Goal: Information Seeking & Learning: Learn about a topic

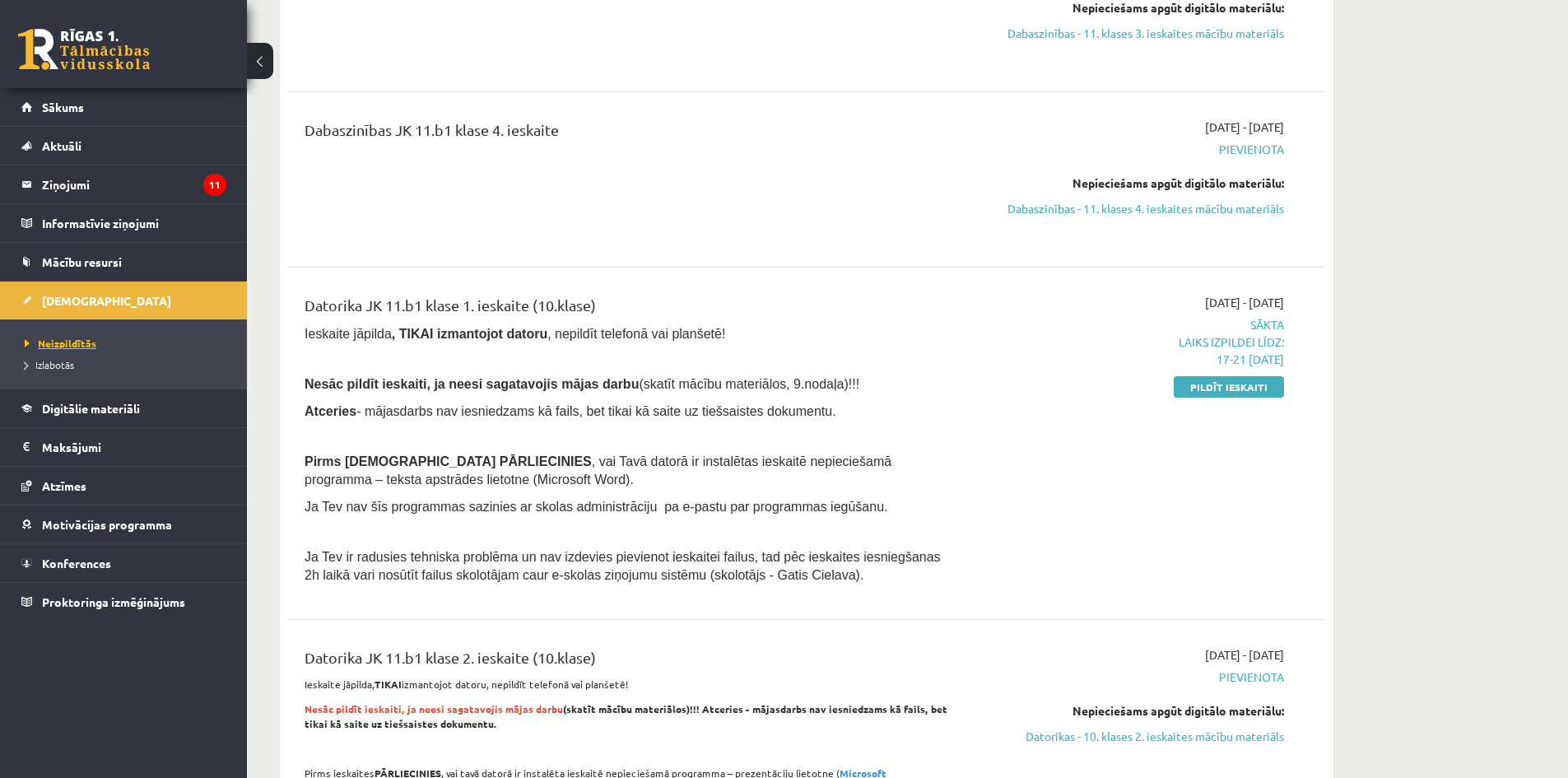
scroll to position [988, 0]
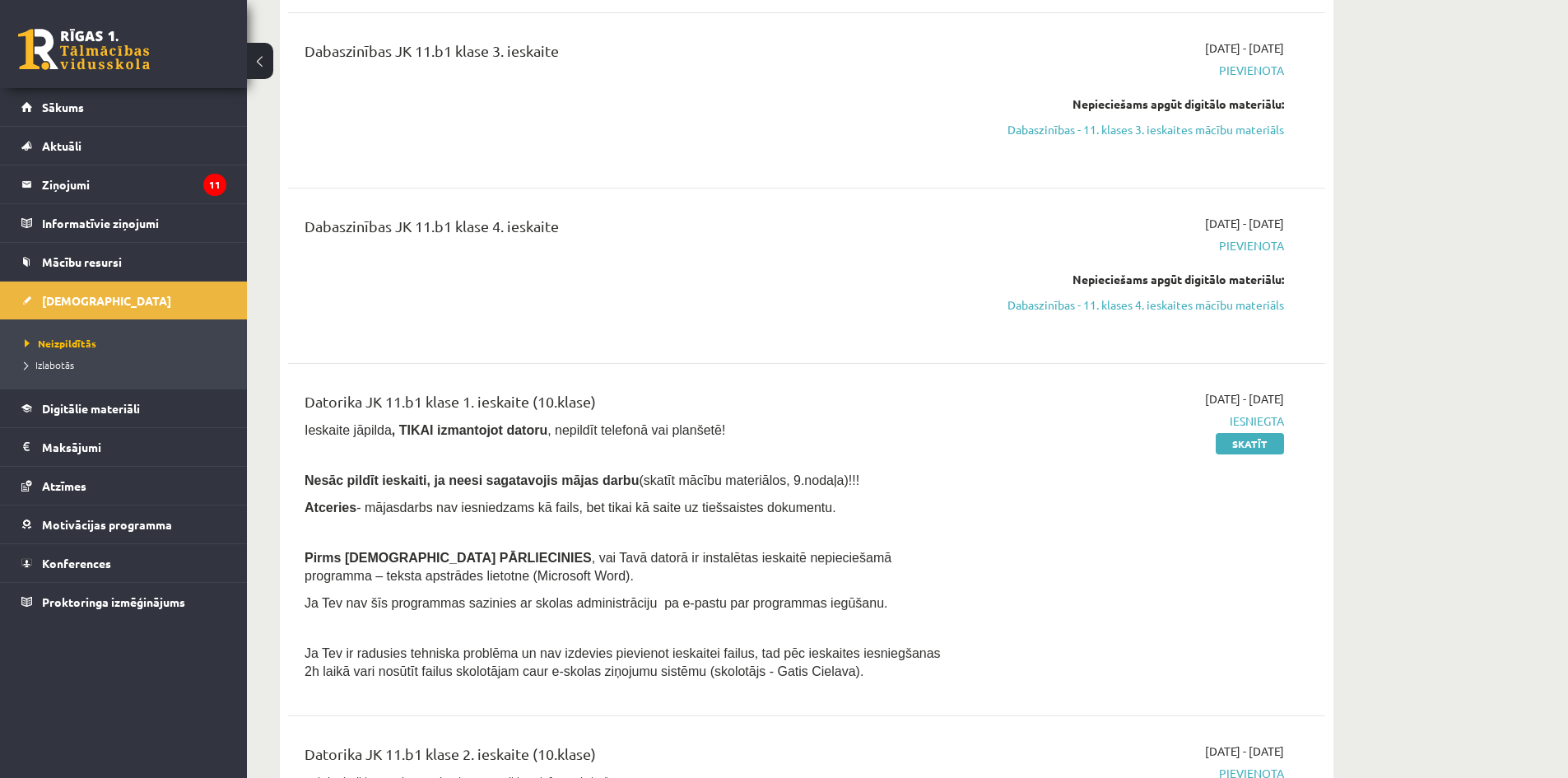
scroll to position [988, 0]
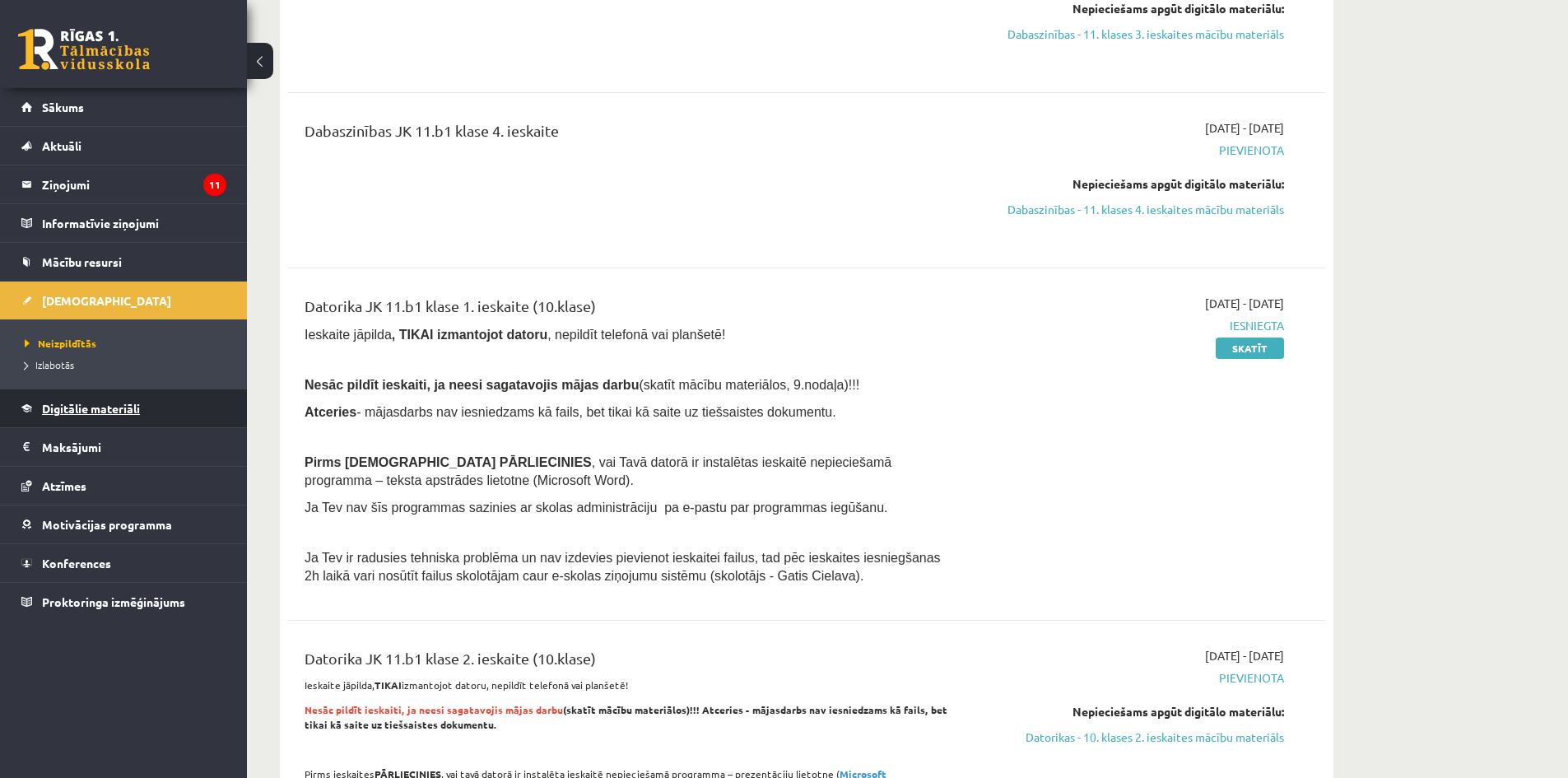
click at [87, 416] on link "Digitālie materiāli" at bounding box center [123, 408] width 205 height 38
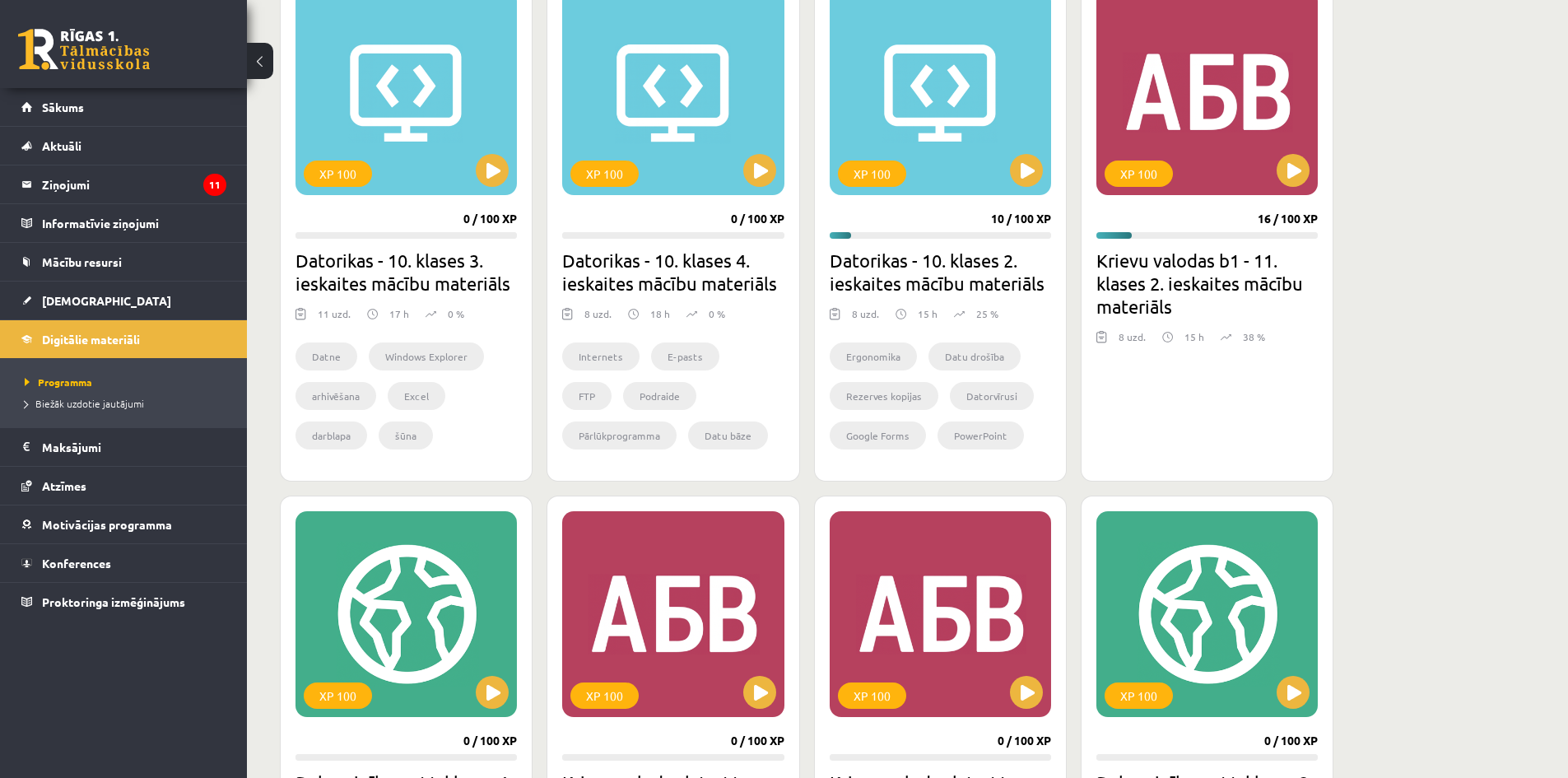
scroll to position [493, 0]
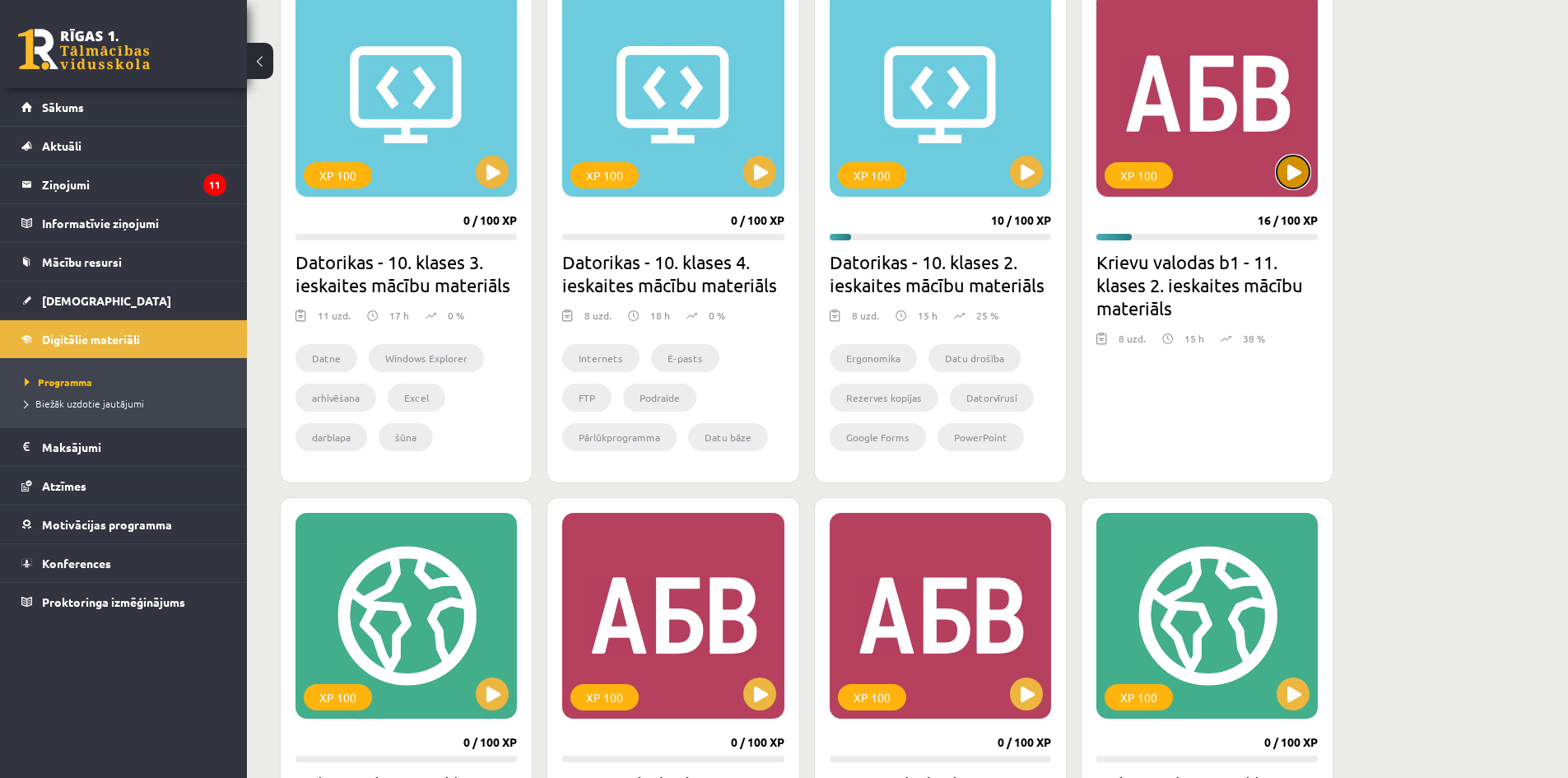
click at [1299, 171] on button at bounding box center [1292, 172] width 33 height 33
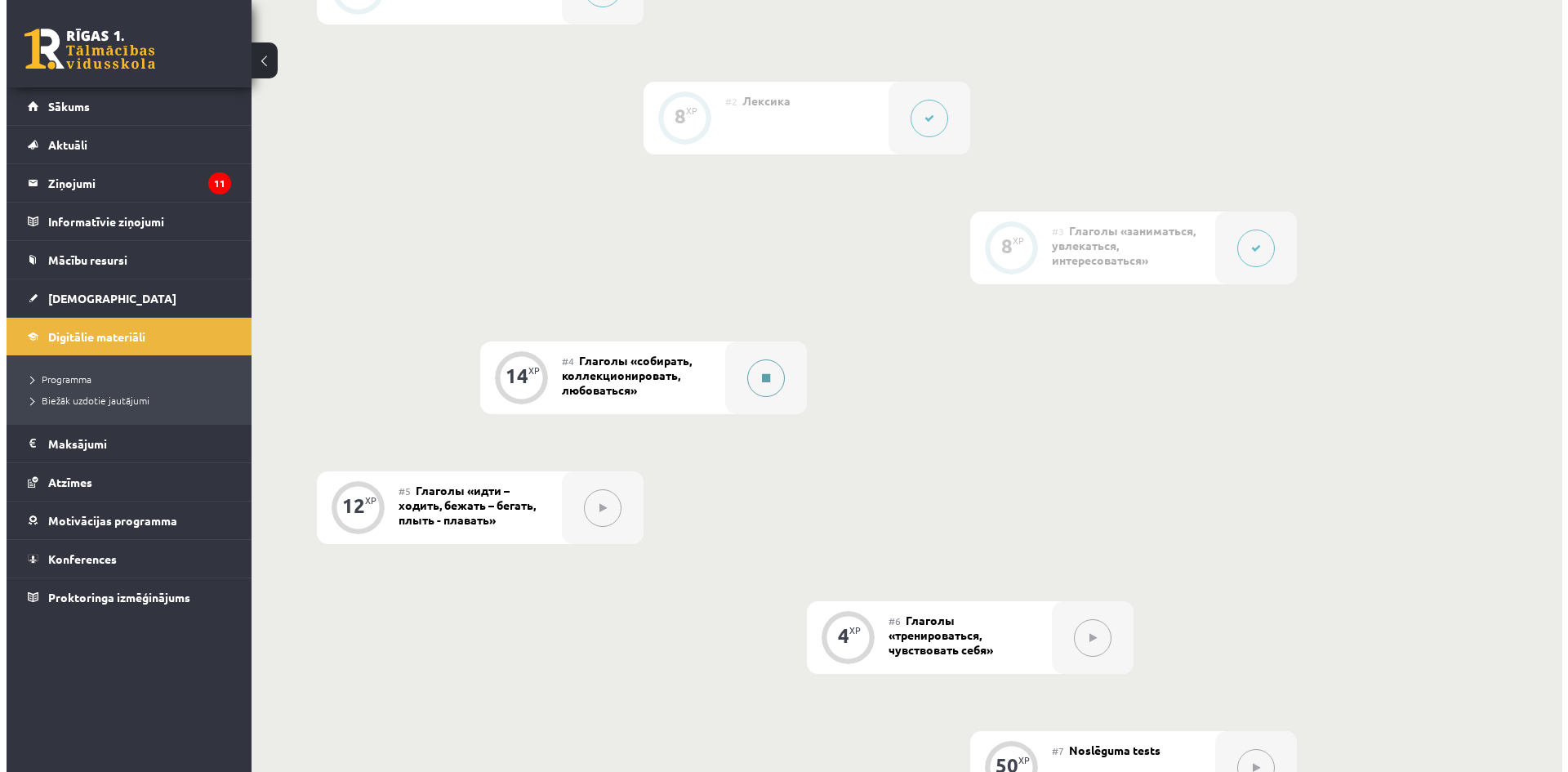
scroll to position [490, 0]
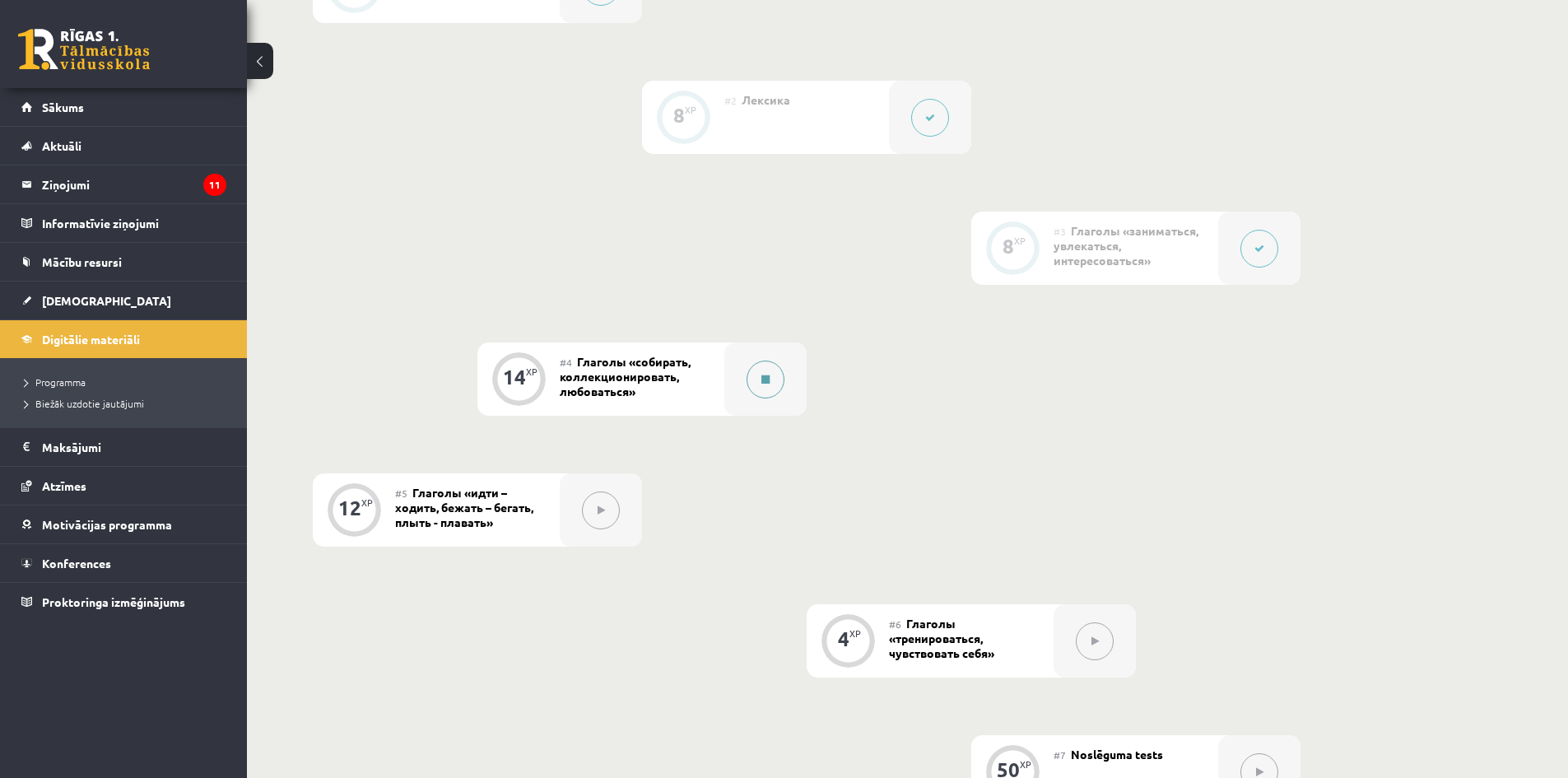
click at [779, 368] on button at bounding box center [765, 380] width 38 height 38
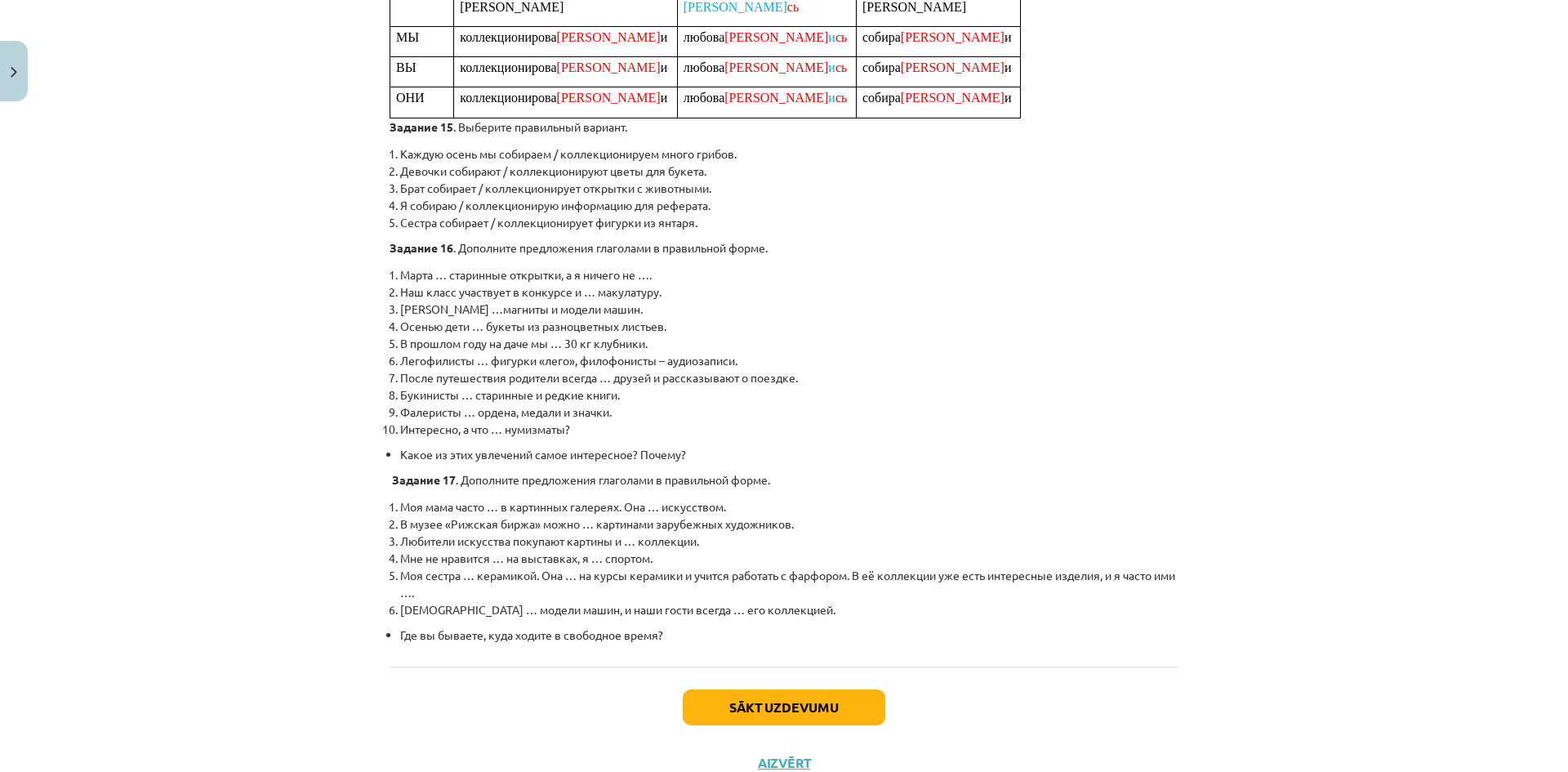
scroll to position [817, 0]
click at [732, 687] on button "Sākt uzdevumu" at bounding box center [784, 705] width 202 height 36
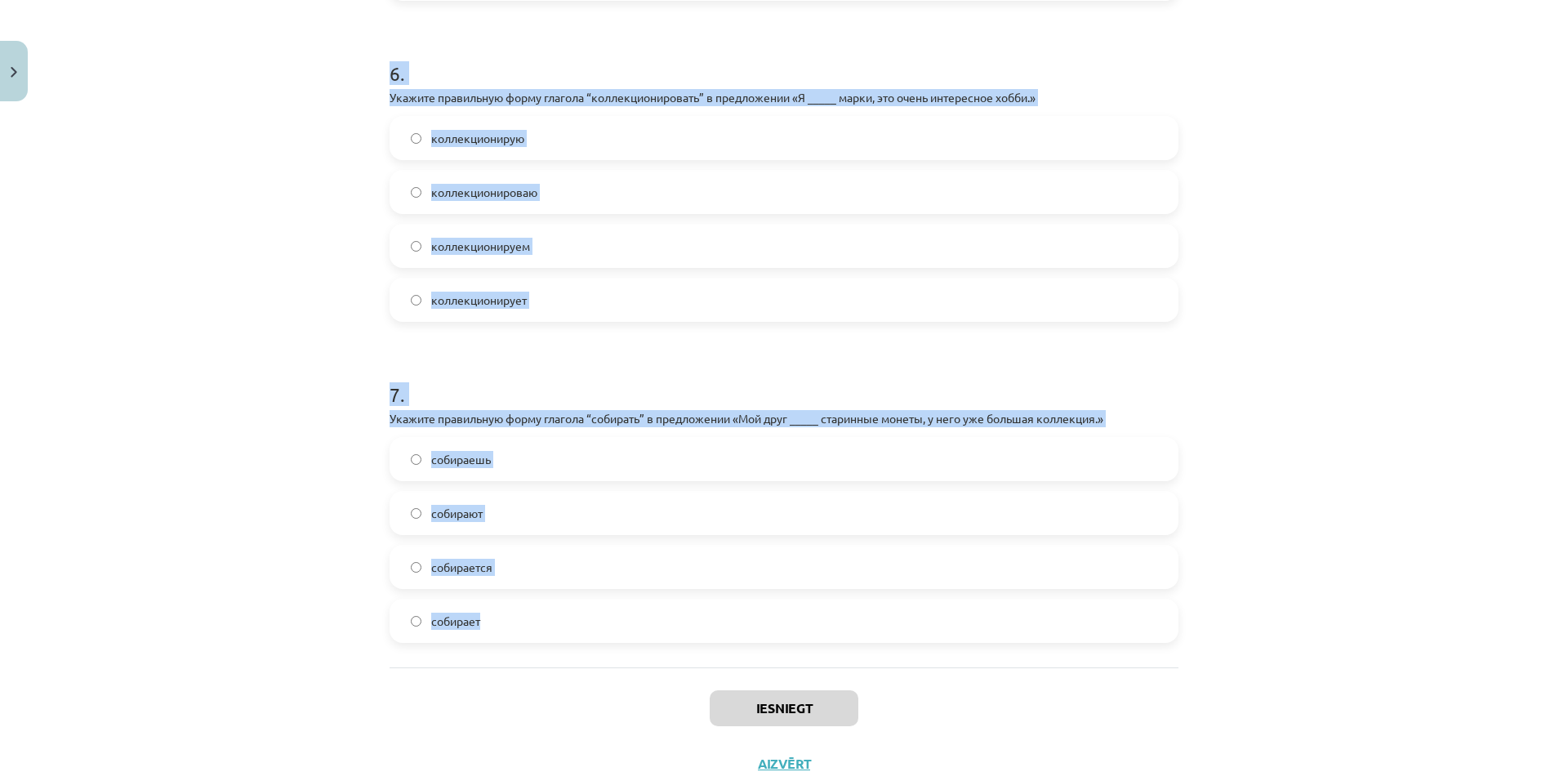
scroll to position [1957, 0]
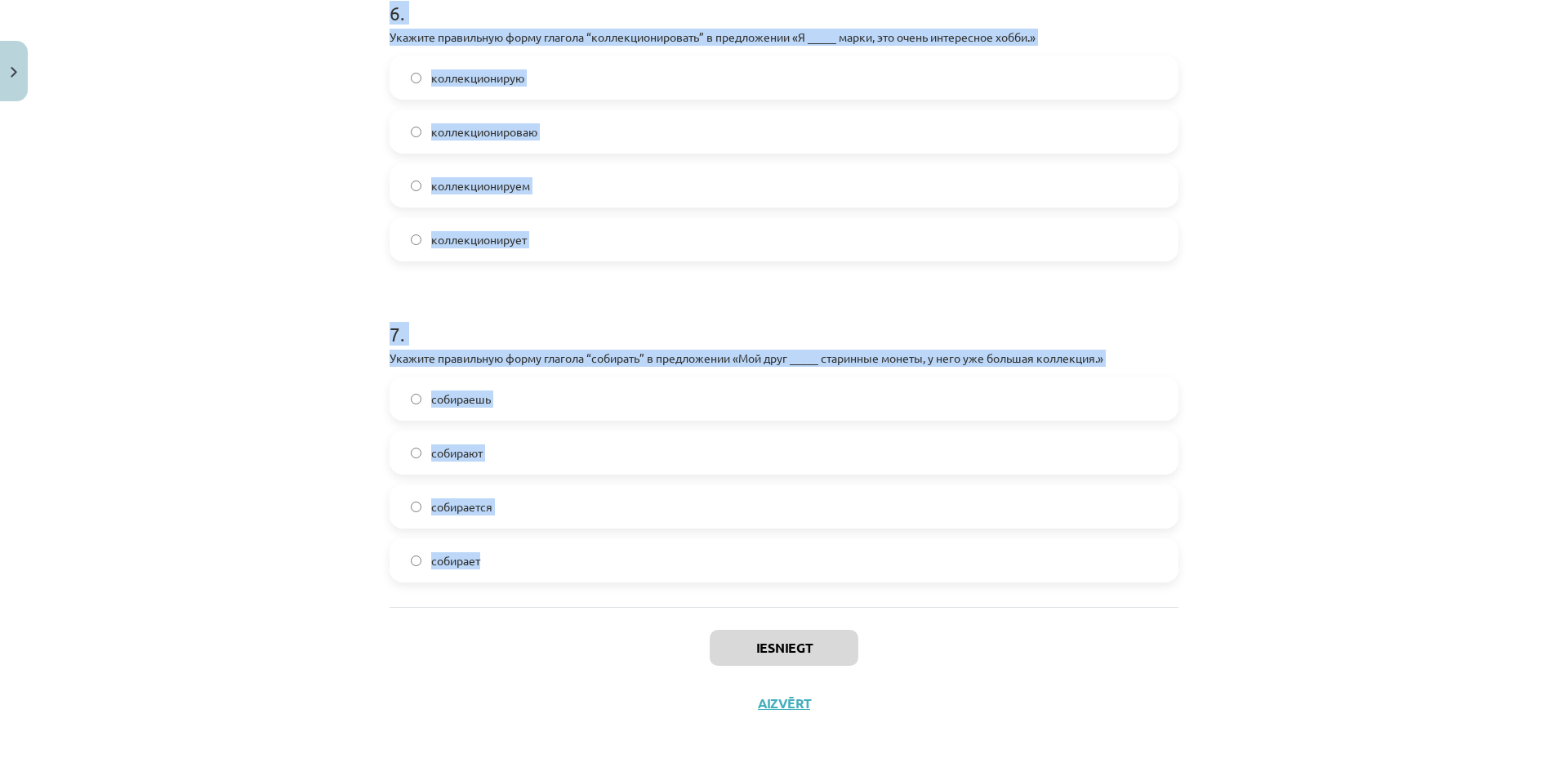
drag, startPoint x: 326, startPoint y: 337, endPoint x: 725, endPoint y: 575, distance: 464.6
click at [725, 575] on div "Mācību tēma: Krievu valodas b1 - 11. klases 2. ieskaites mācību materiāls #4 Гл…" at bounding box center [784, 386] width 1568 height 772
copy form "Какое окончание у глагола "коллекционировать" в форме "я" в настоящем времени (…"
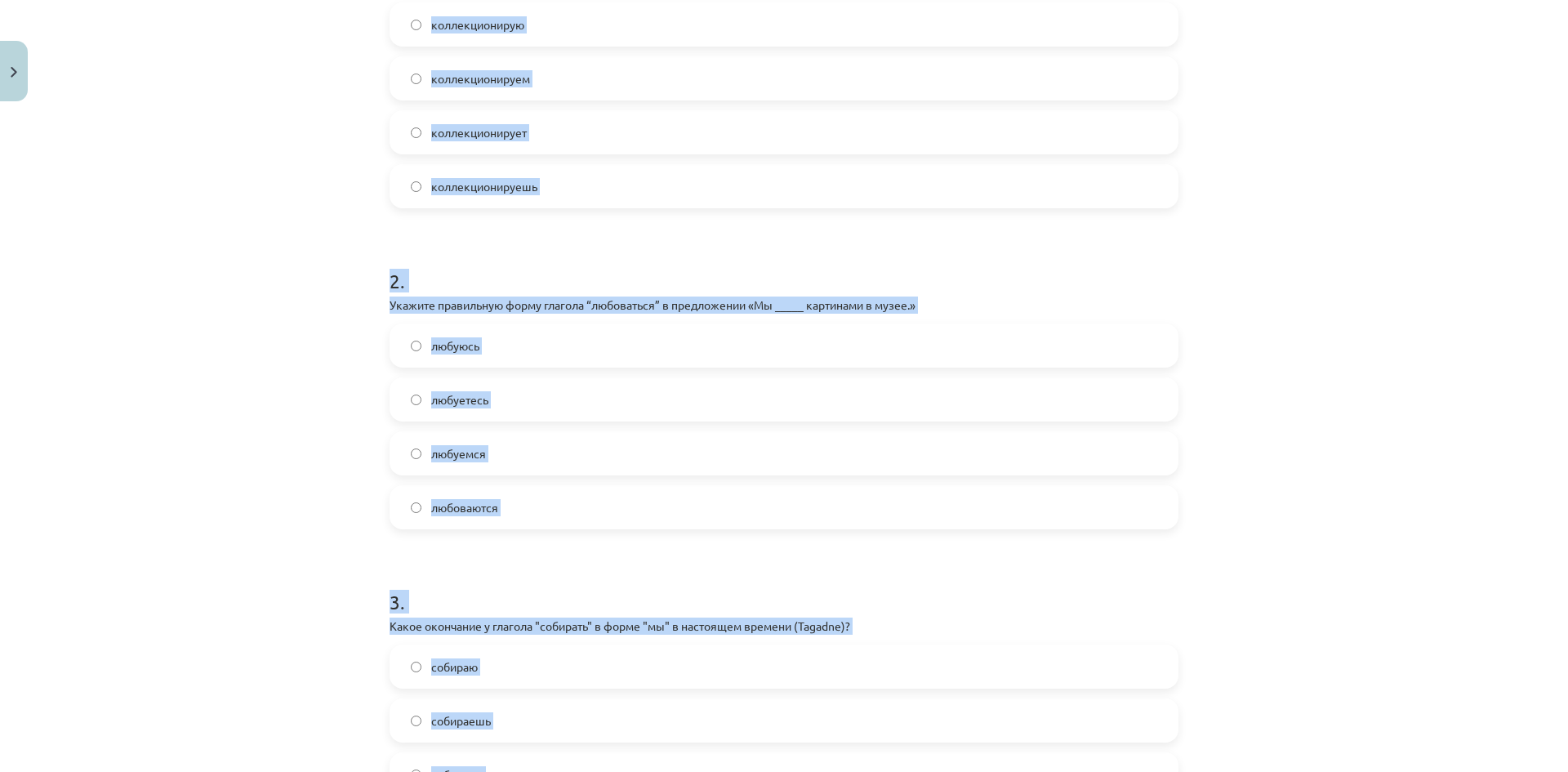
scroll to position [78, 0]
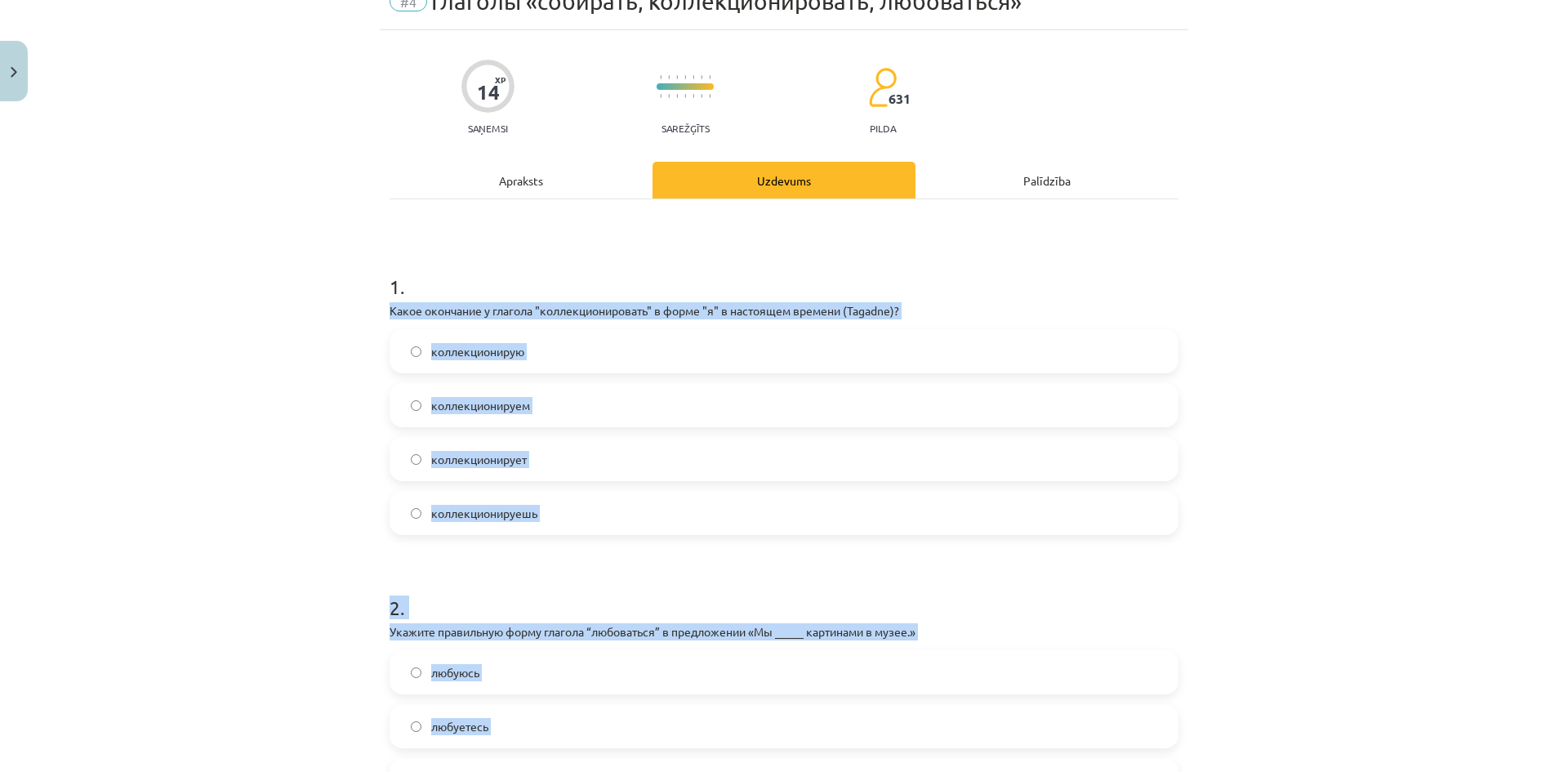
click at [235, 392] on div "Mācību tēma: Krievu valodas b1 - 11. klases 2. ieskaites mācību materiāls #4 Гл…" at bounding box center [784, 386] width 1568 height 772
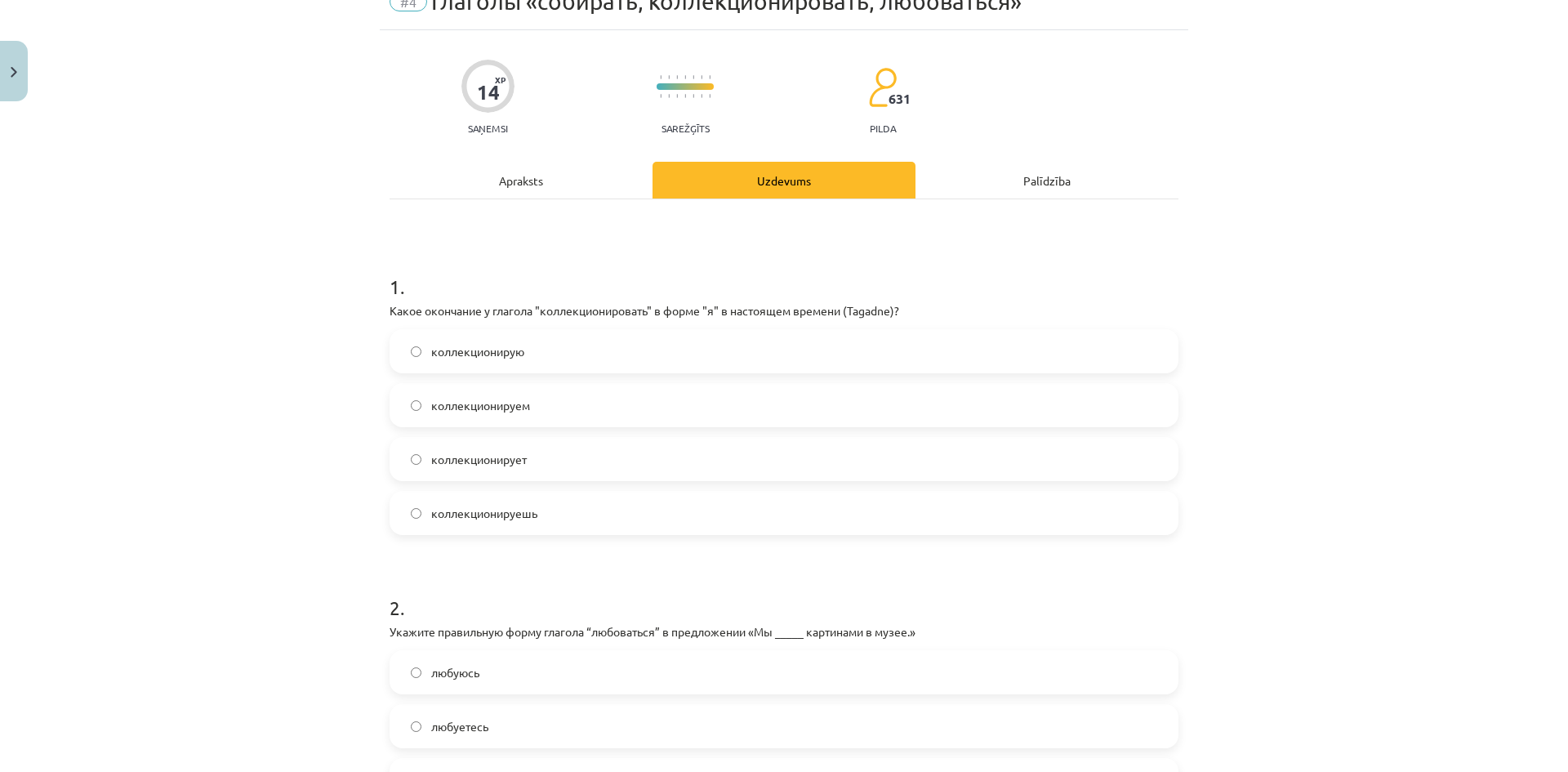
click at [493, 335] on label "коллекционирую" at bounding box center [784, 351] width 786 height 41
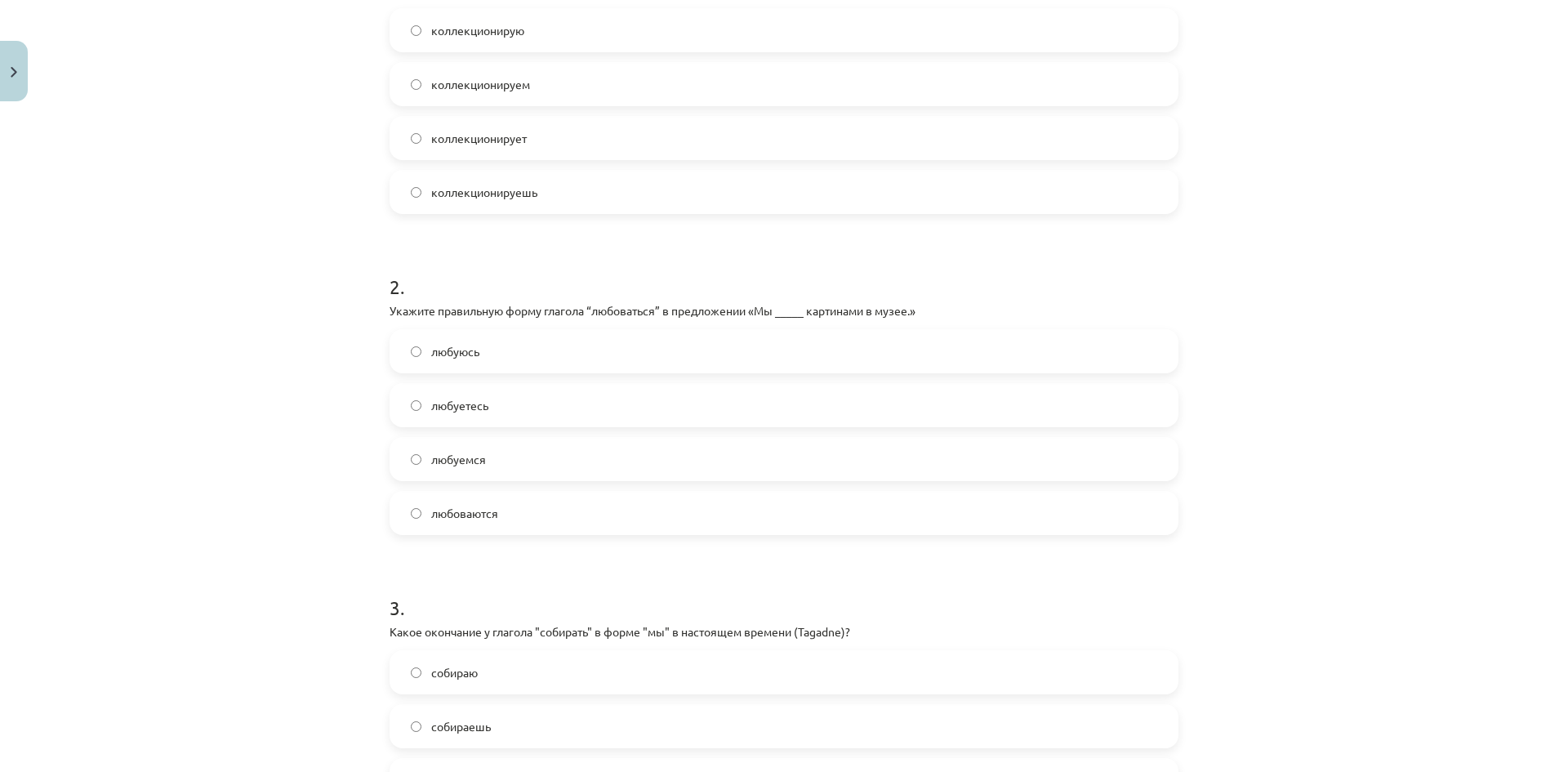
scroll to position [487, 0]
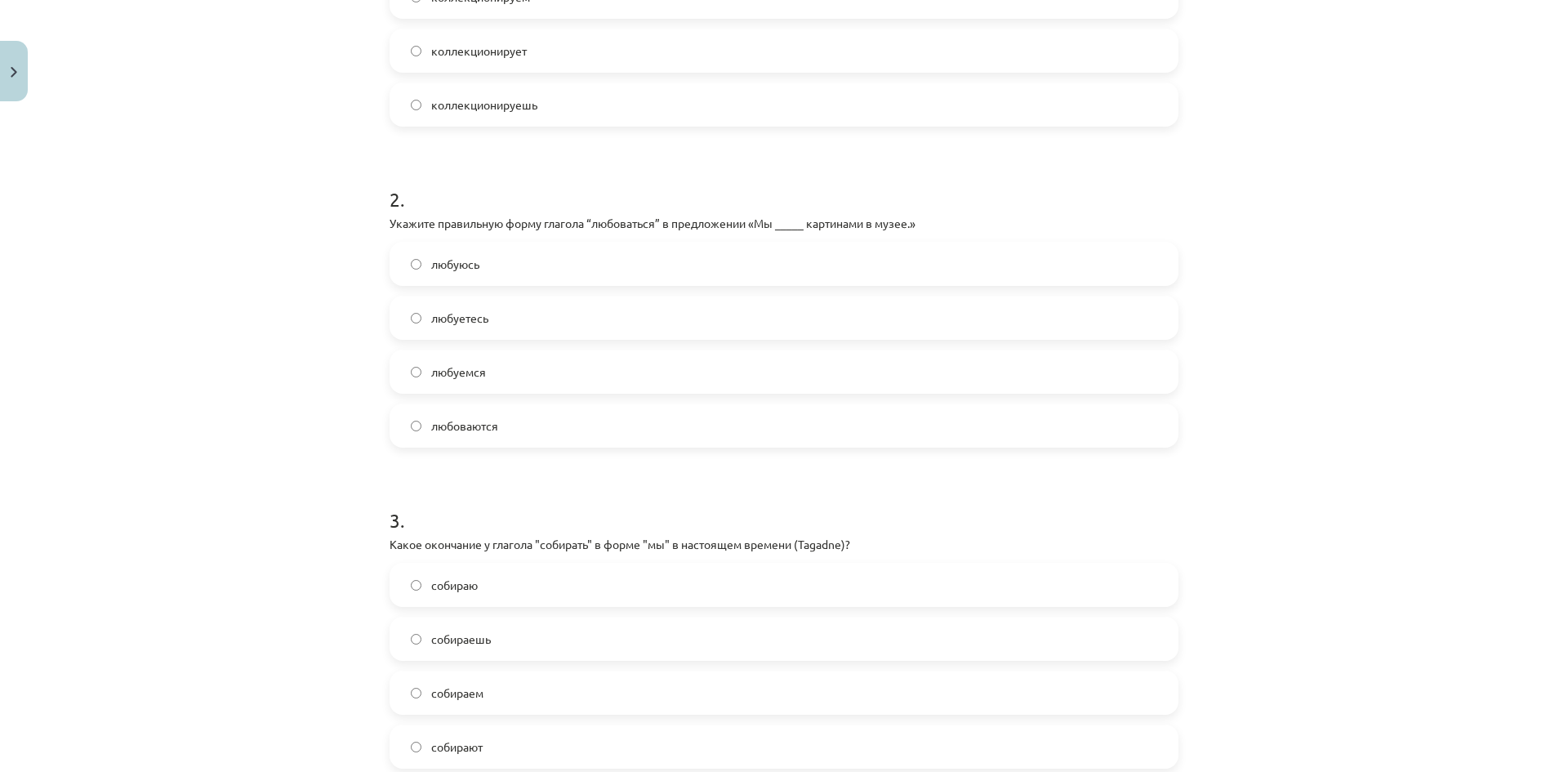
click at [514, 375] on label "любуемся" at bounding box center [784, 371] width 786 height 41
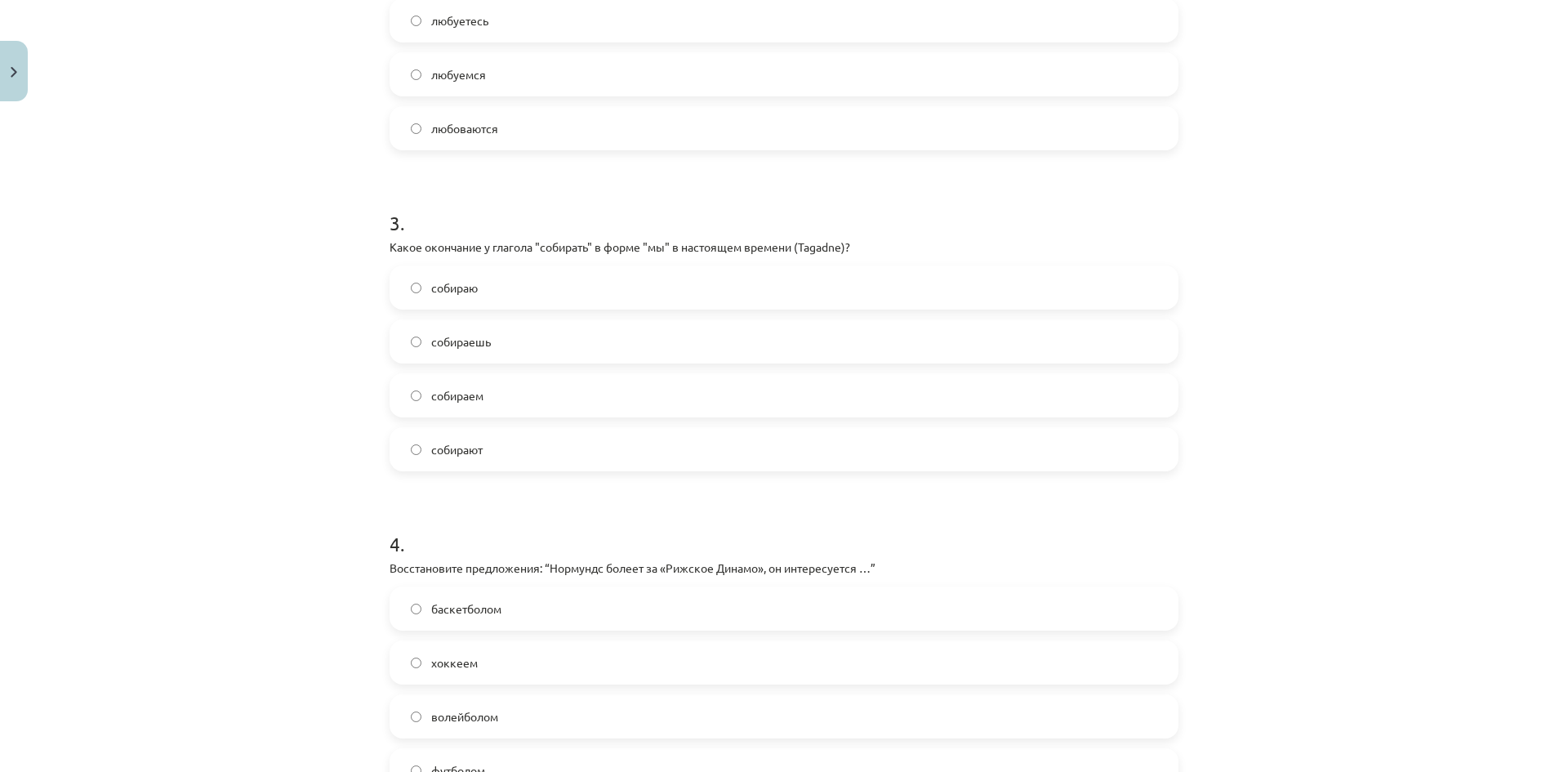
scroll to position [814, 0]
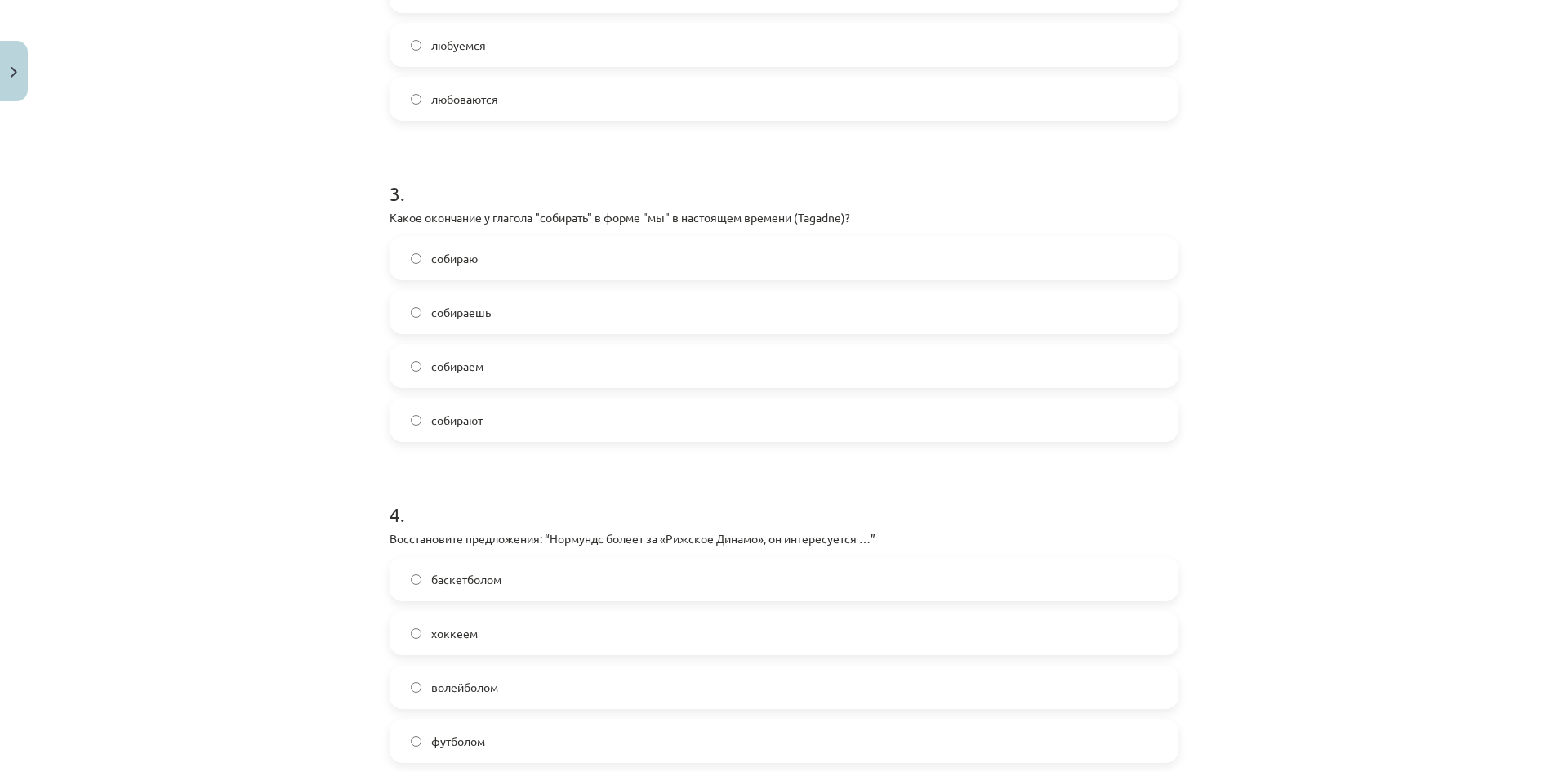
click at [466, 372] on span "собираем" at bounding box center [457, 366] width 53 height 17
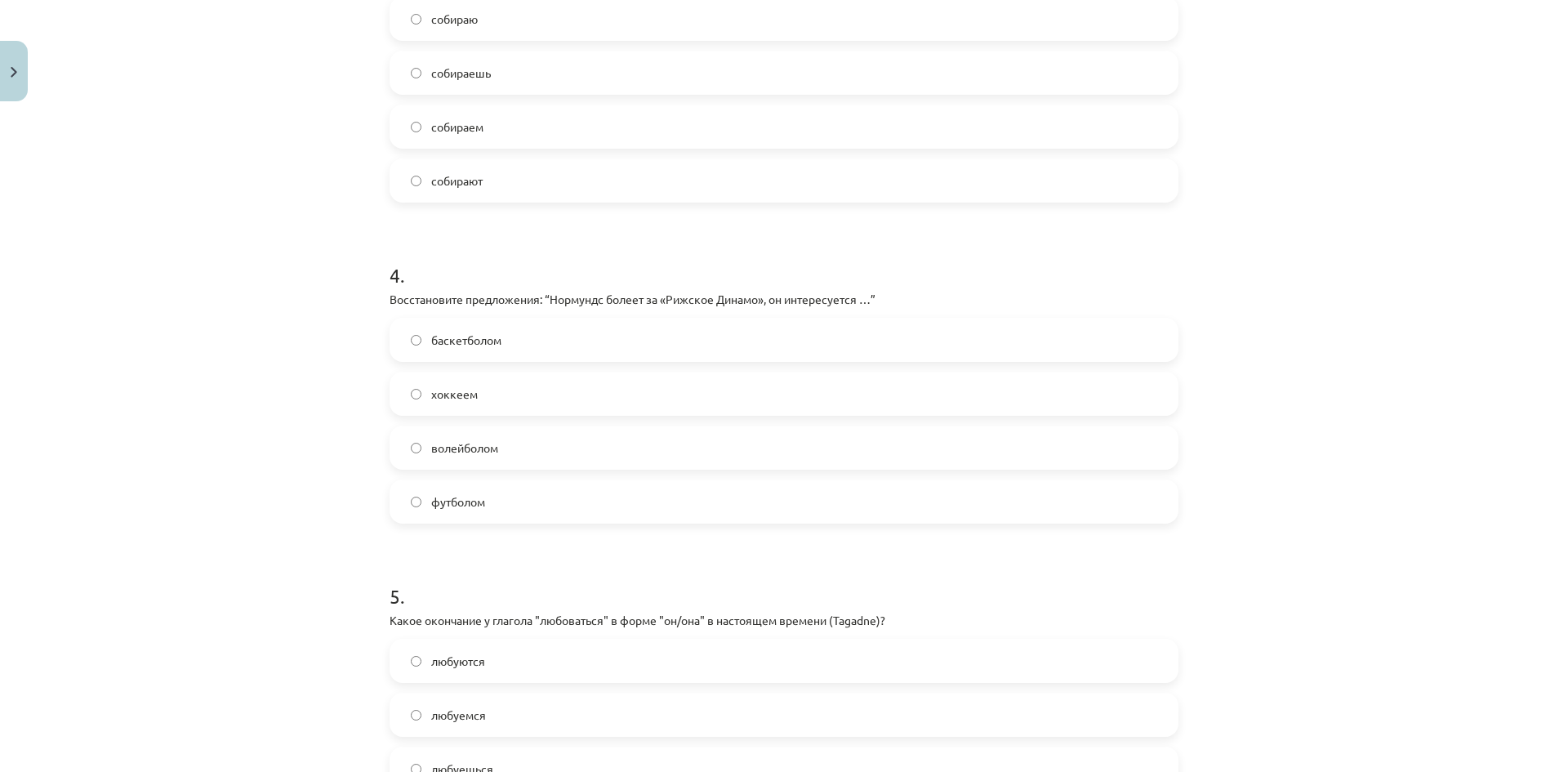
scroll to position [1058, 0]
click at [522, 337] on label "баскетболом" at bounding box center [784, 333] width 786 height 41
click at [431, 390] on span "хоккеем" at bounding box center [454, 387] width 47 height 17
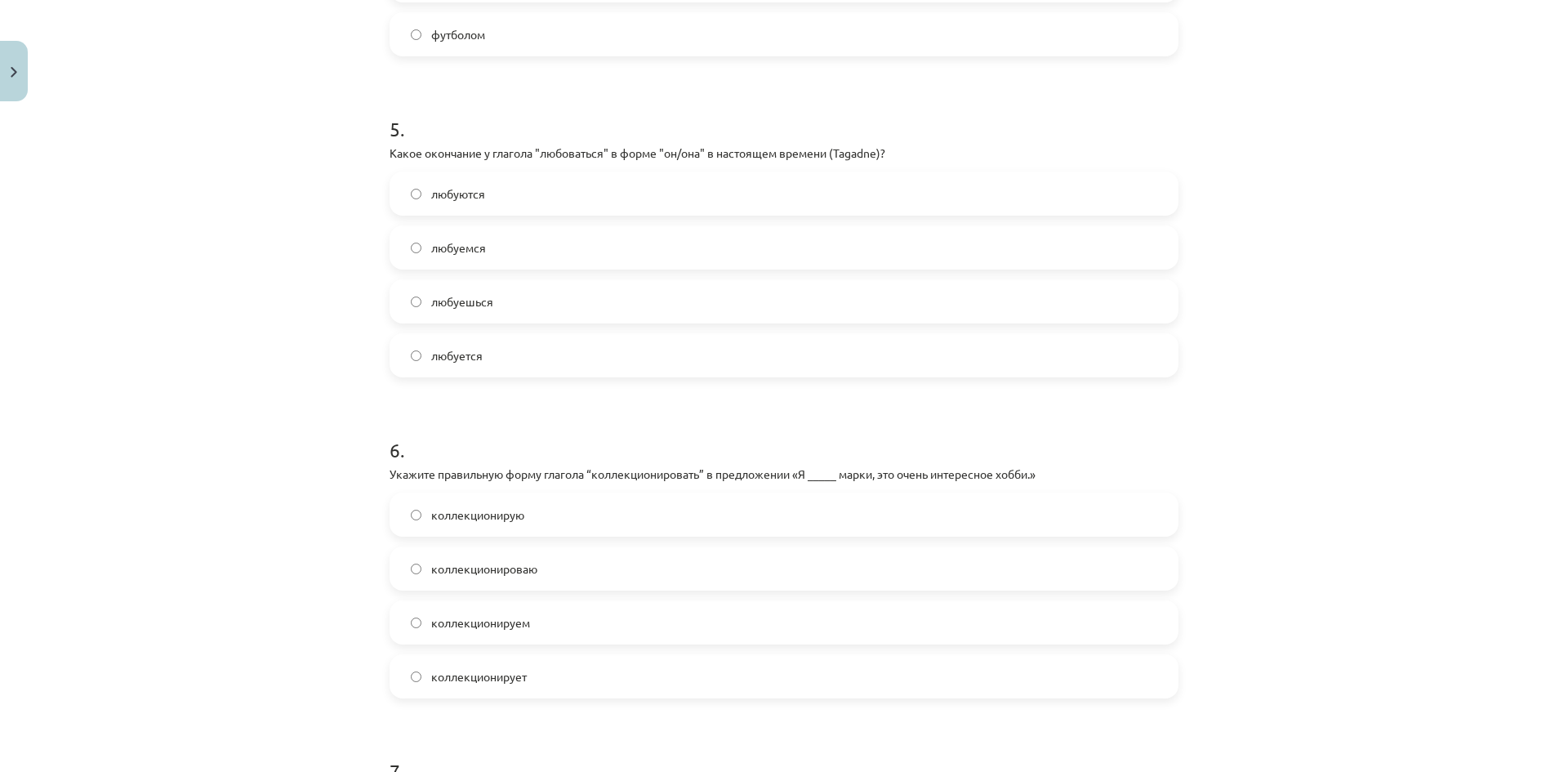
scroll to position [1549, 0]
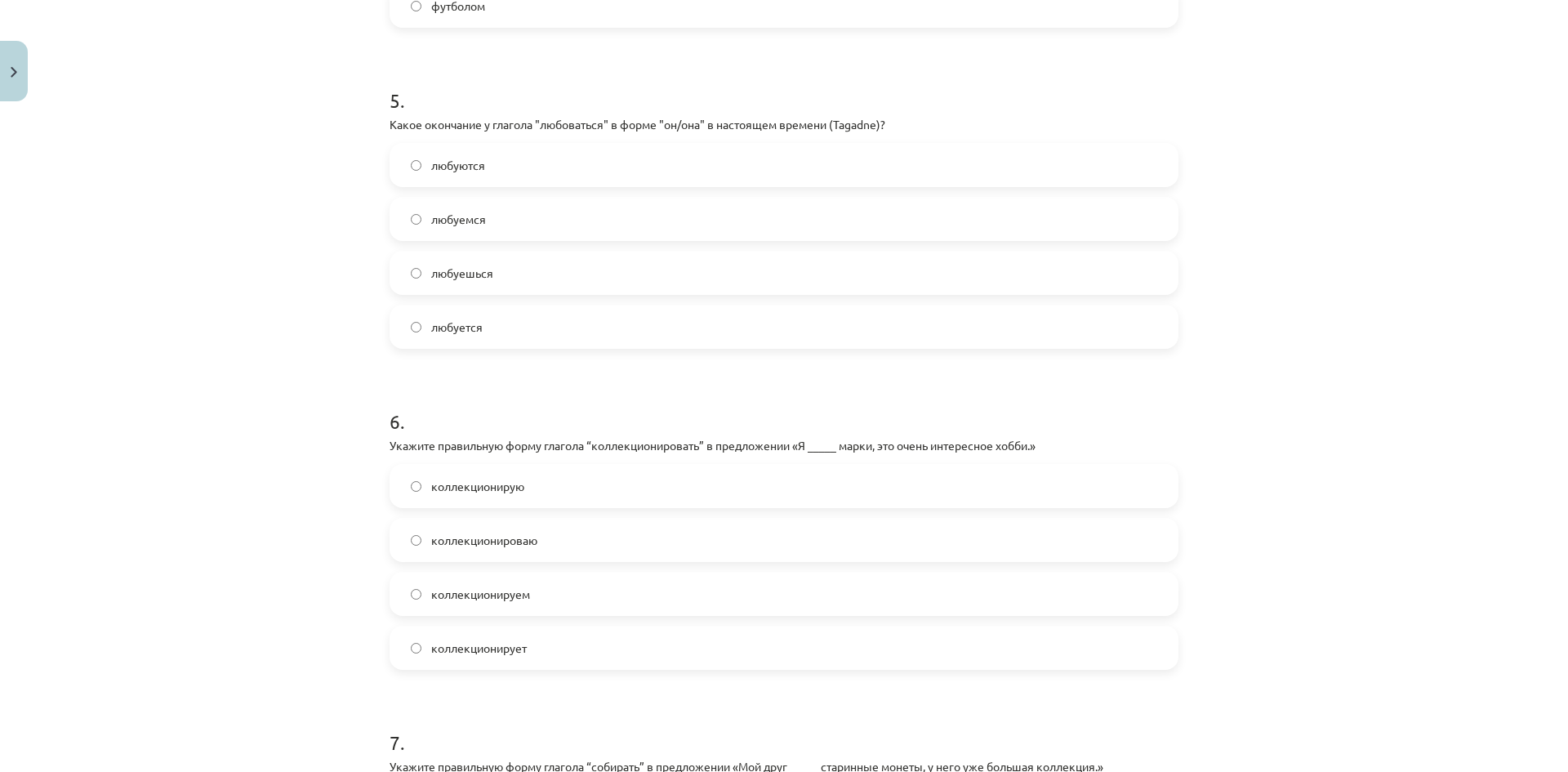
click at [498, 326] on label "любуется" at bounding box center [784, 326] width 786 height 41
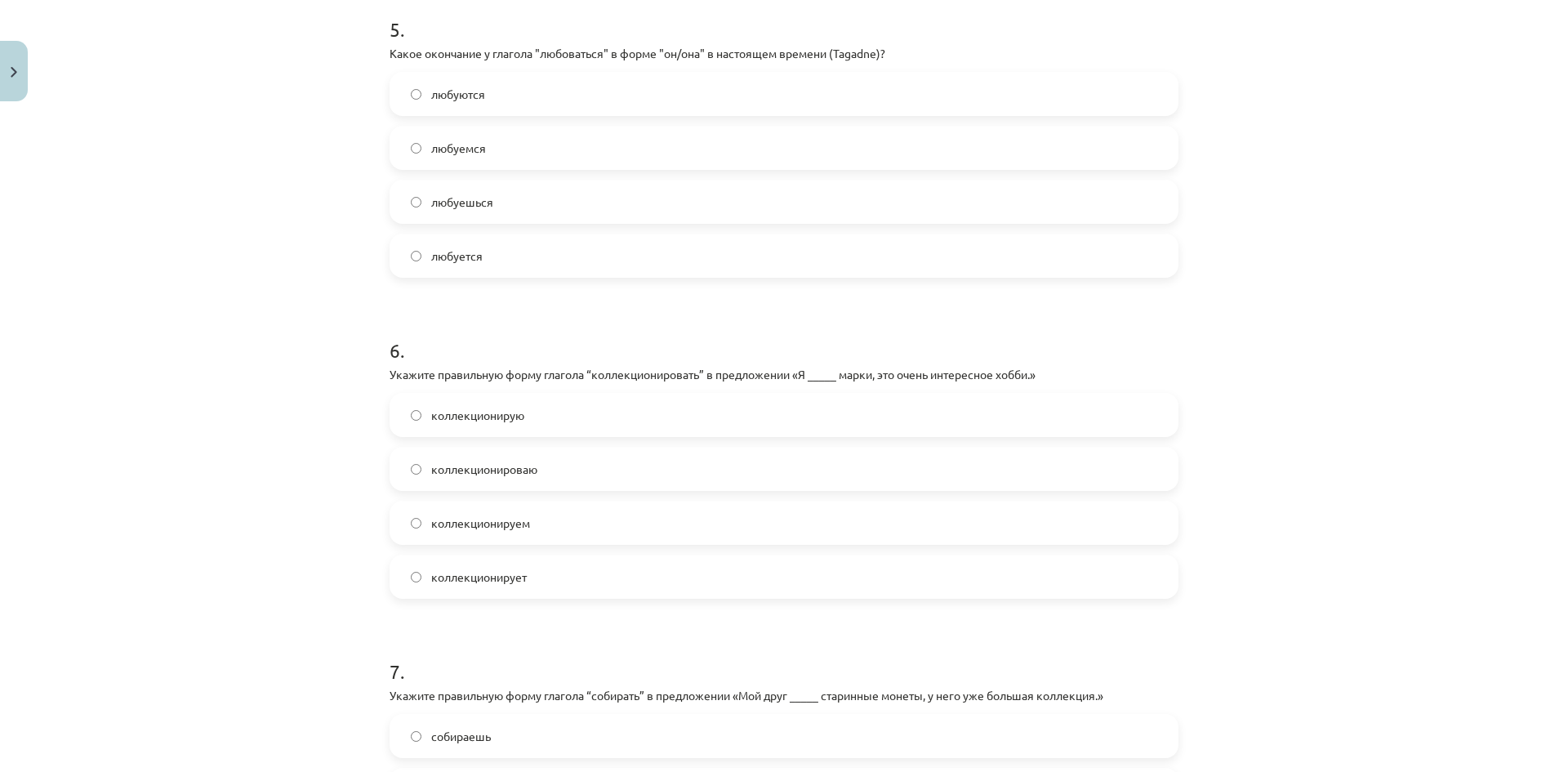
scroll to position [1794, 0]
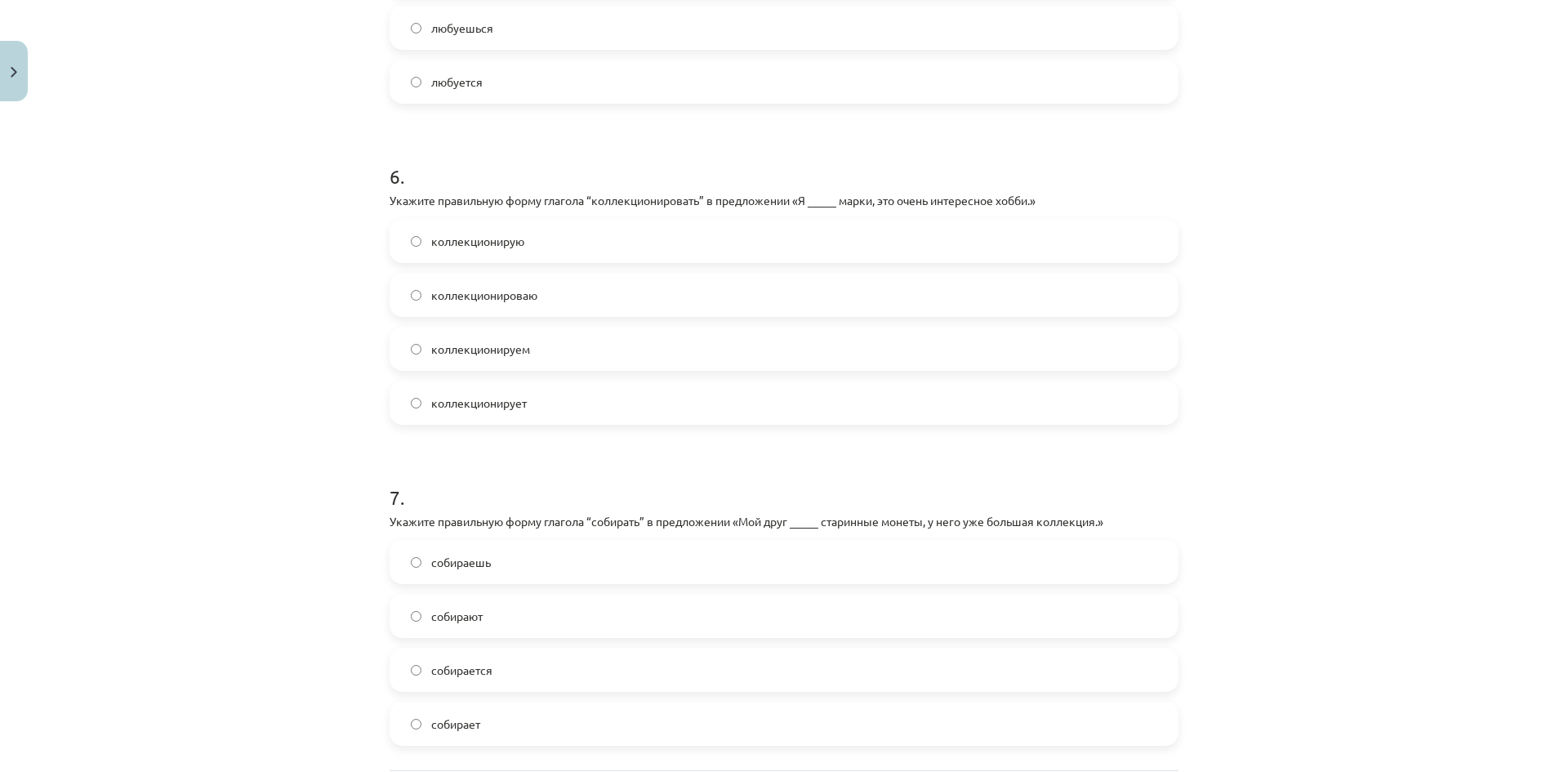
click at [574, 251] on label "коллекционирую" at bounding box center [784, 241] width 786 height 41
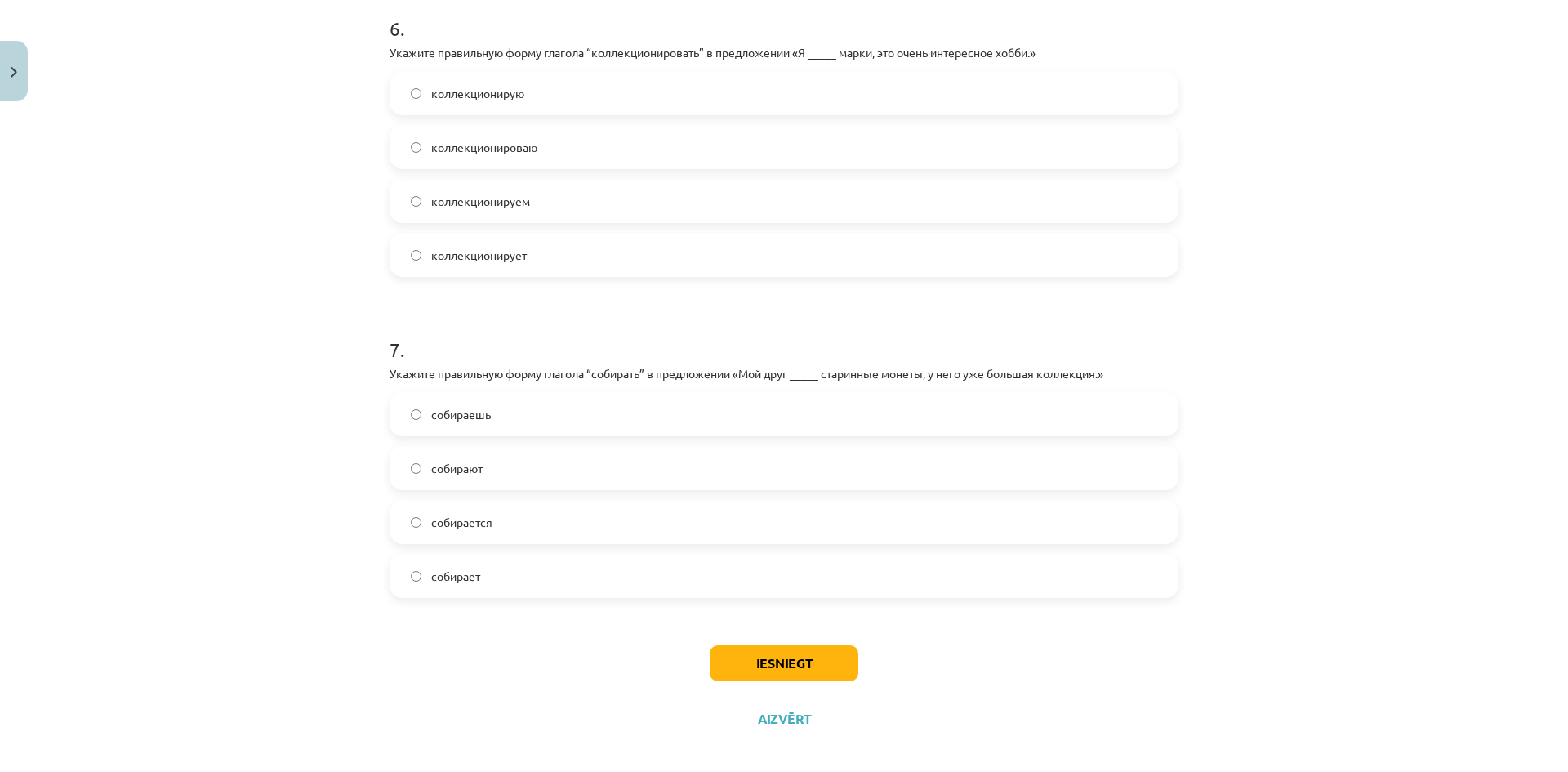
scroll to position [1957, 0]
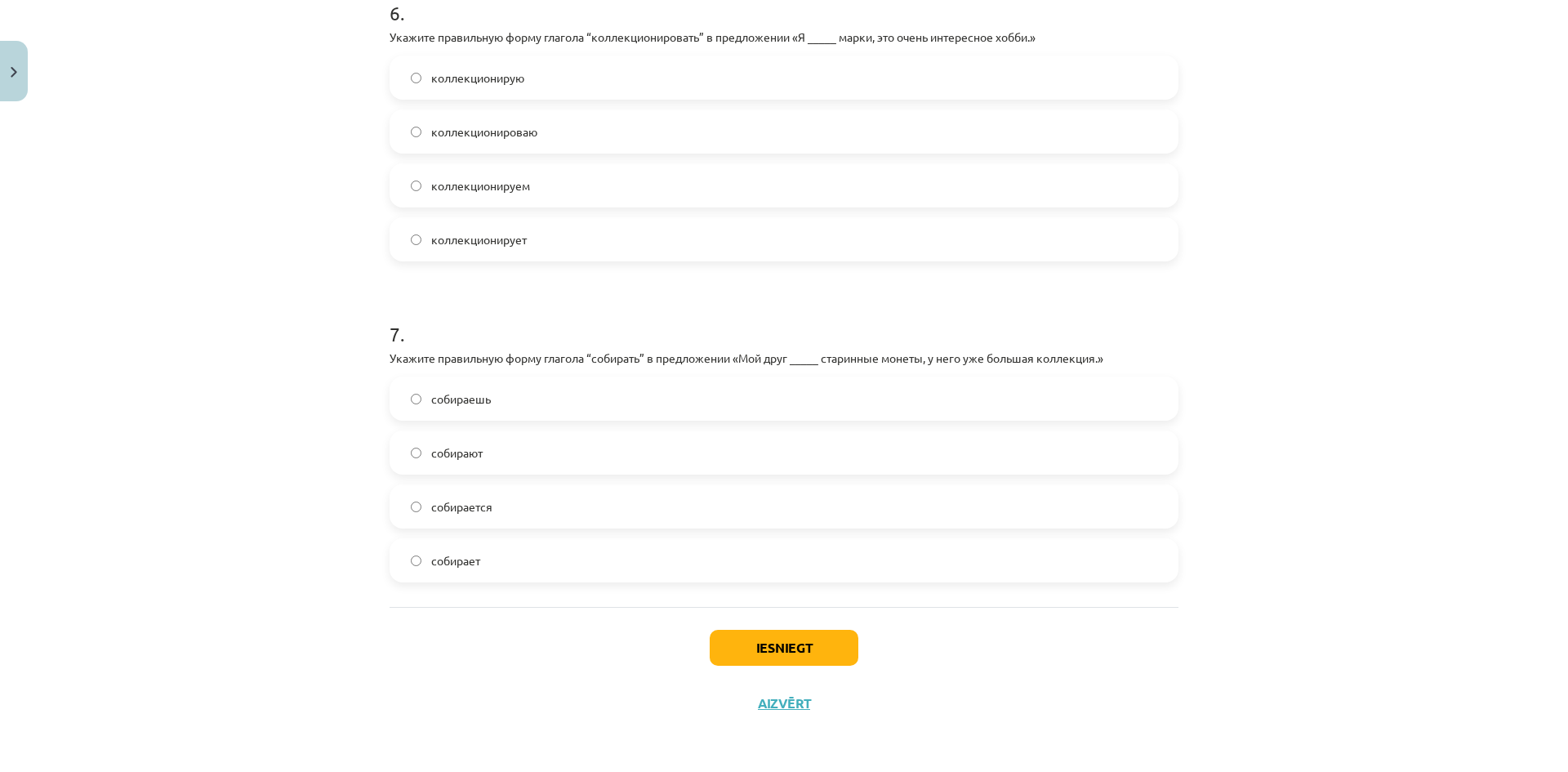
click at [510, 570] on label "собирает" at bounding box center [784, 560] width 786 height 41
click at [716, 638] on button "Iesniegt" at bounding box center [784, 647] width 149 height 36
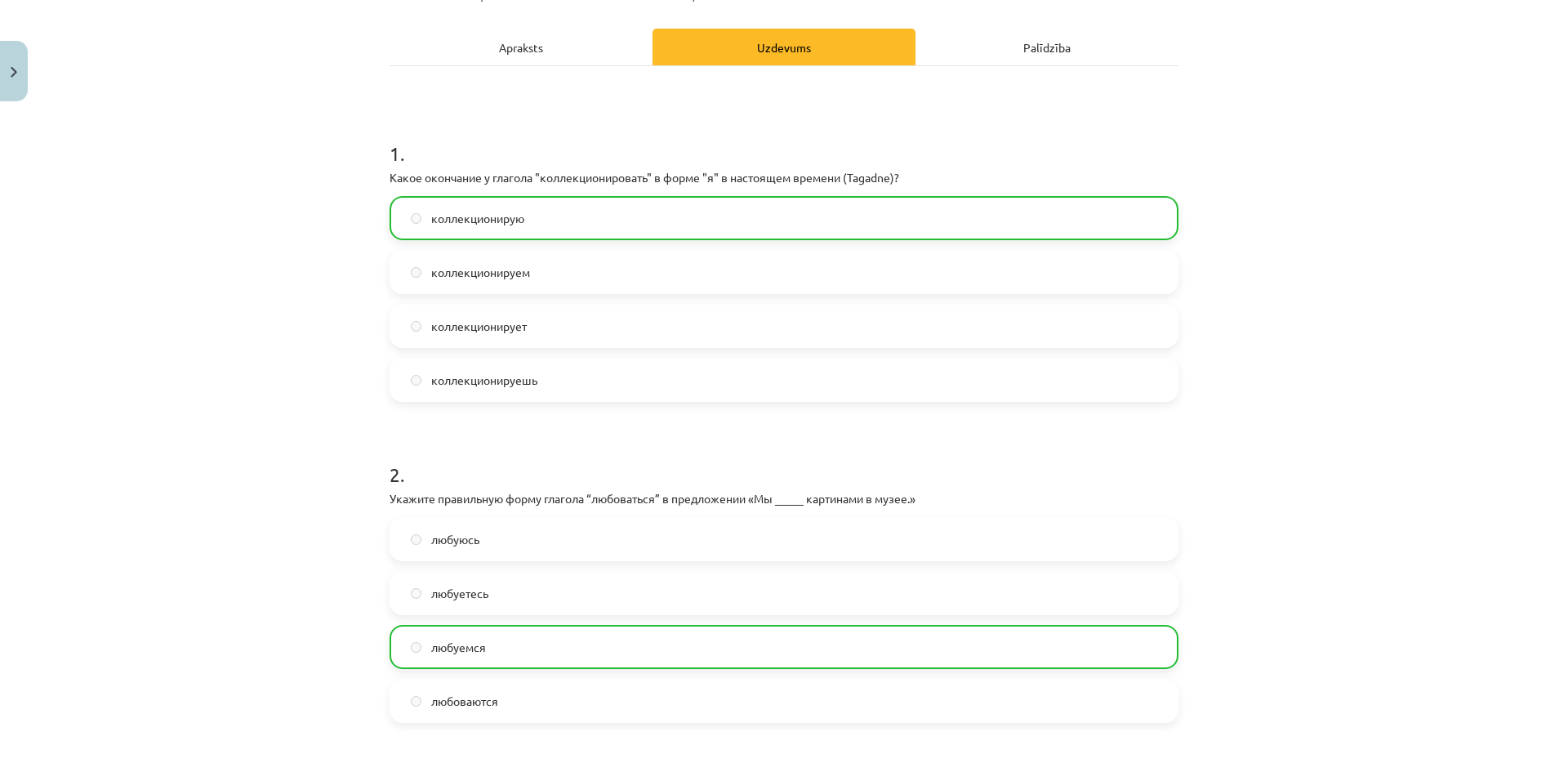
scroll to position [0, 0]
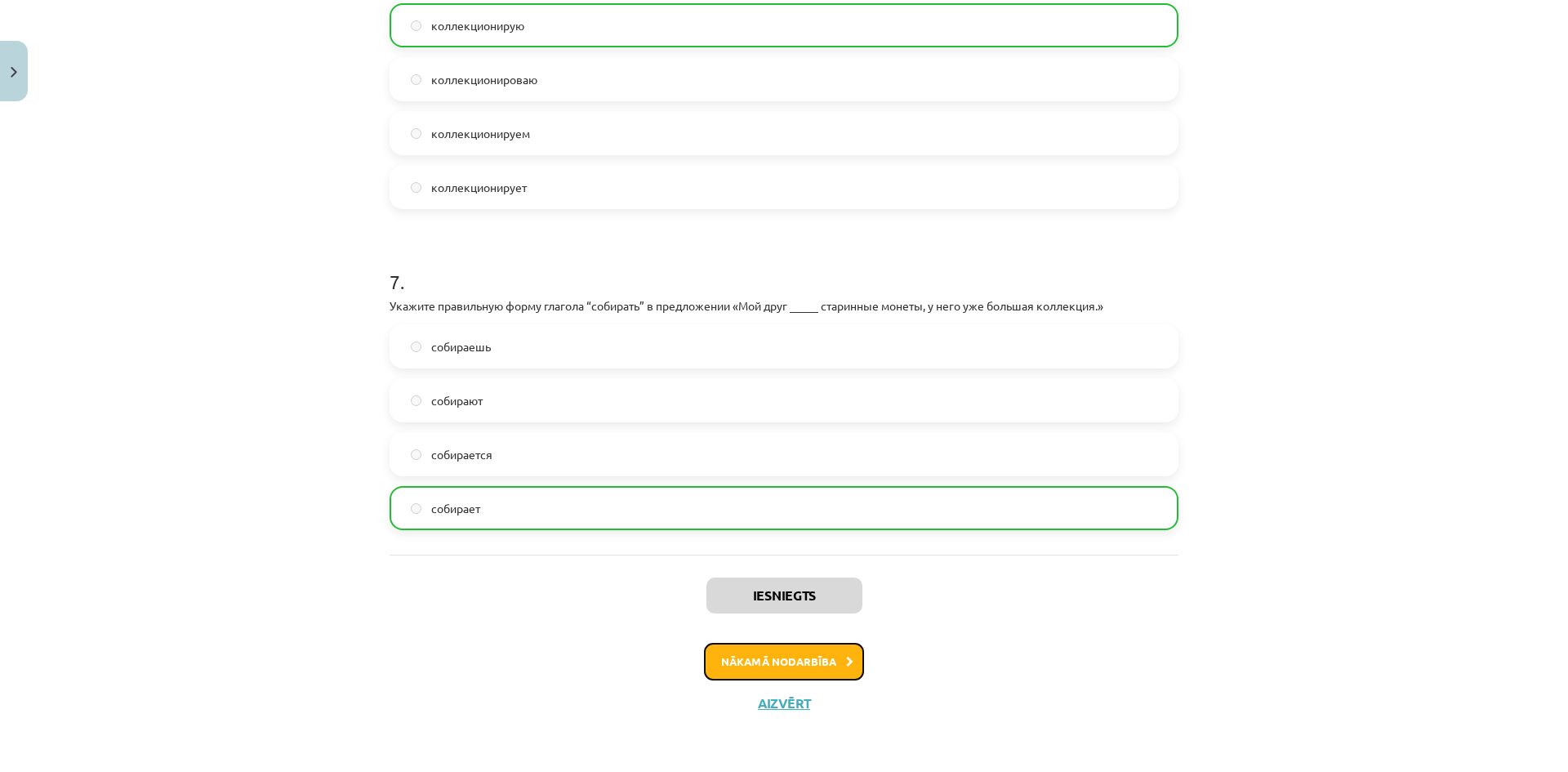
click at [801, 658] on button "Nākamā nodarbība" at bounding box center [784, 662] width 161 height 38
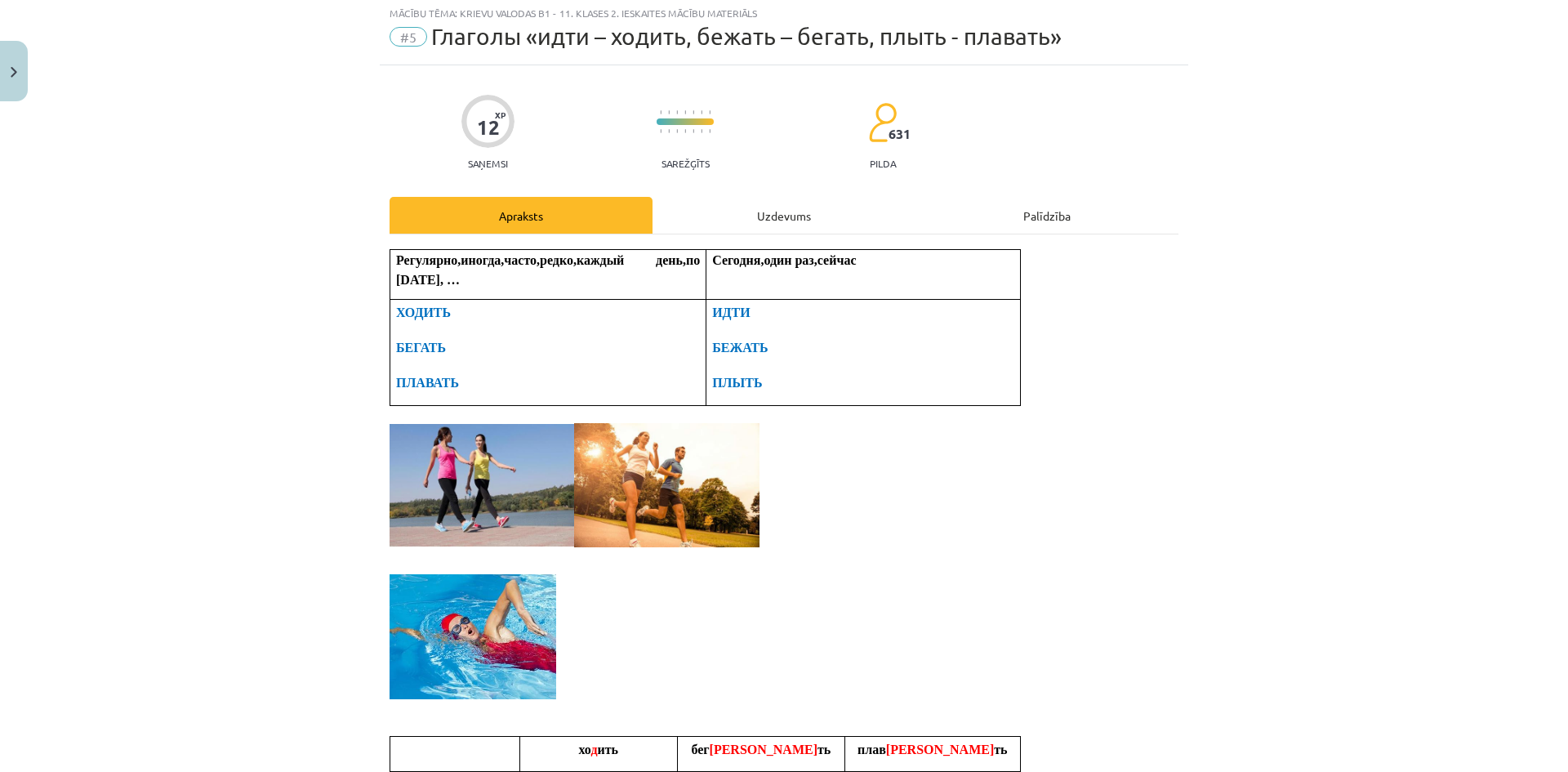
scroll to position [41, 0]
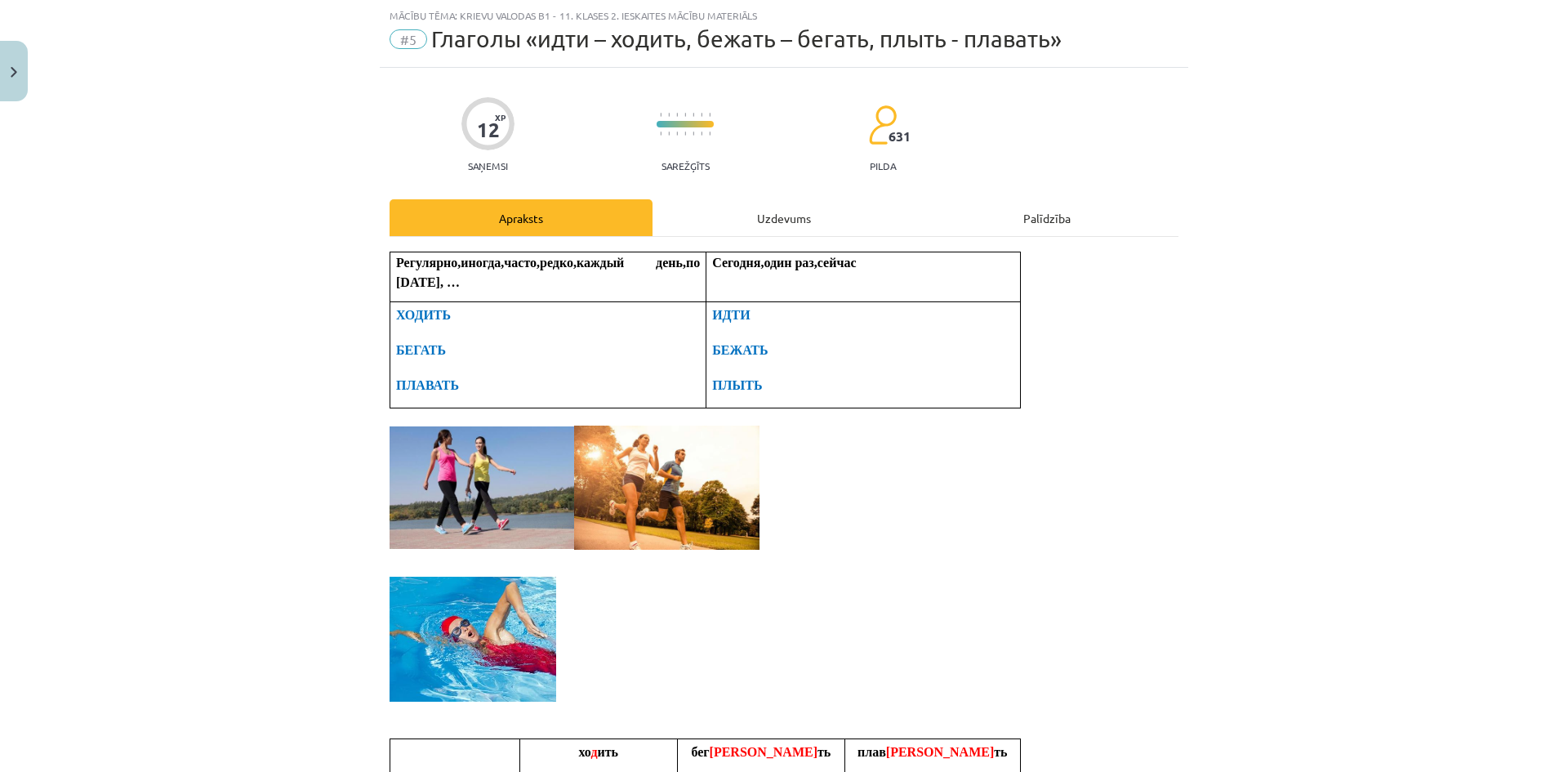
click at [752, 221] on div "Uzdevums" at bounding box center [783, 217] width 263 height 37
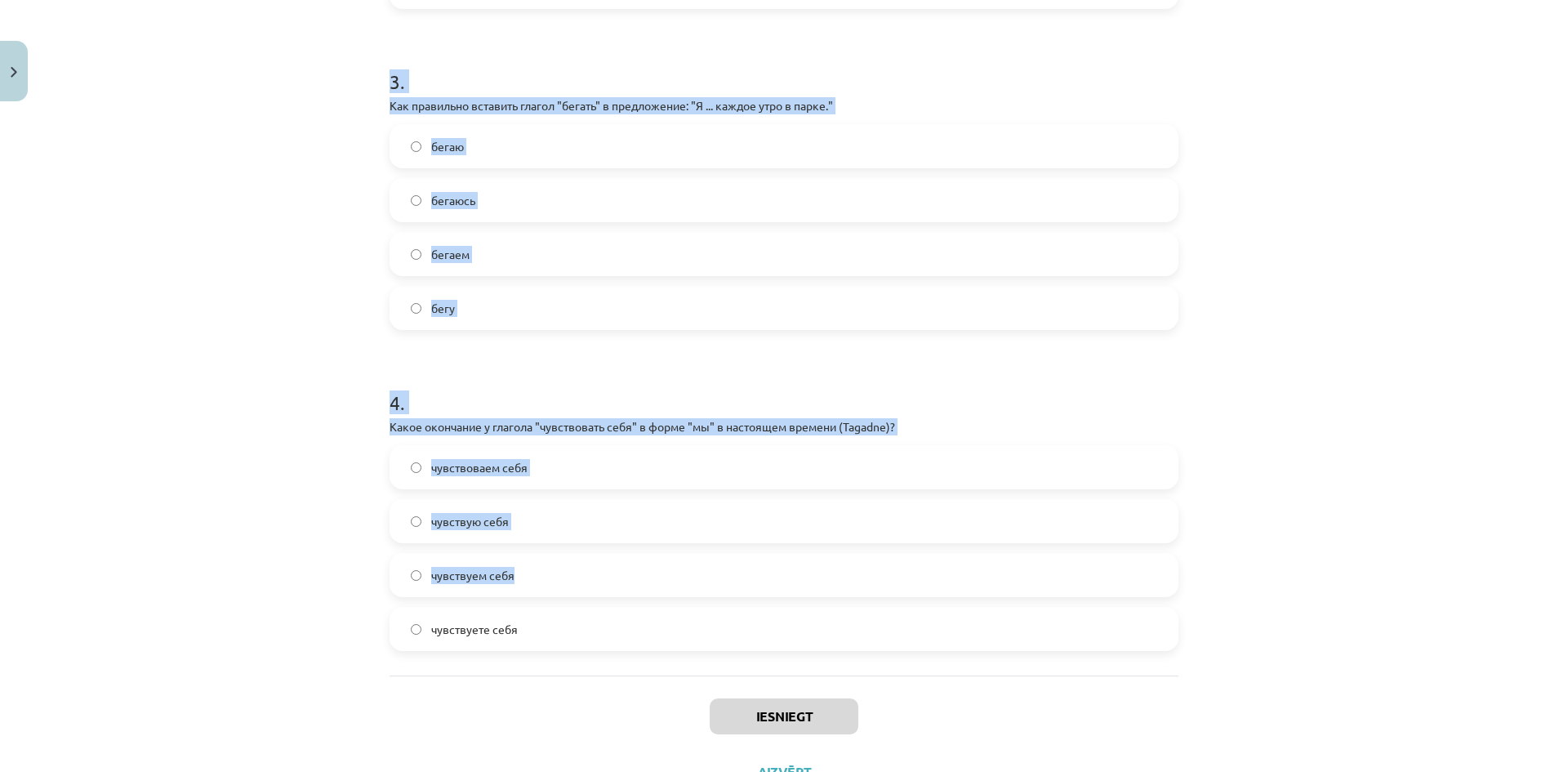
scroll to position [994, 0]
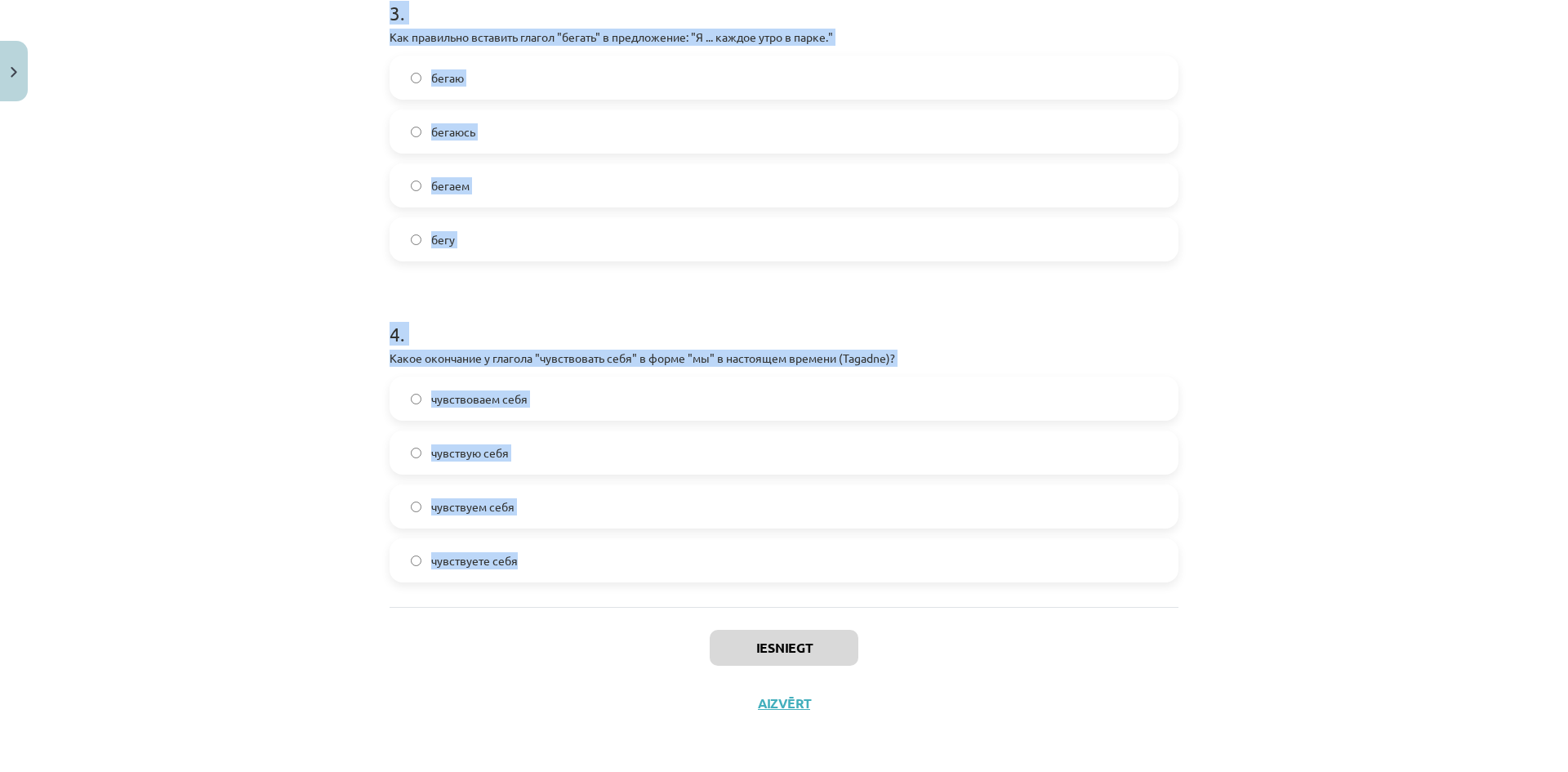
drag, startPoint x: 341, startPoint y: 332, endPoint x: 704, endPoint y: 569, distance: 433.5
click at [704, 569] on div "Mācību tēma: Krievu valodas b1 - 11. klases 2. ieskaites mācību materiāls #5 Гл…" at bounding box center [784, 386] width 1568 height 772
copy form "1 . Какое окончание у глагола "идти" в форме "он/она" в настоящем времени? идёш…"
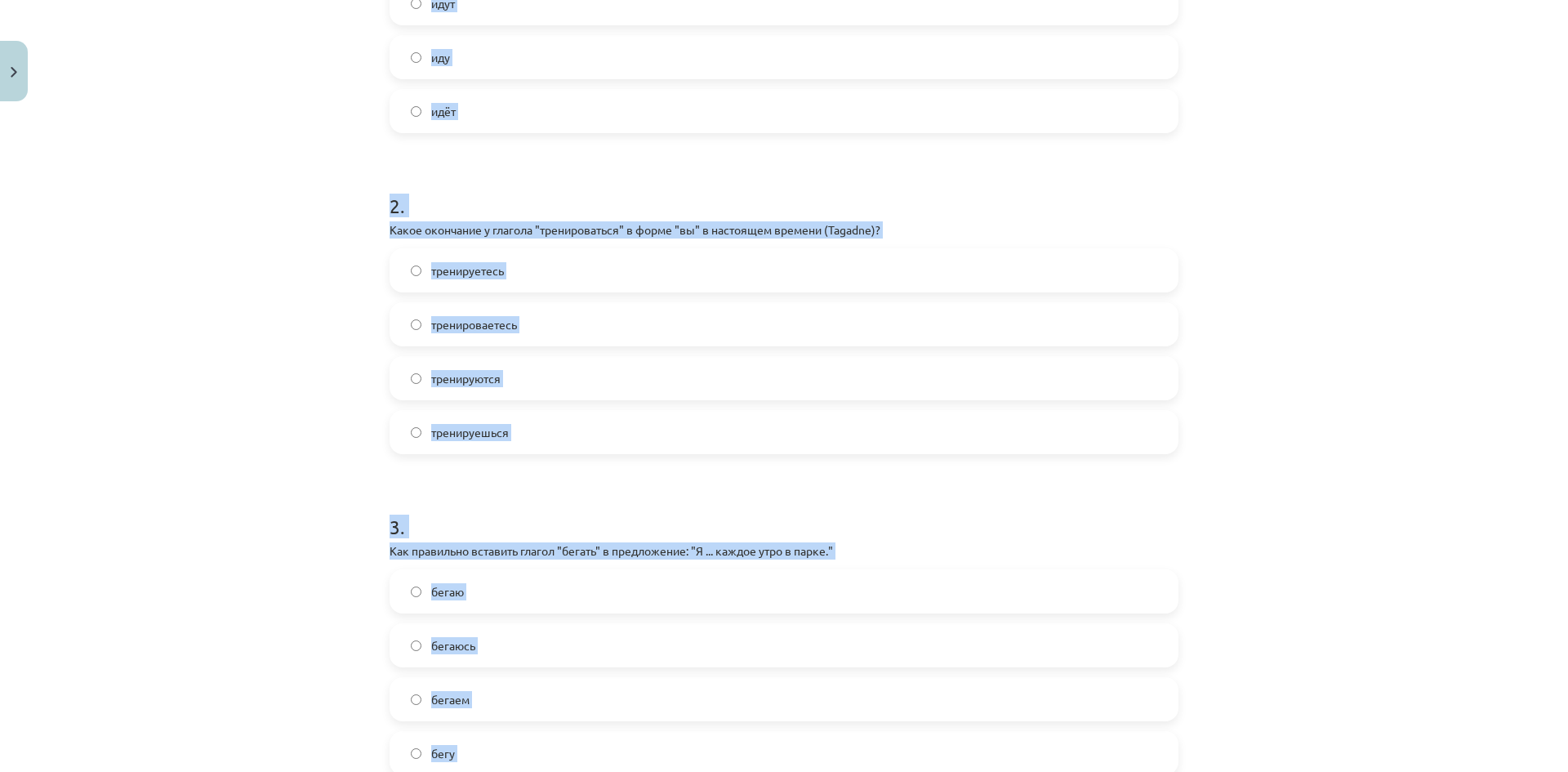
scroll to position [341, 0]
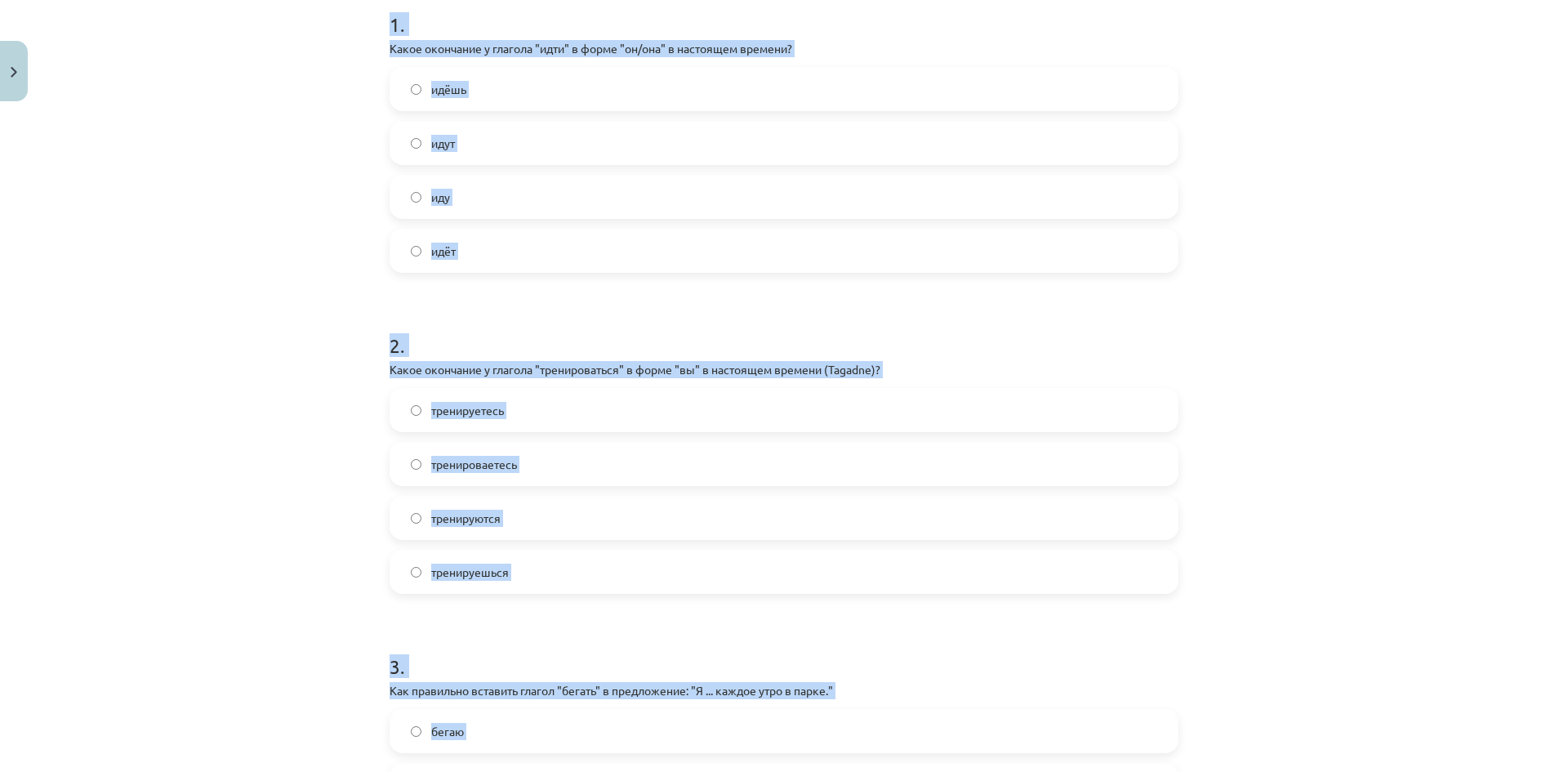
click at [495, 258] on label "идёт" at bounding box center [784, 250] width 786 height 41
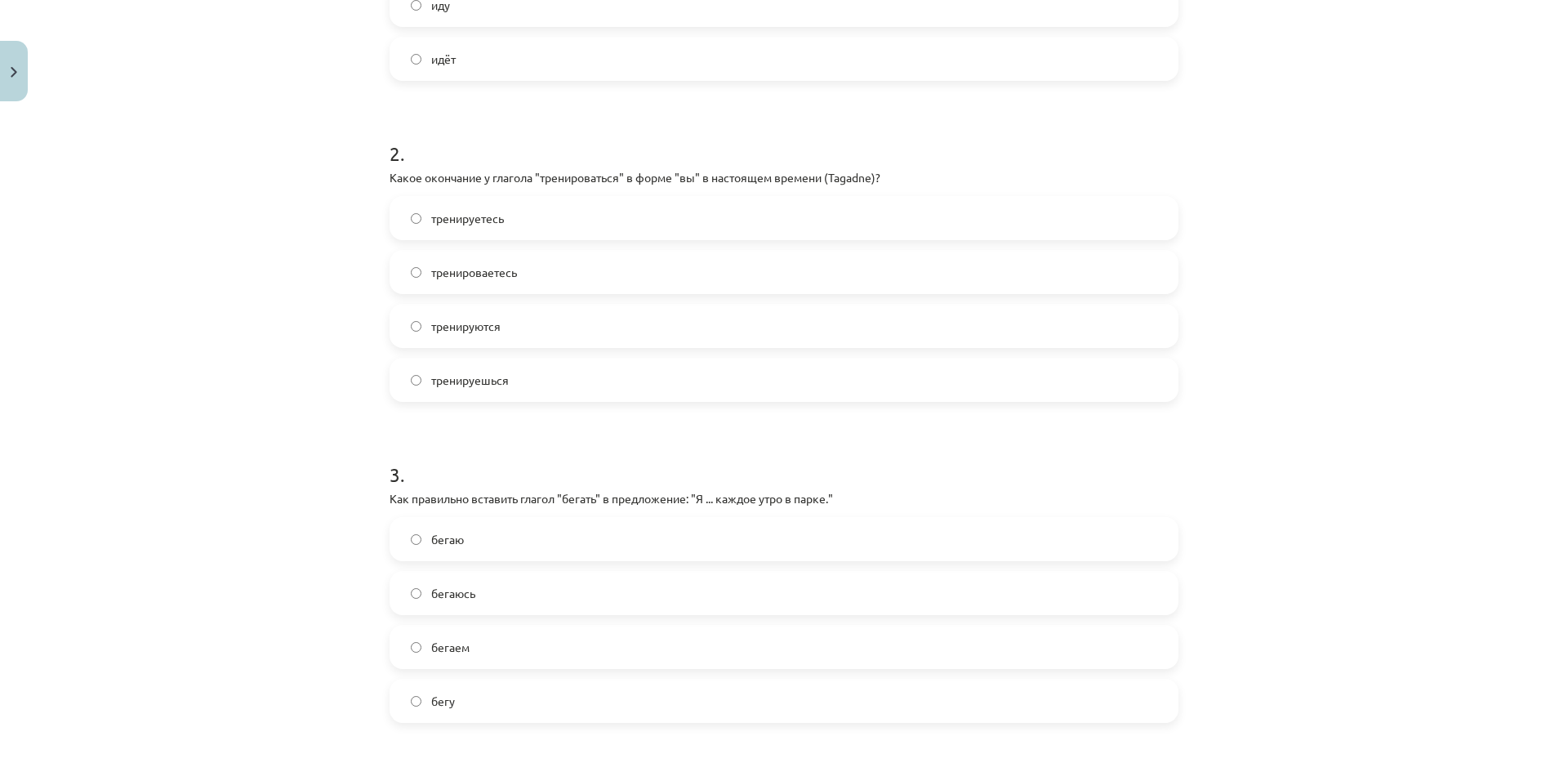
scroll to position [667, 0]
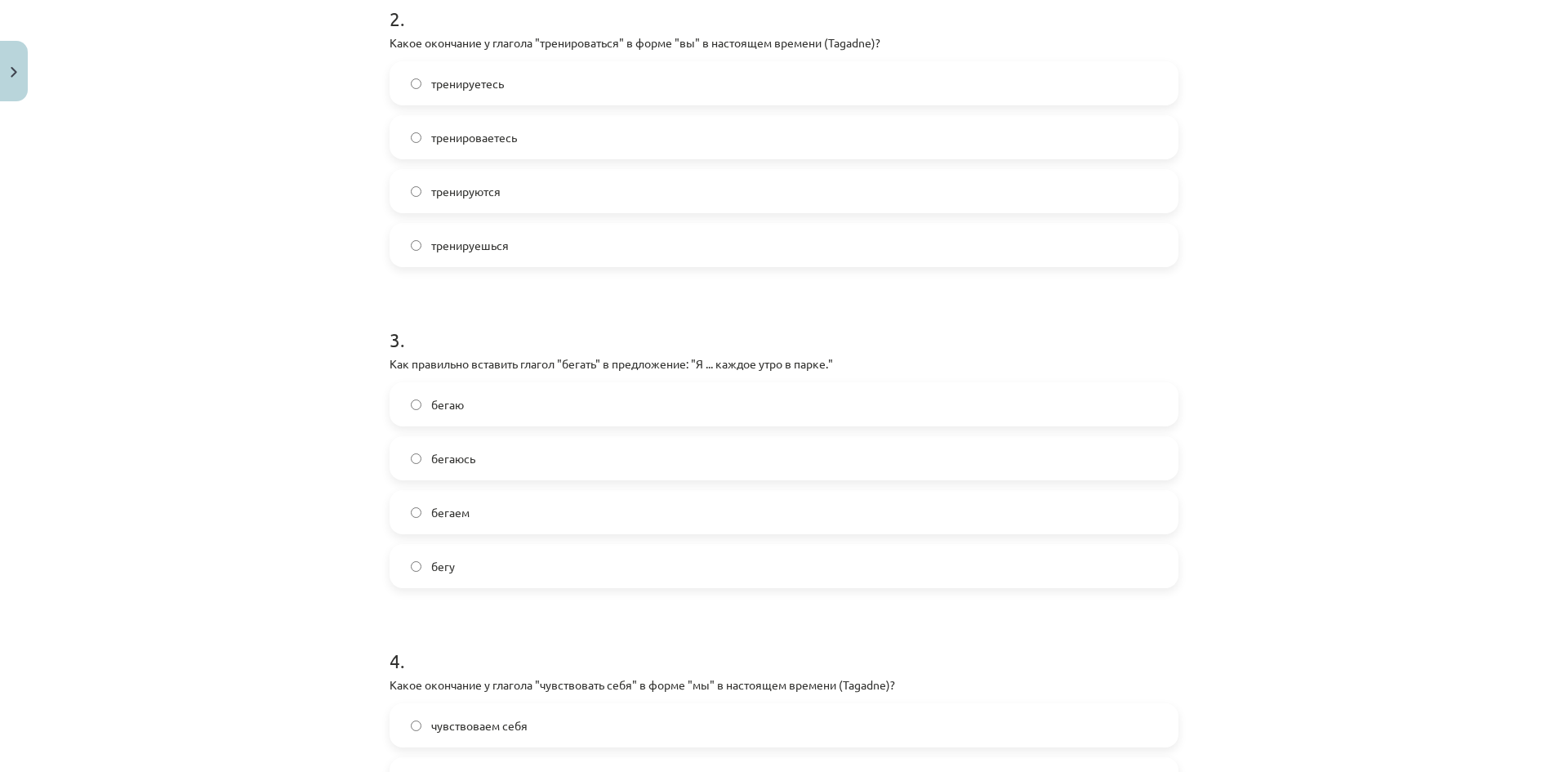
click at [482, 80] on span "тренируетесь" at bounding box center [467, 83] width 72 height 17
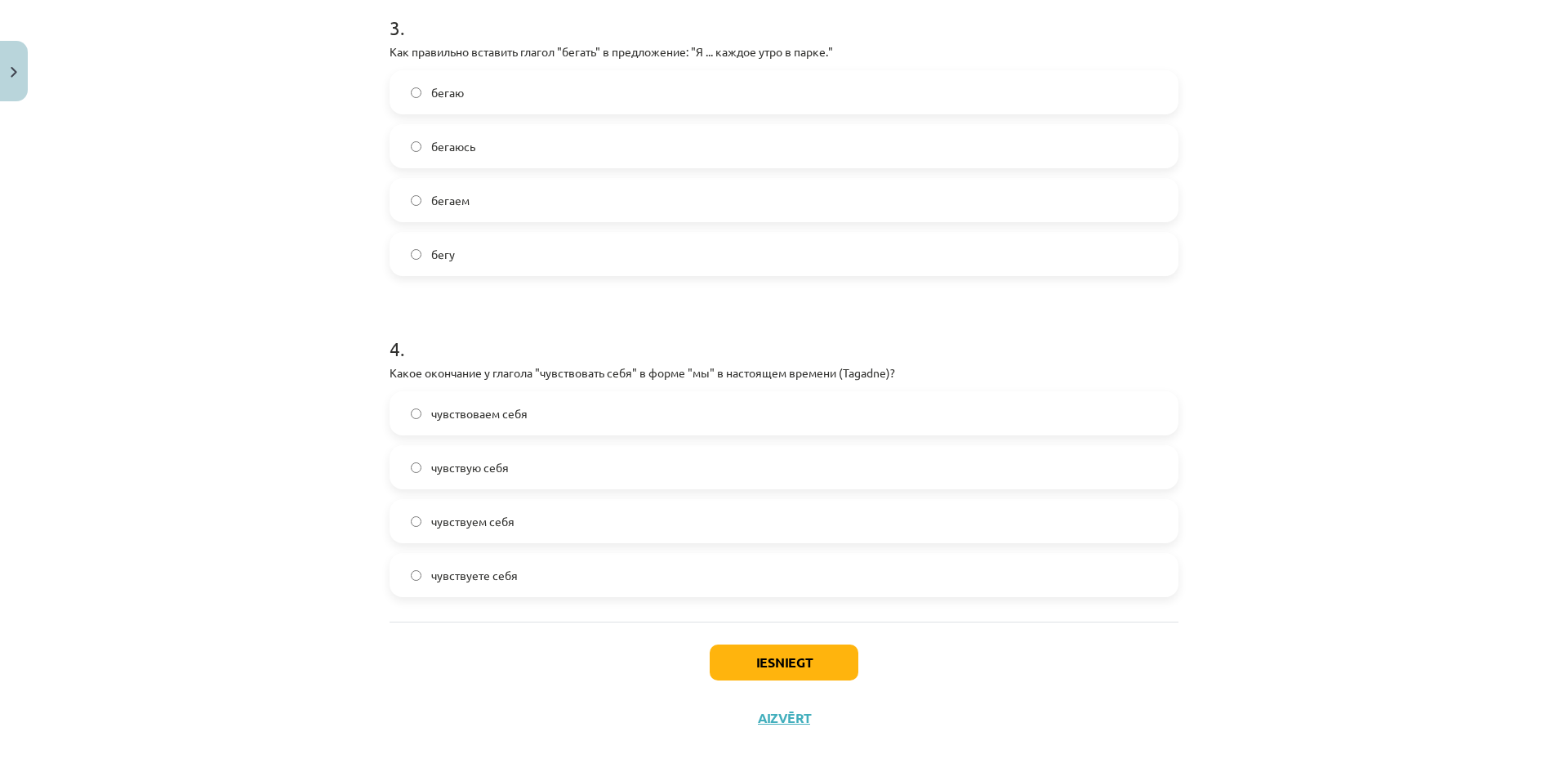
scroll to position [994, 0]
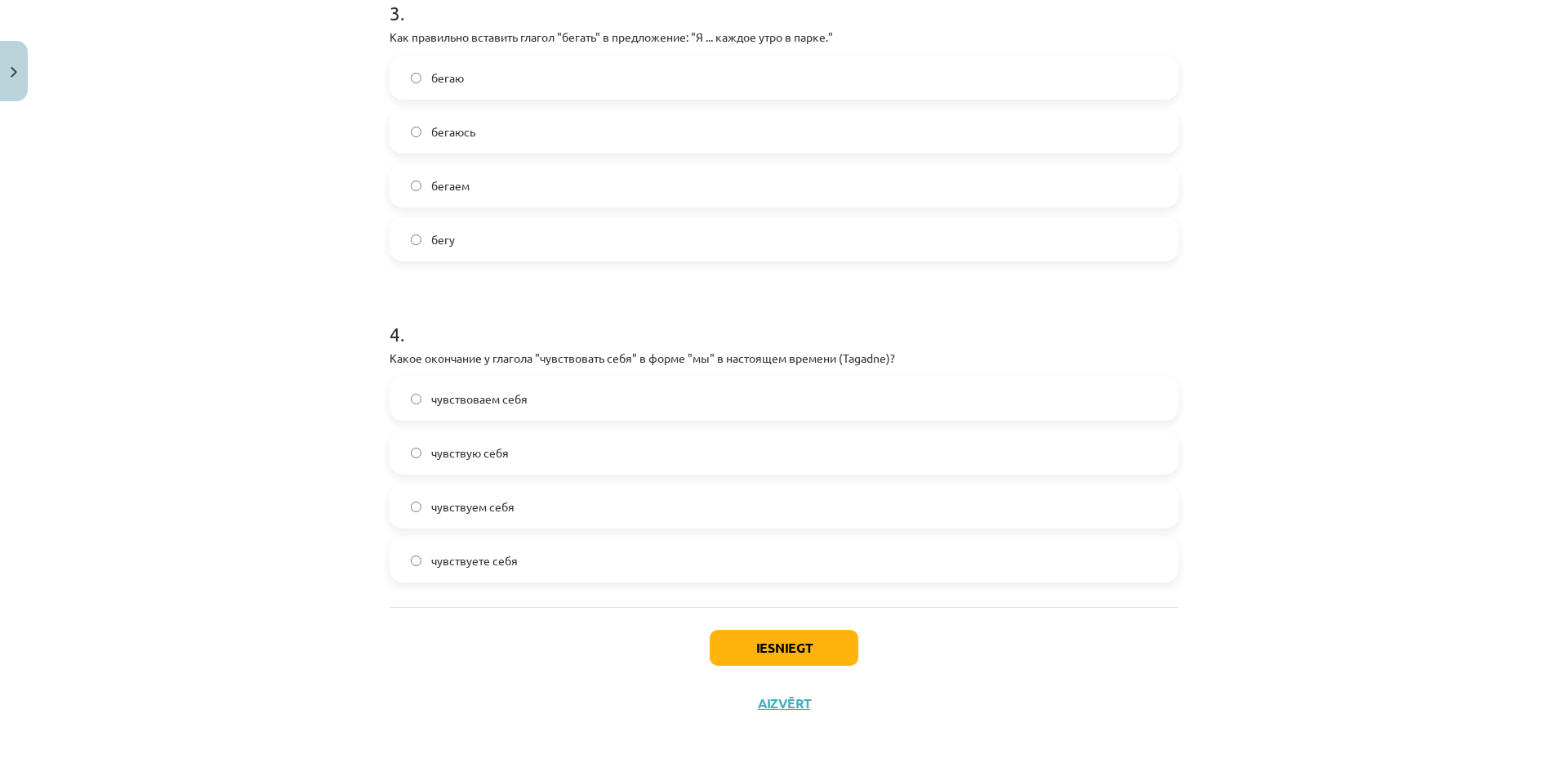
click at [712, 99] on div "бегаю" at bounding box center [784, 77] width 789 height 45
click at [764, 76] on label "бегаю" at bounding box center [784, 77] width 786 height 41
click at [517, 507] on label "чувствуем себя" at bounding box center [784, 505] width 786 height 41
click at [743, 656] on button "Iesniegt" at bounding box center [784, 647] width 149 height 36
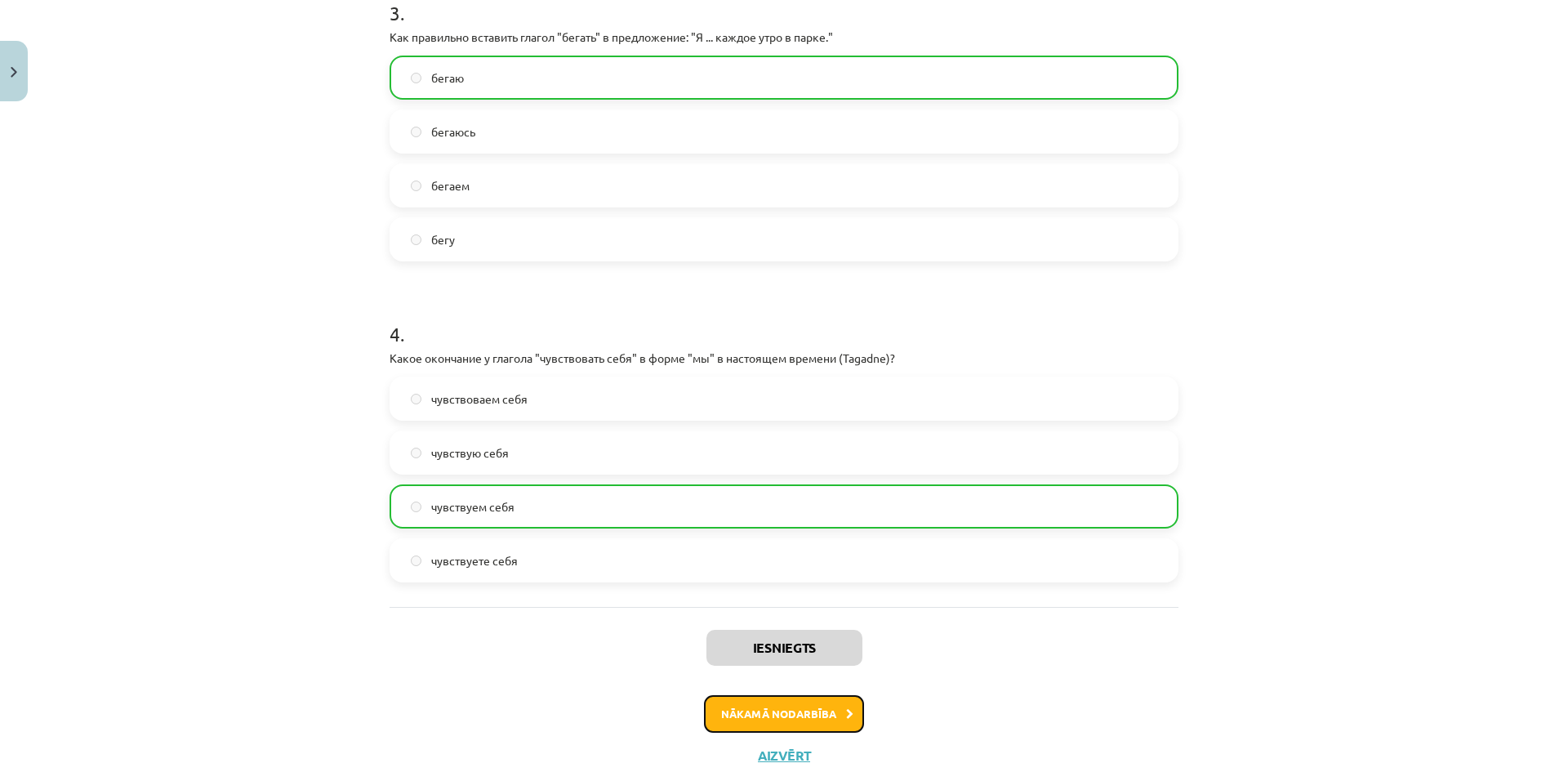
click at [716, 716] on button "Nākamā nodarbība" at bounding box center [784, 714] width 161 height 38
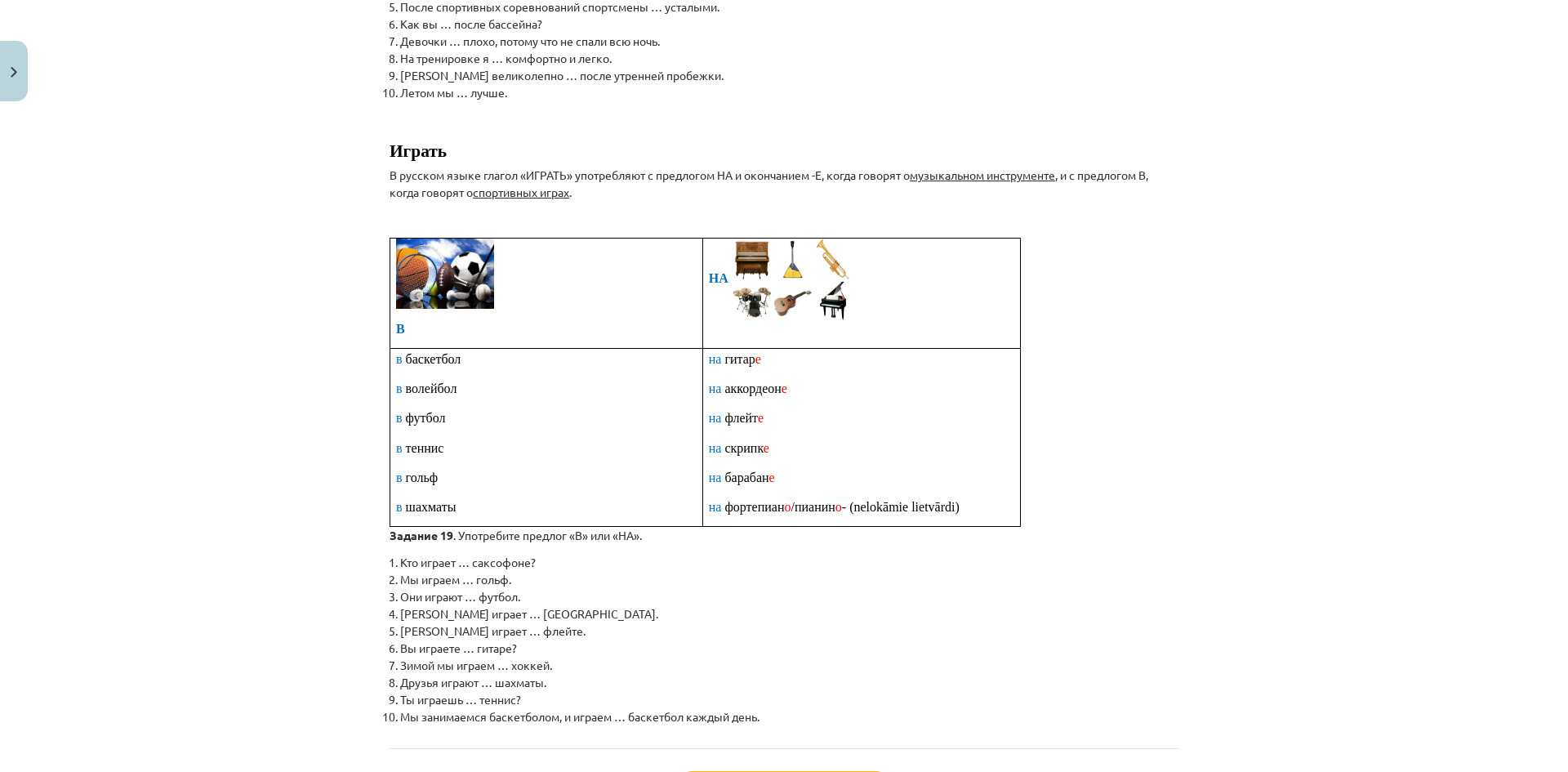
scroll to position [759, 0]
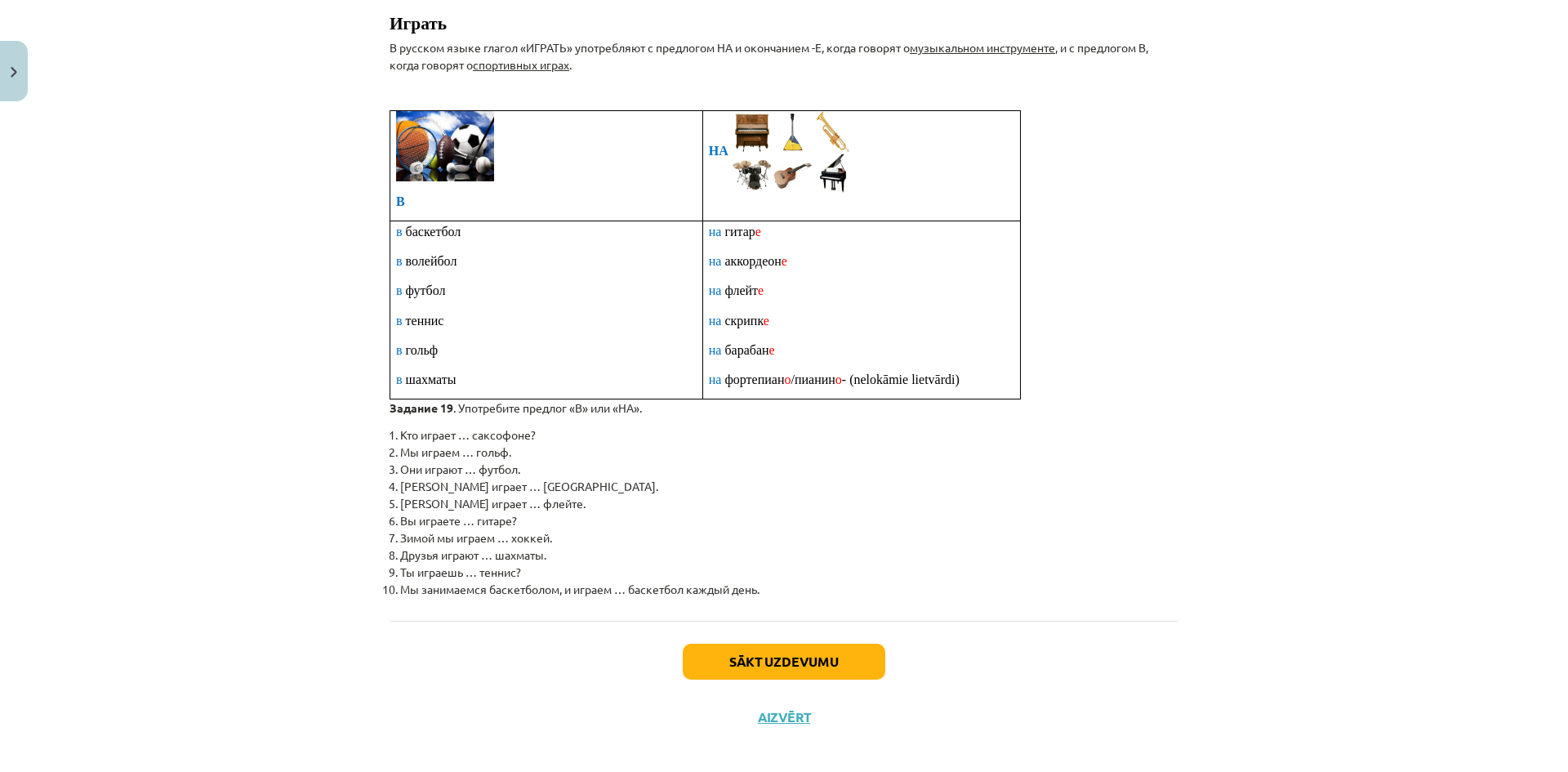
click at [788, 668] on div "Sākt uzdevumu Aizvērt" at bounding box center [784, 677] width 789 height 114
click at [805, 654] on button "Sākt uzdevumu" at bounding box center [784, 661] width 202 height 36
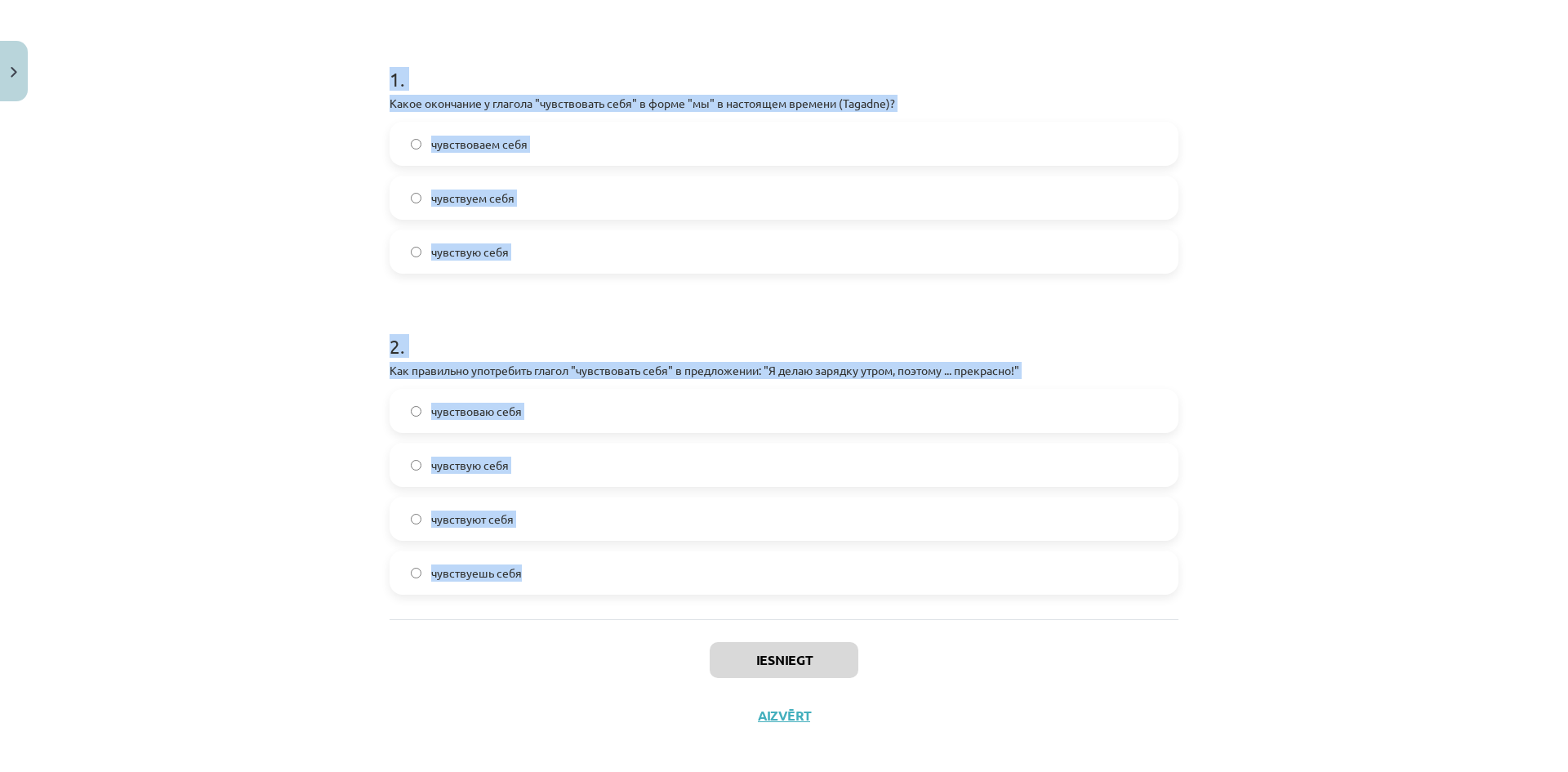
scroll to position [298, 0]
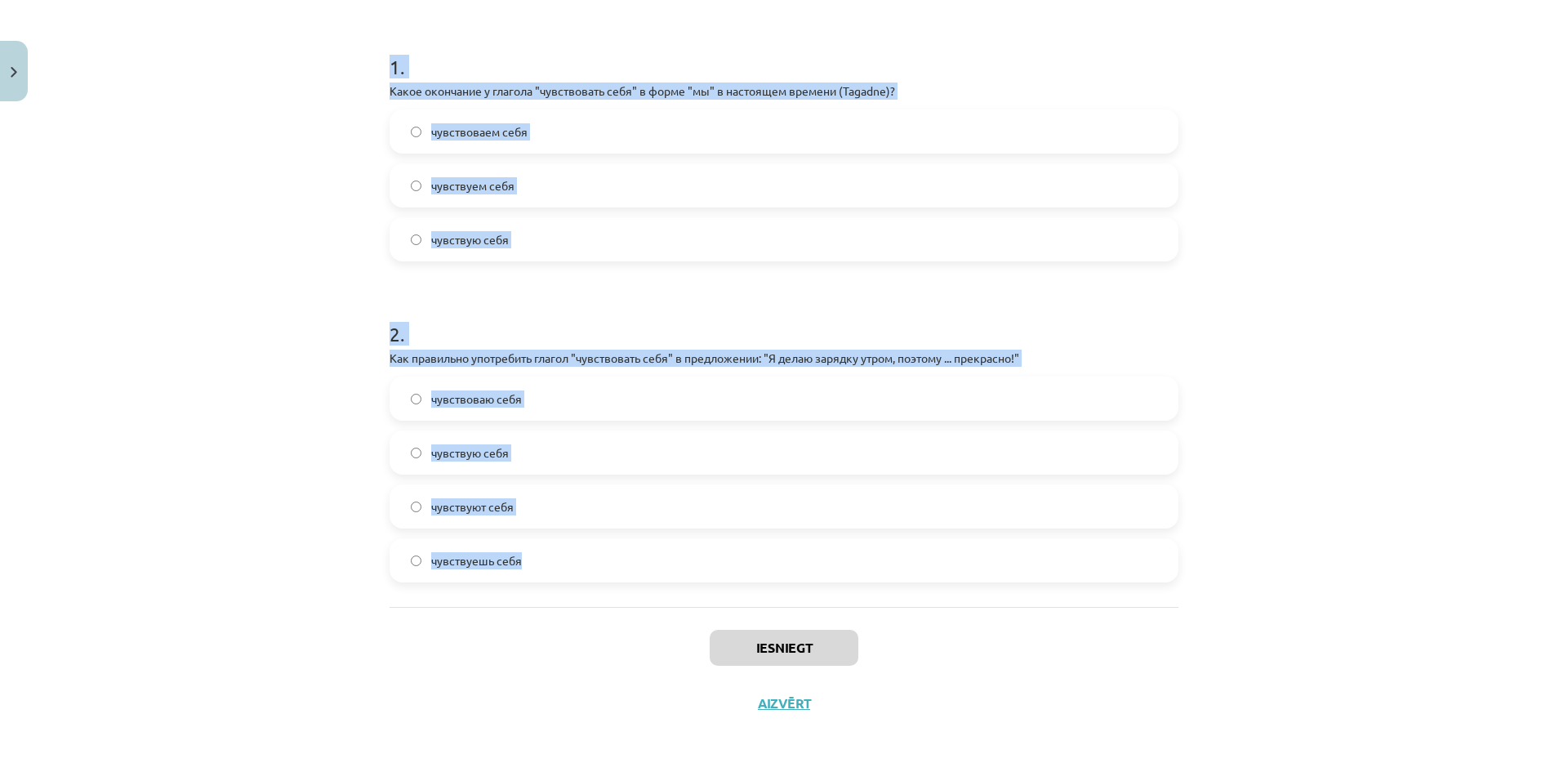
drag, startPoint x: 353, startPoint y: 332, endPoint x: 815, endPoint y: 547, distance: 509.6
click at [815, 547] on div "Mācību tēma: Krievu valodas b1 - 11. klases 2. ieskaites mācību materiāls #6 Гл…" at bounding box center [784, 386] width 1568 height 772
copy form "1 . Какое окончание у глагола "чувствовать себя" в форме "мы" в настоящем време…"
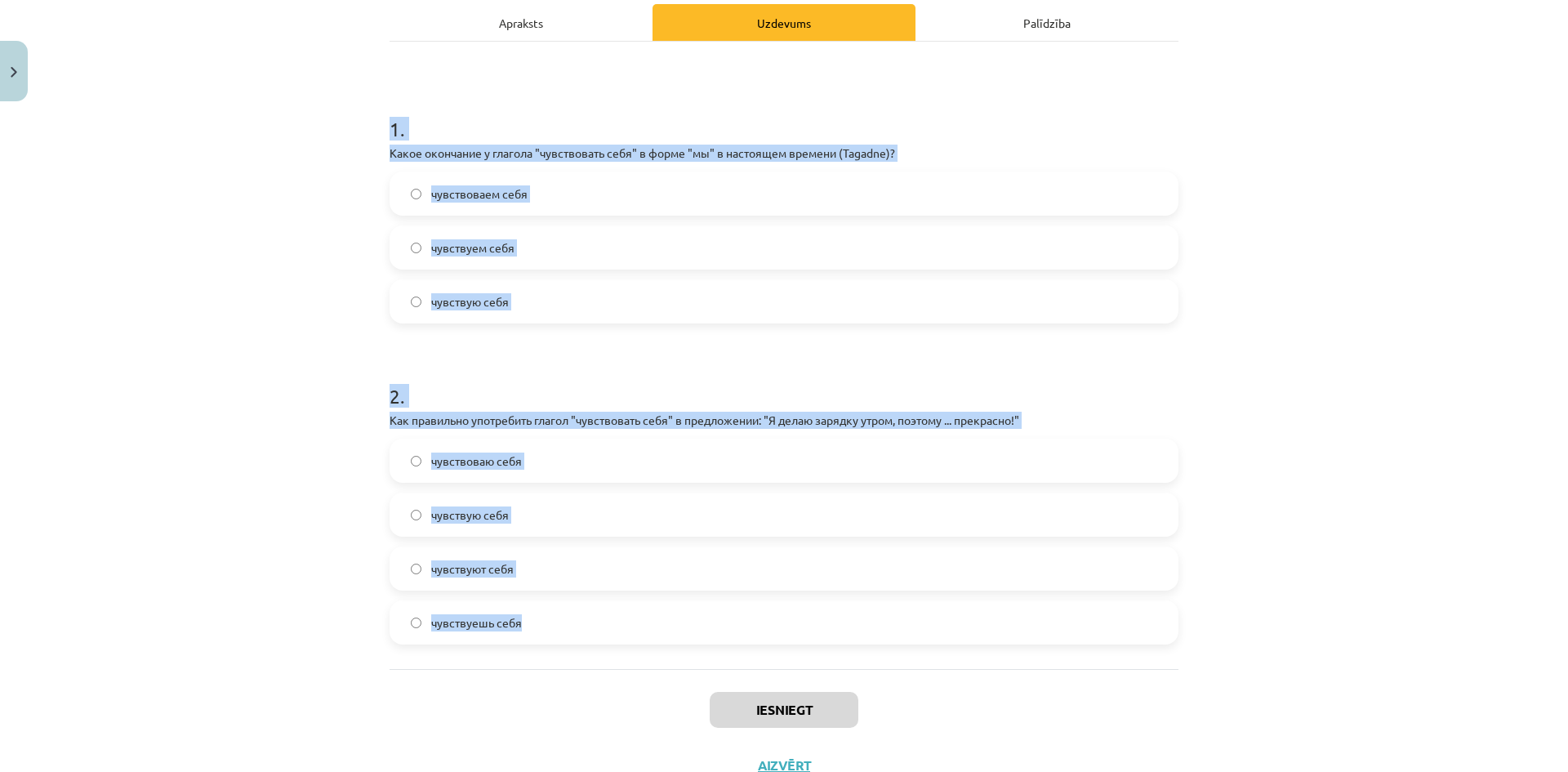
scroll to position [245, 0]
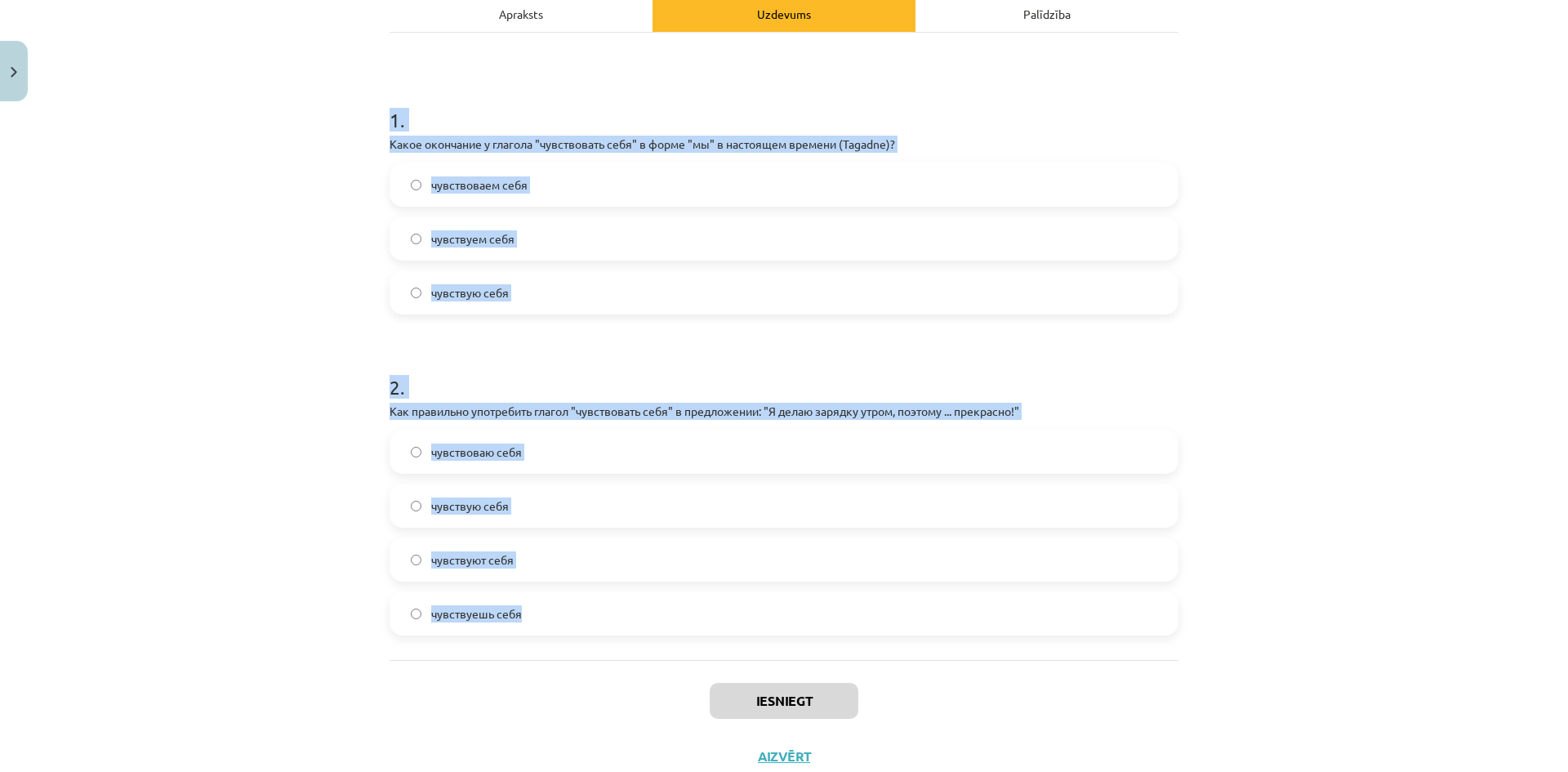
click at [403, 243] on label "чувствуем себя" at bounding box center [784, 238] width 786 height 41
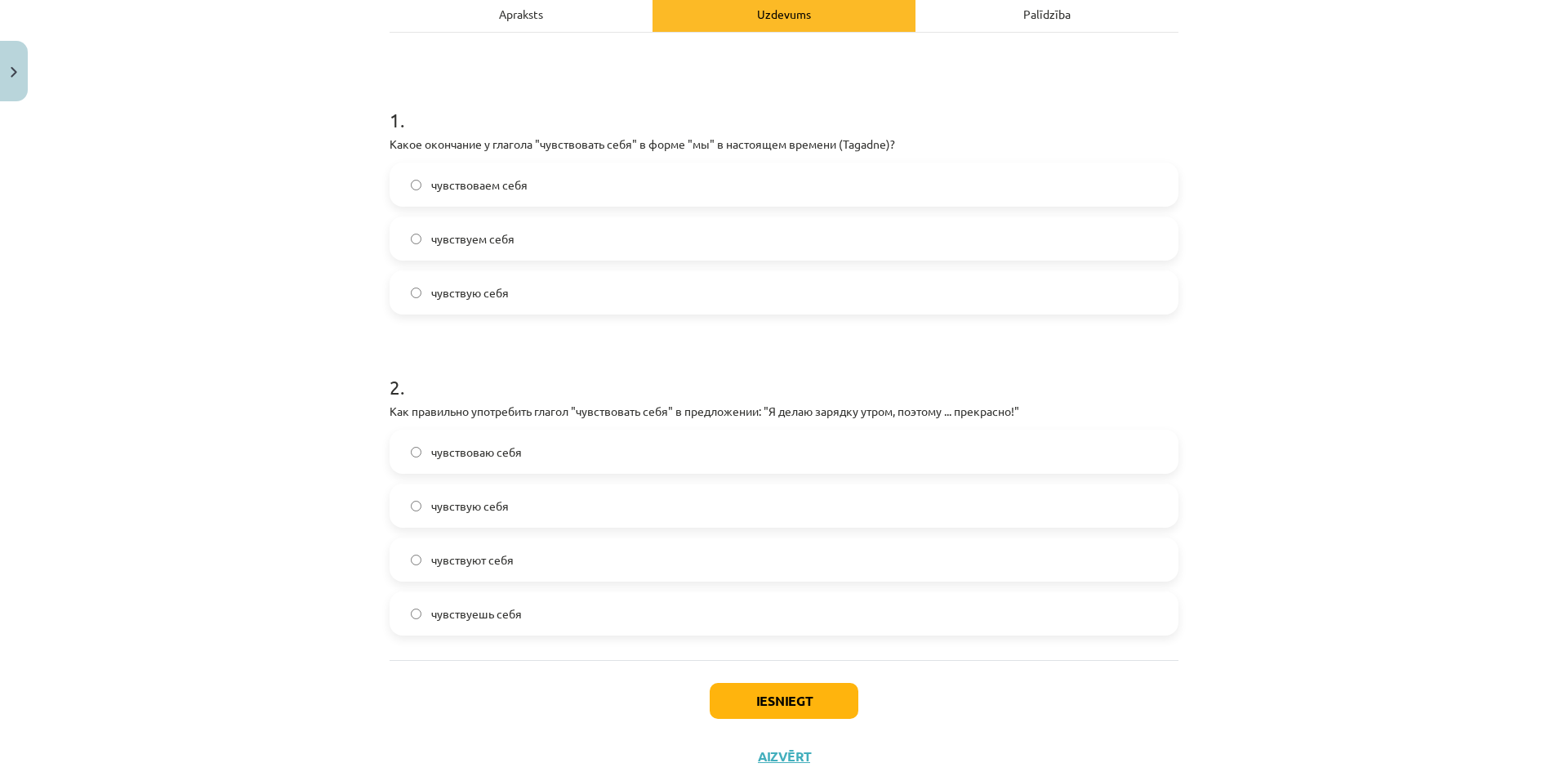
scroll to position [298, 0]
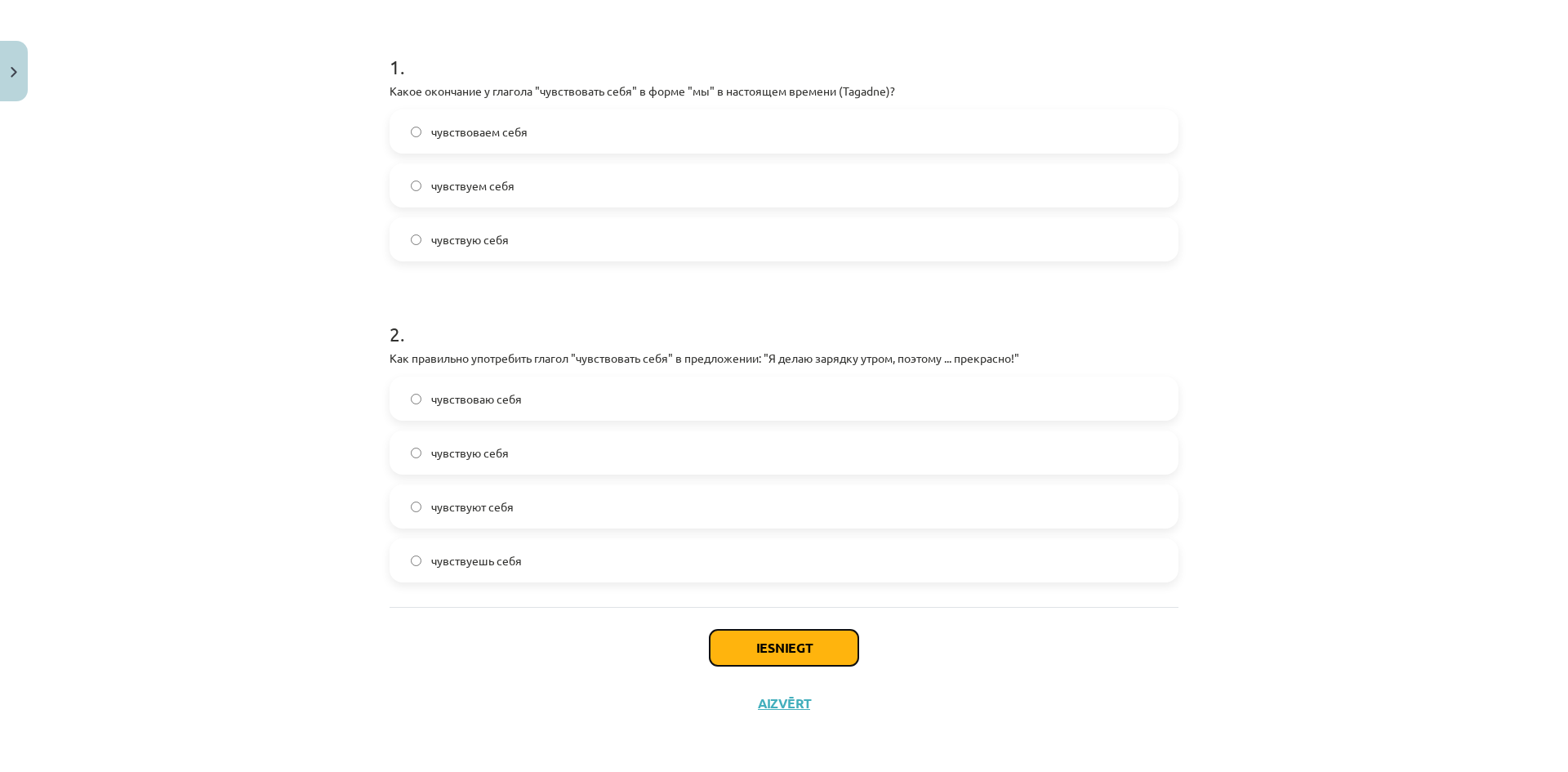
click at [805, 652] on button "Iesniegt" at bounding box center [784, 647] width 149 height 36
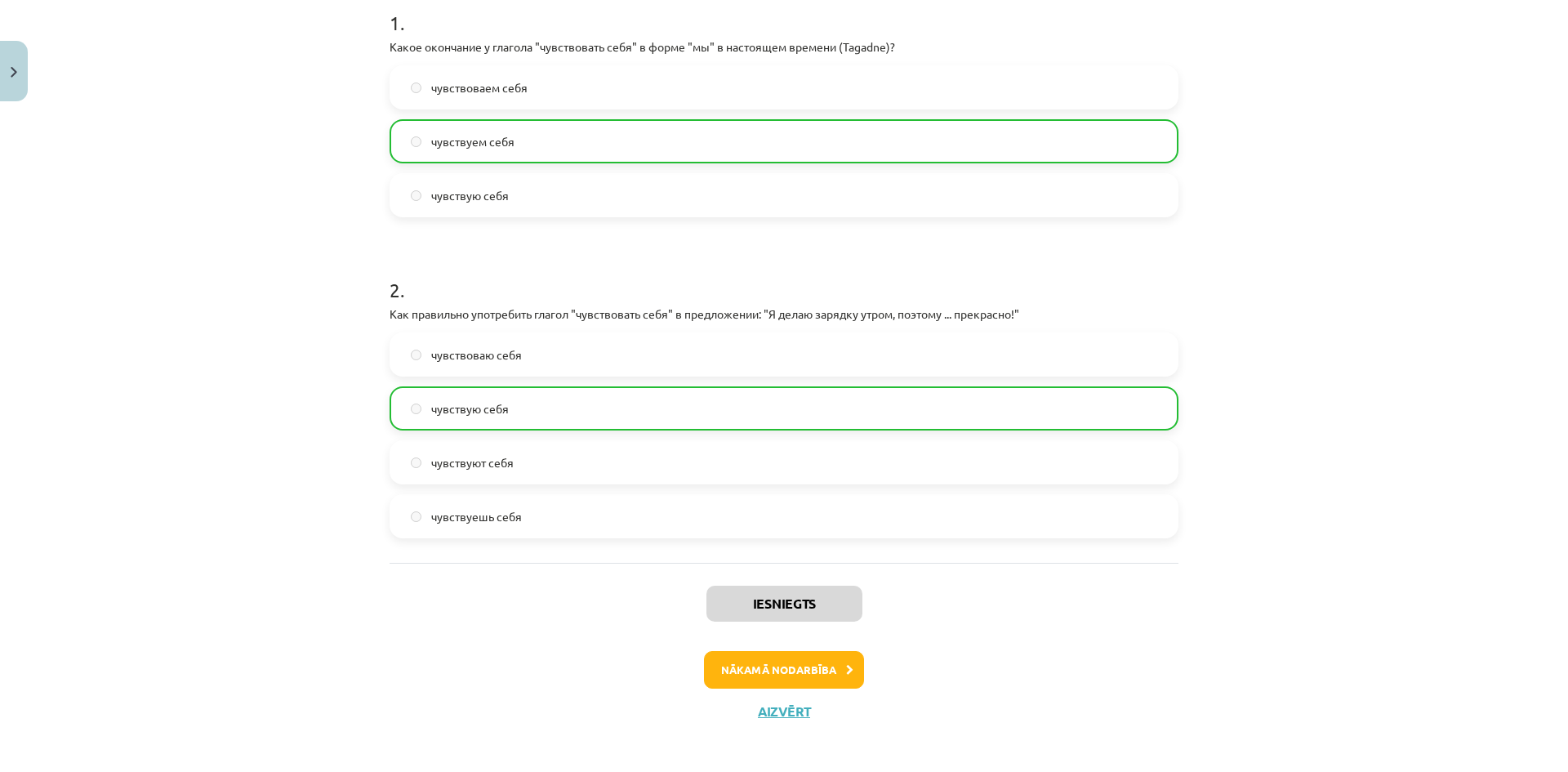
scroll to position [351, 0]
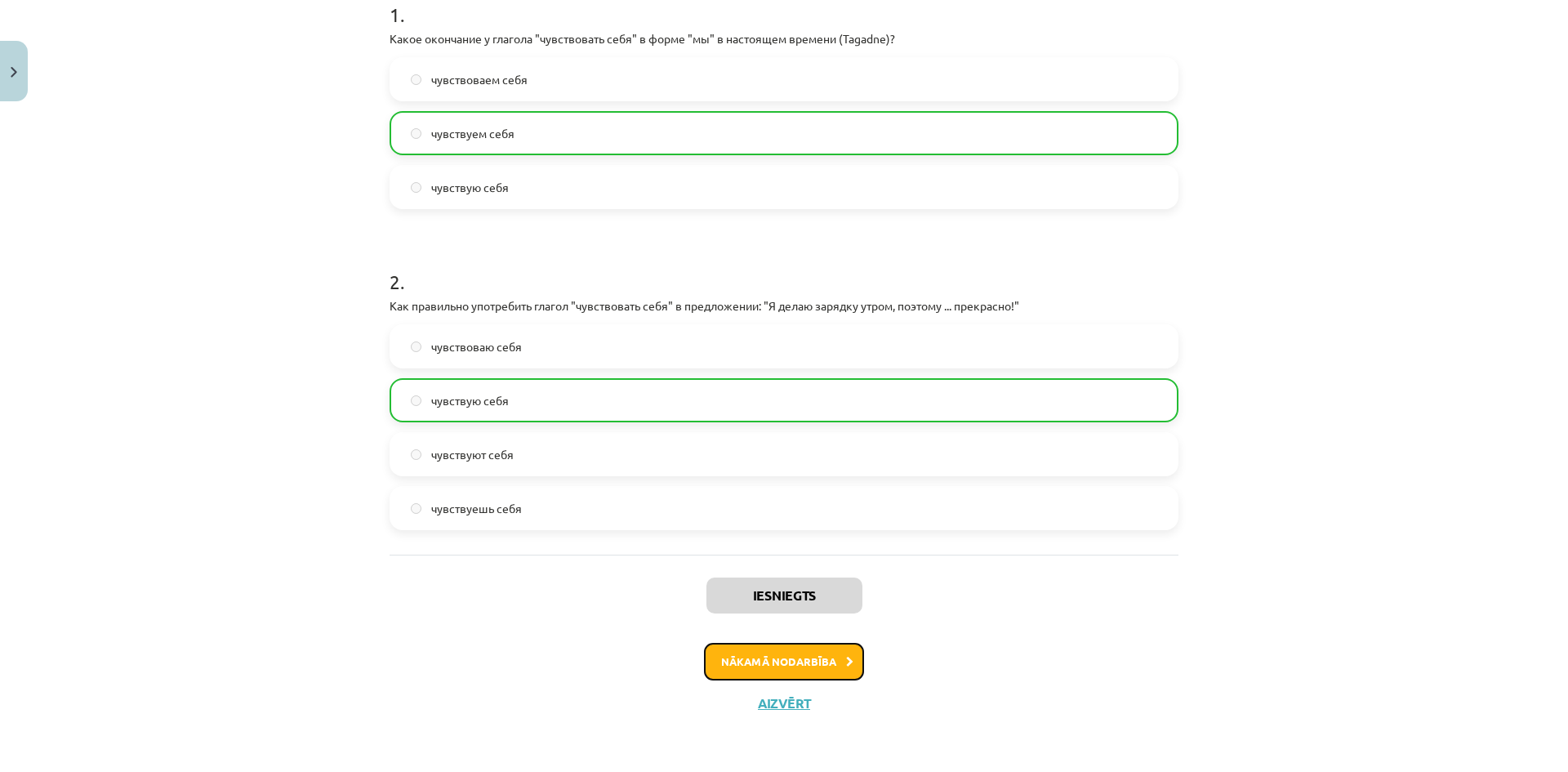
click at [833, 663] on button "Nākamā nodarbība" at bounding box center [784, 662] width 161 height 38
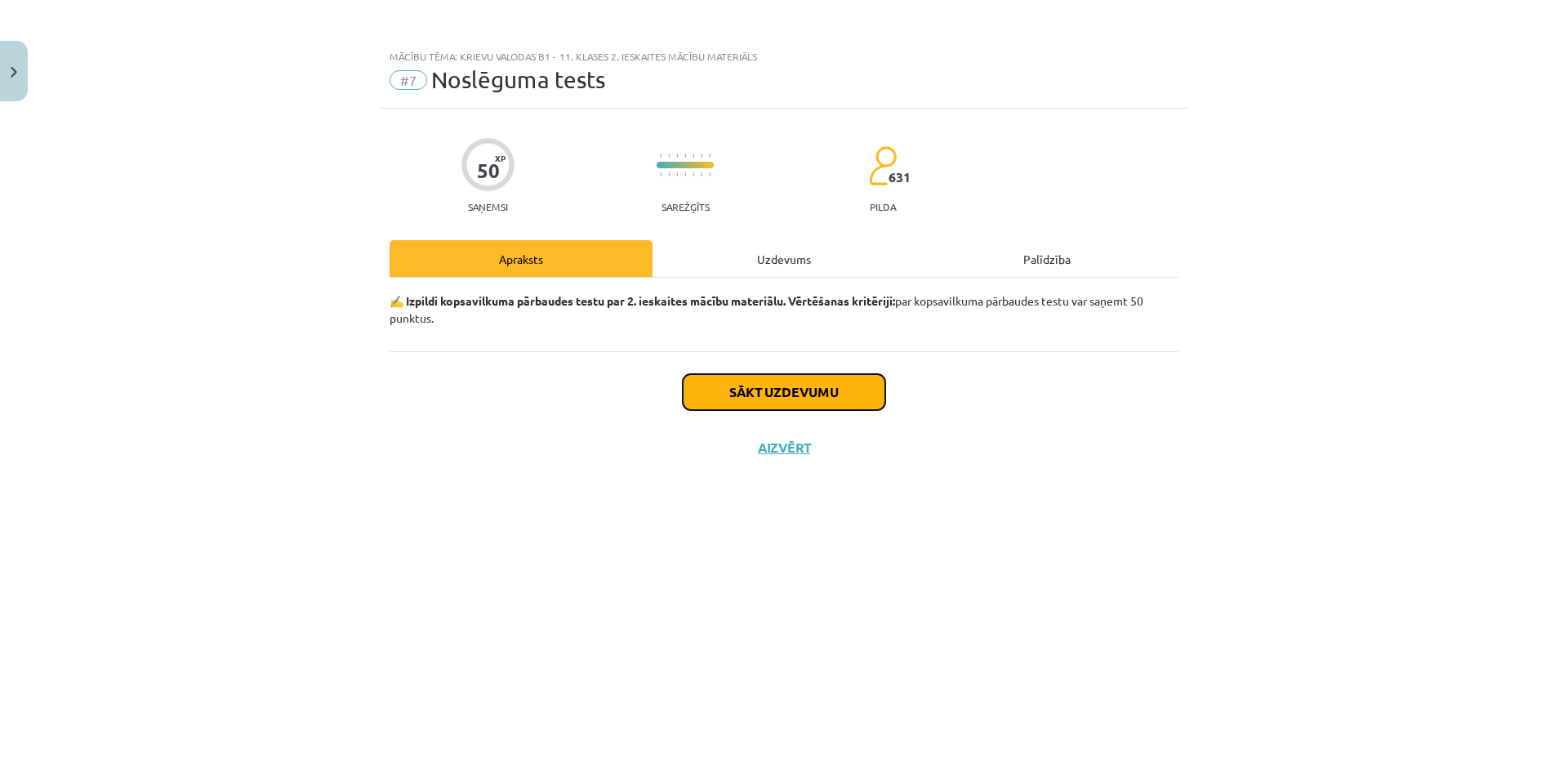
click at [773, 384] on button "Sākt uzdevumu" at bounding box center [784, 391] width 202 height 36
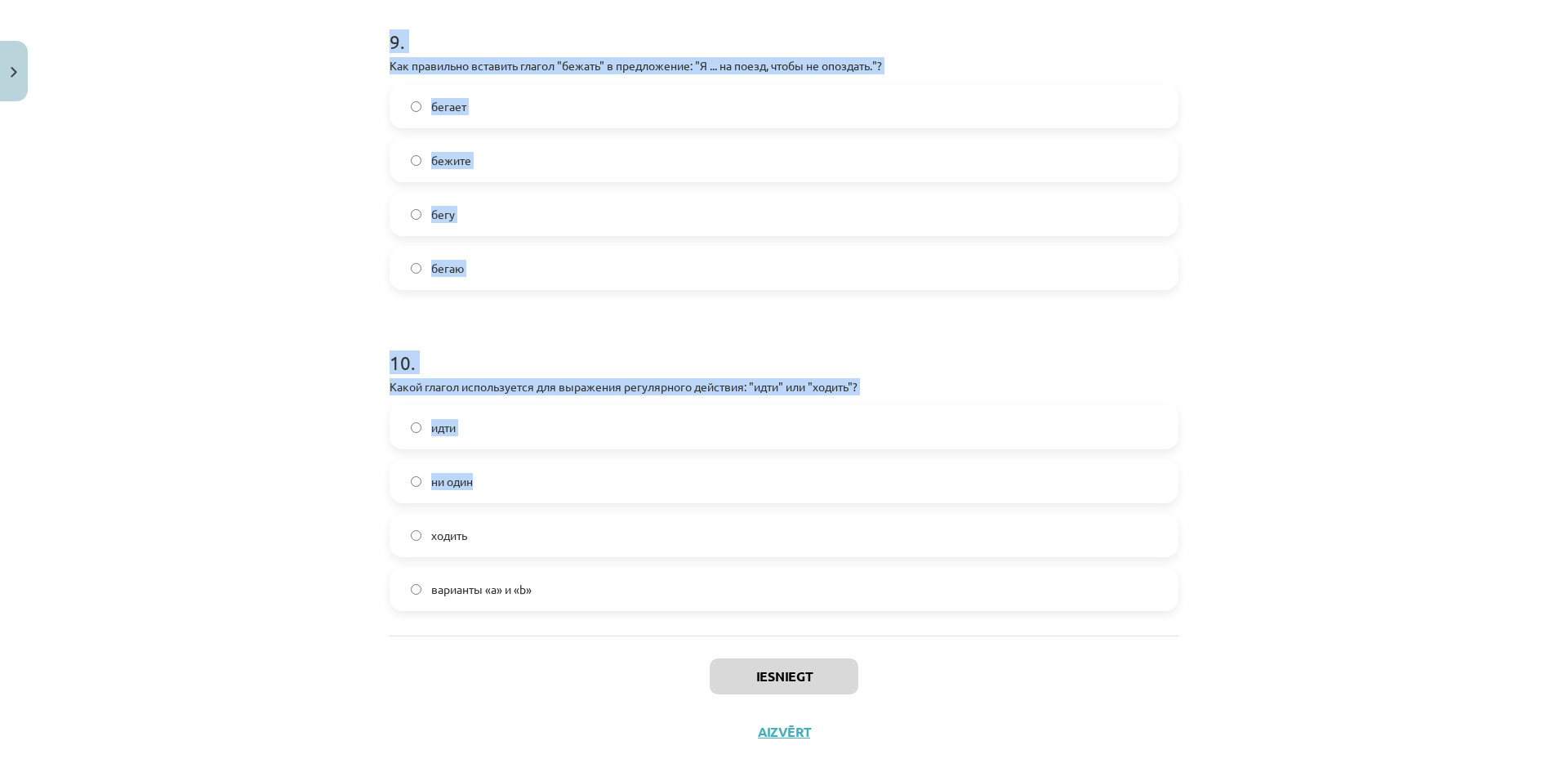
scroll to position [2920, 0]
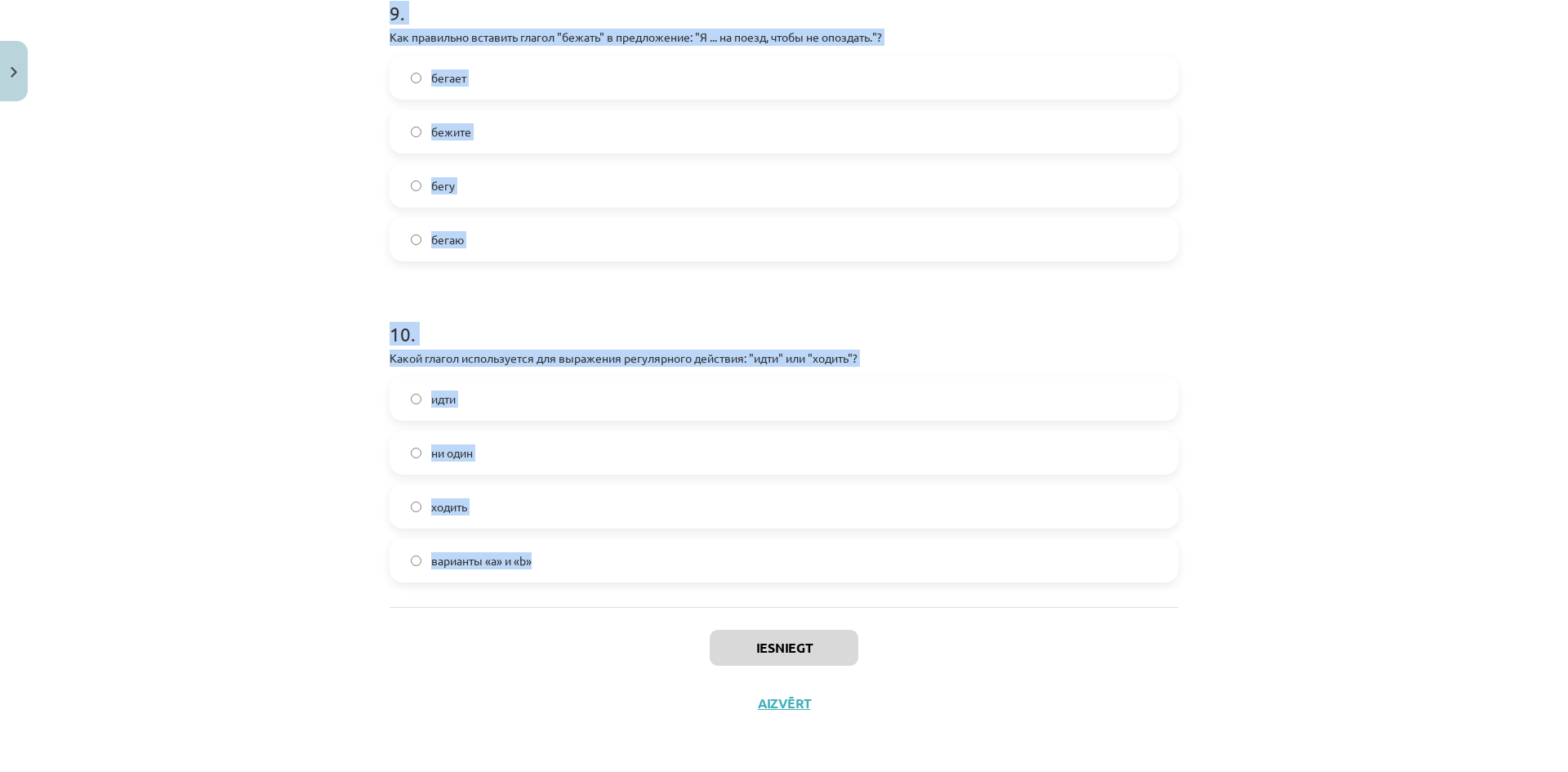
drag, startPoint x: 326, startPoint y: 379, endPoint x: 634, endPoint y: 569, distance: 361.9
click at [634, 569] on div "Mācību tēma: Krievu valodas b1 - 11. klases 2. ieskaites mācību materiāls #7 No…" at bounding box center [784, 386] width 1568 height 772
copy form "Что характеризует глагол "бегать" в отличие от "бежать"? Означает действие, про…"
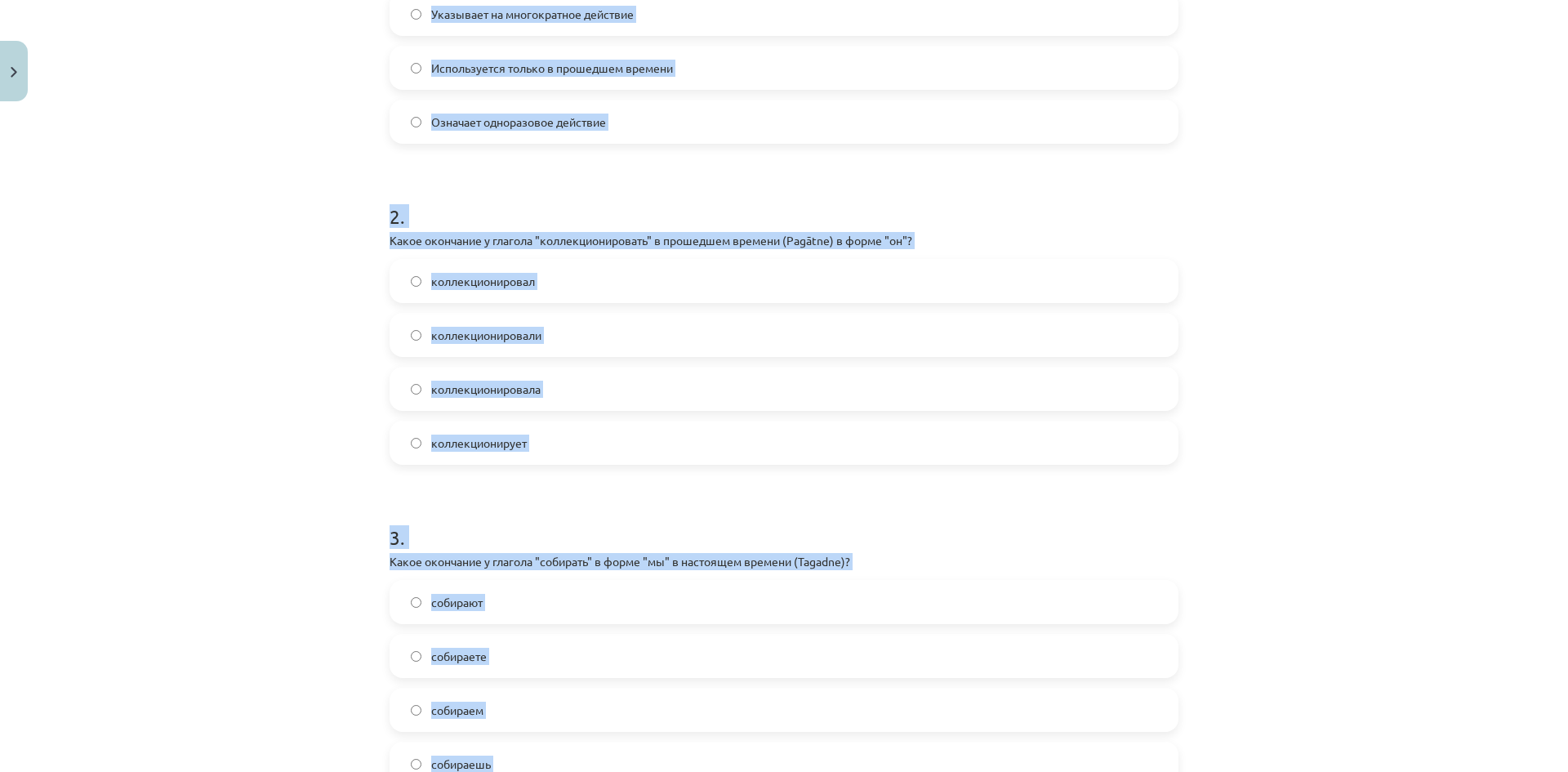
scroll to position [61, 0]
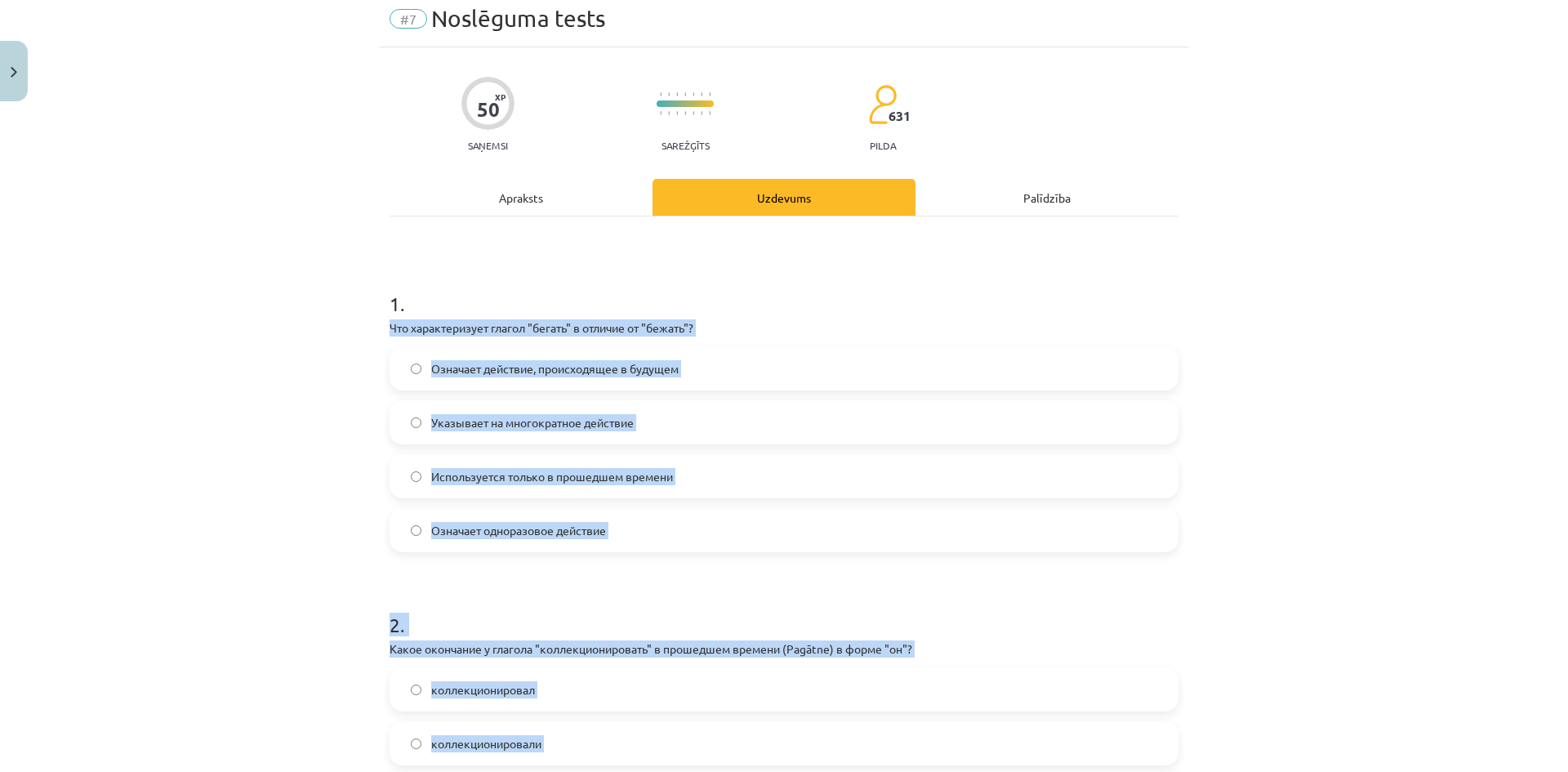
click at [221, 370] on div "Mācību tēma: Krievu valodas b1 - 11. klases 2. ieskaites mācību materiāls #7 No…" at bounding box center [784, 386] width 1568 height 772
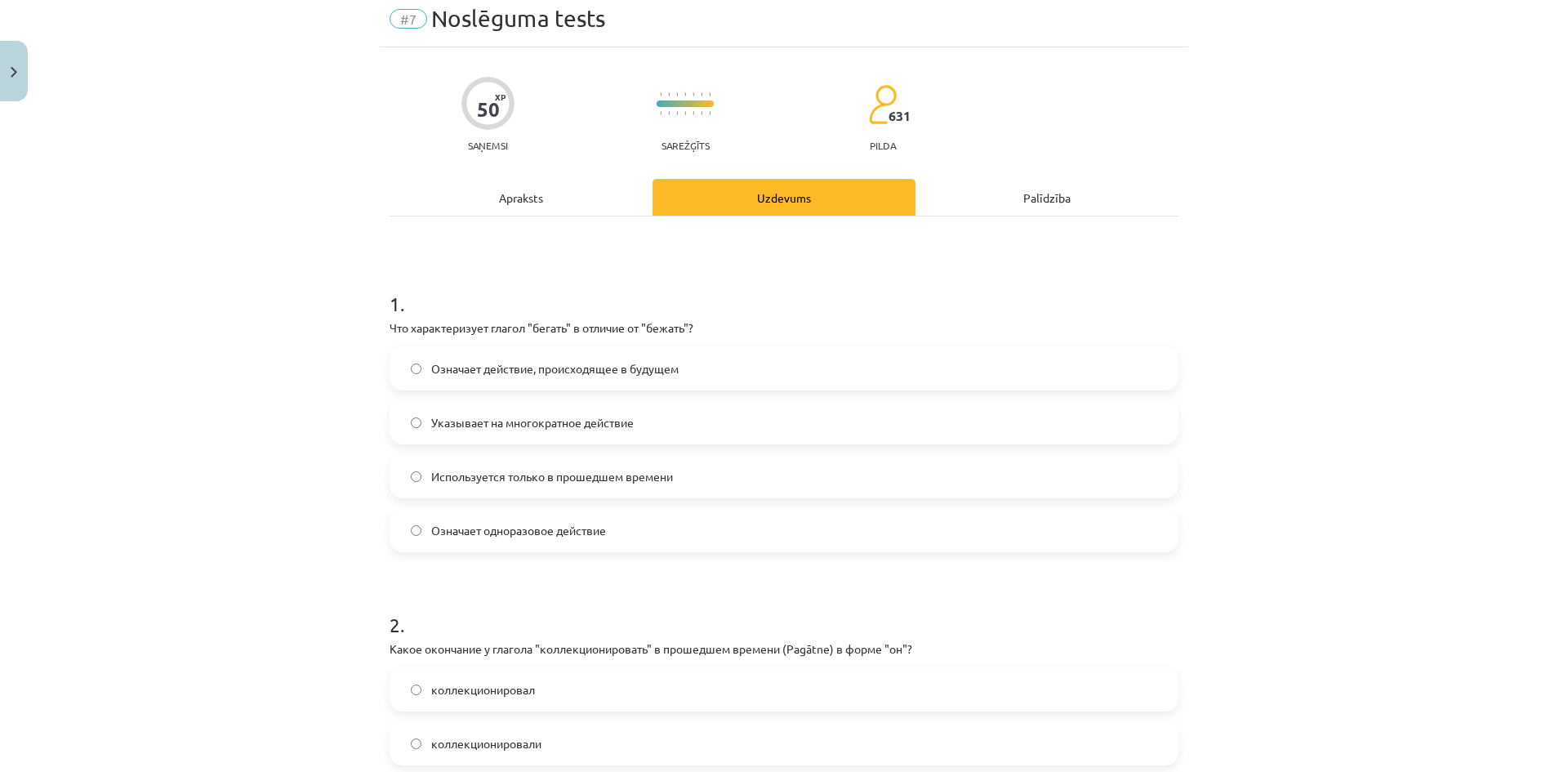
click at [416, 429] on label "Указывает на многократное действие" at bounding box center [784, 421] width 786 height 41
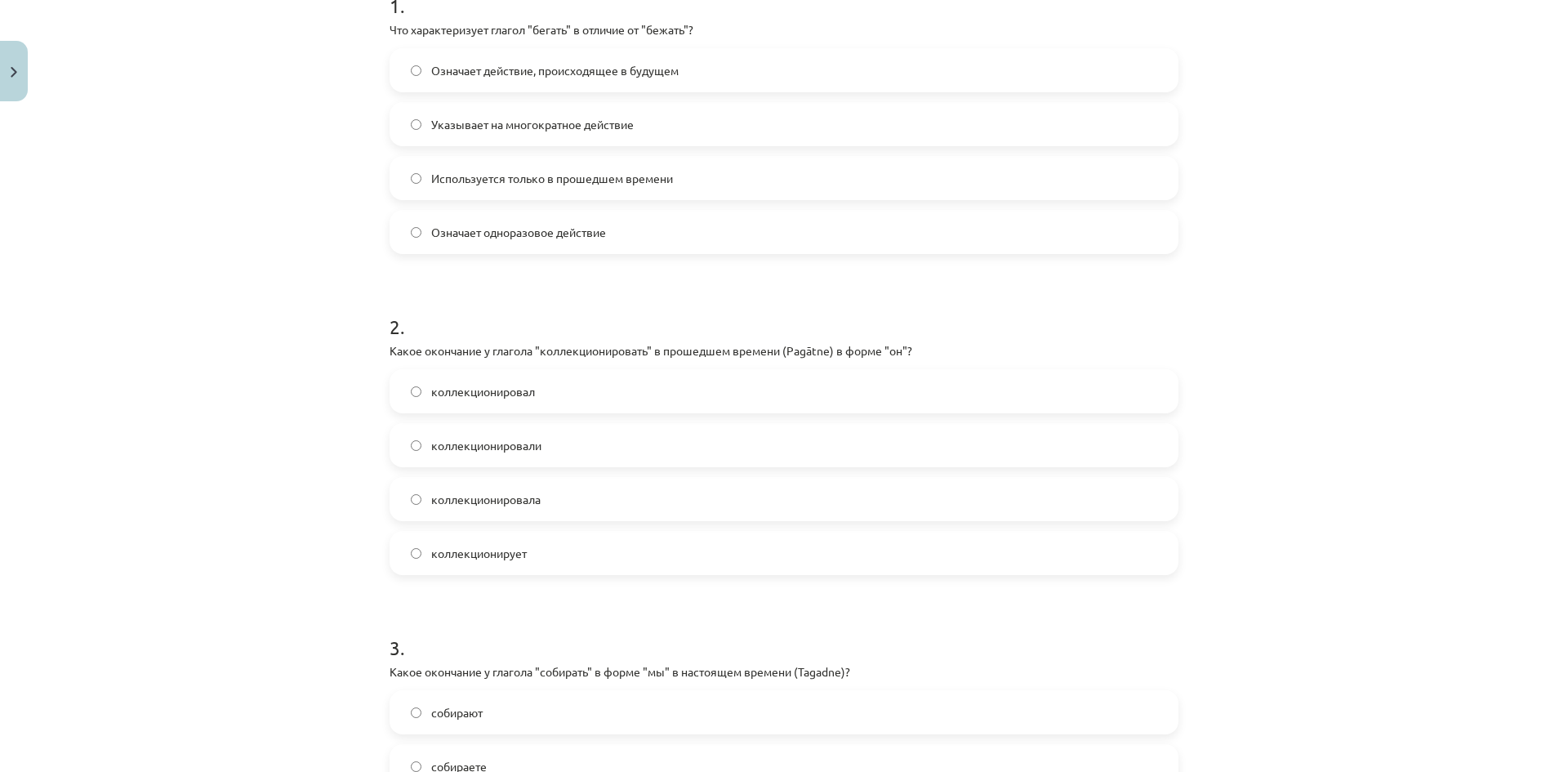
scroll to position [387, 0]
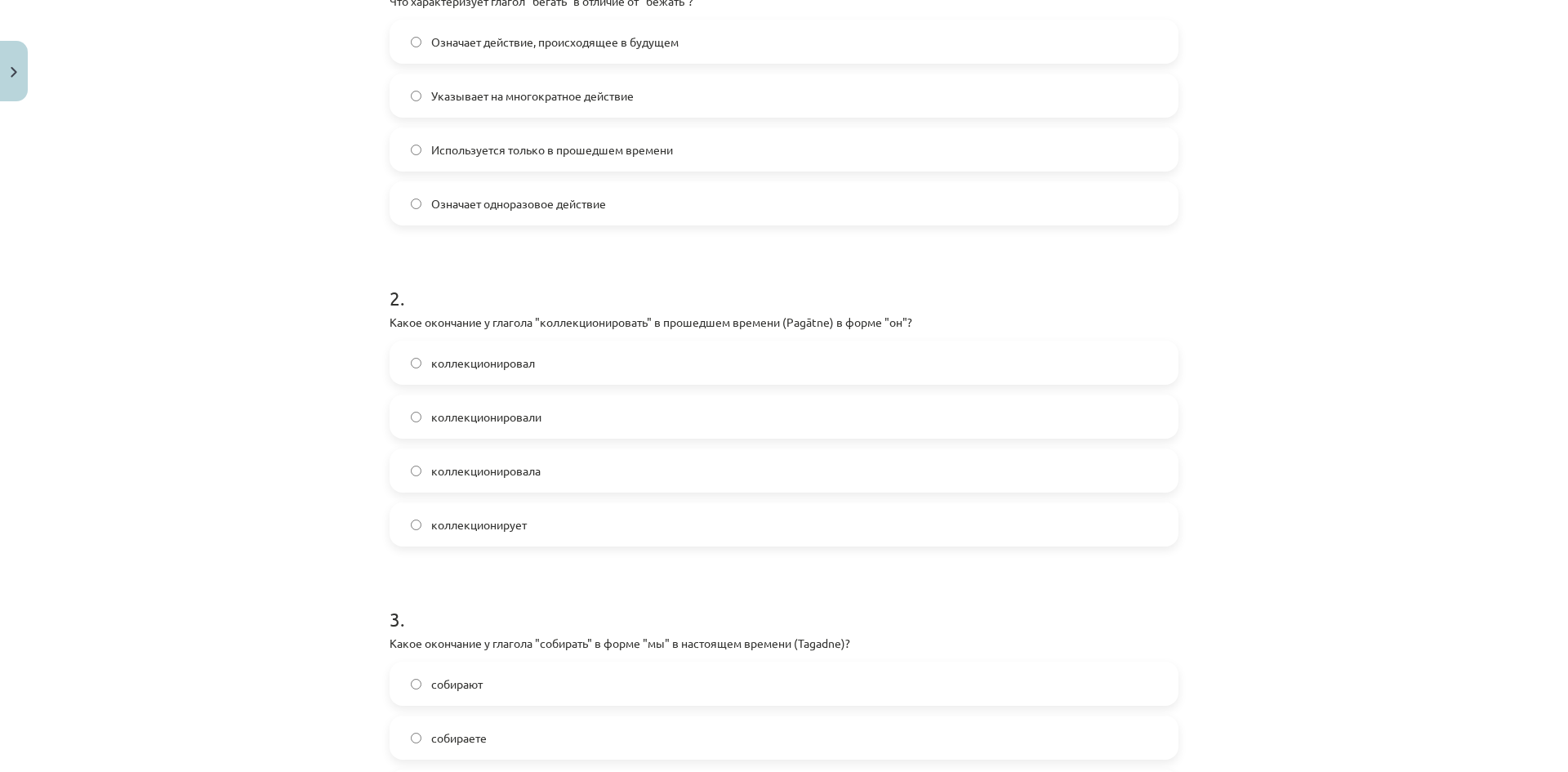
click at [582, 369] on label "коллекционировал" at bounding box center [784, 362] width 786 height 41
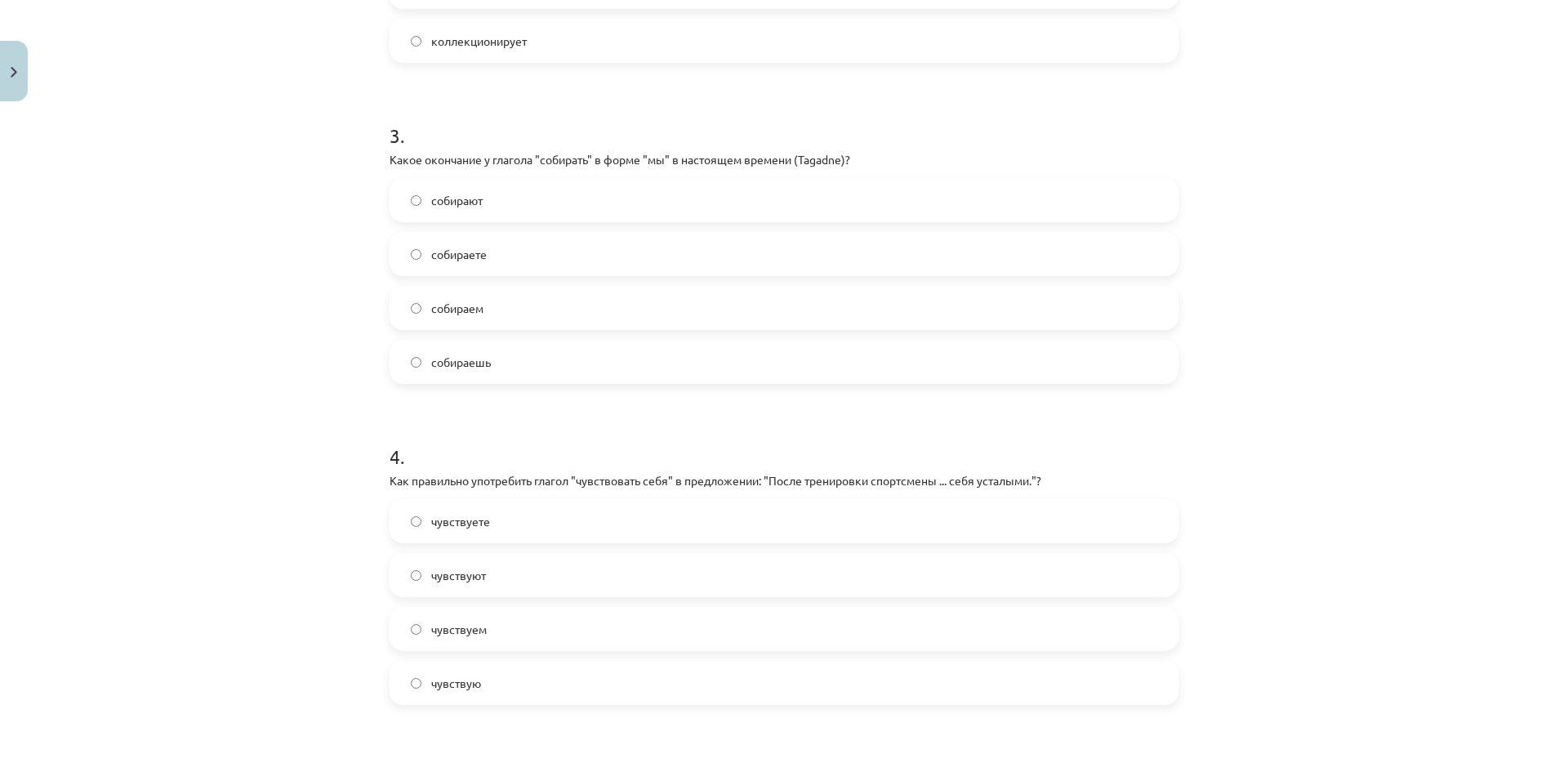
scroll to position [959, 0]
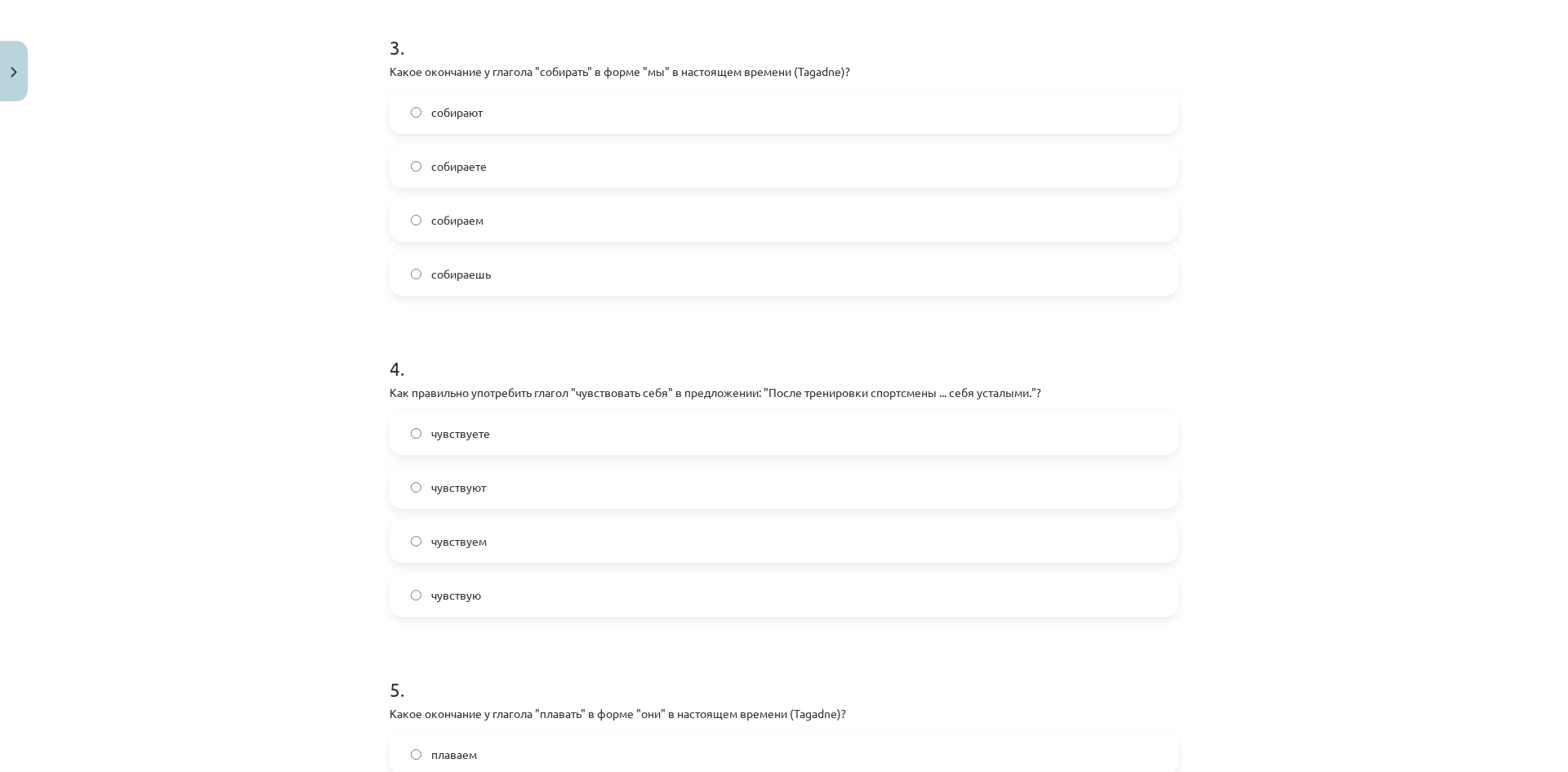
click at [492, 222] on label "собираем" at bounding box center [784, 219] width 786 height 41
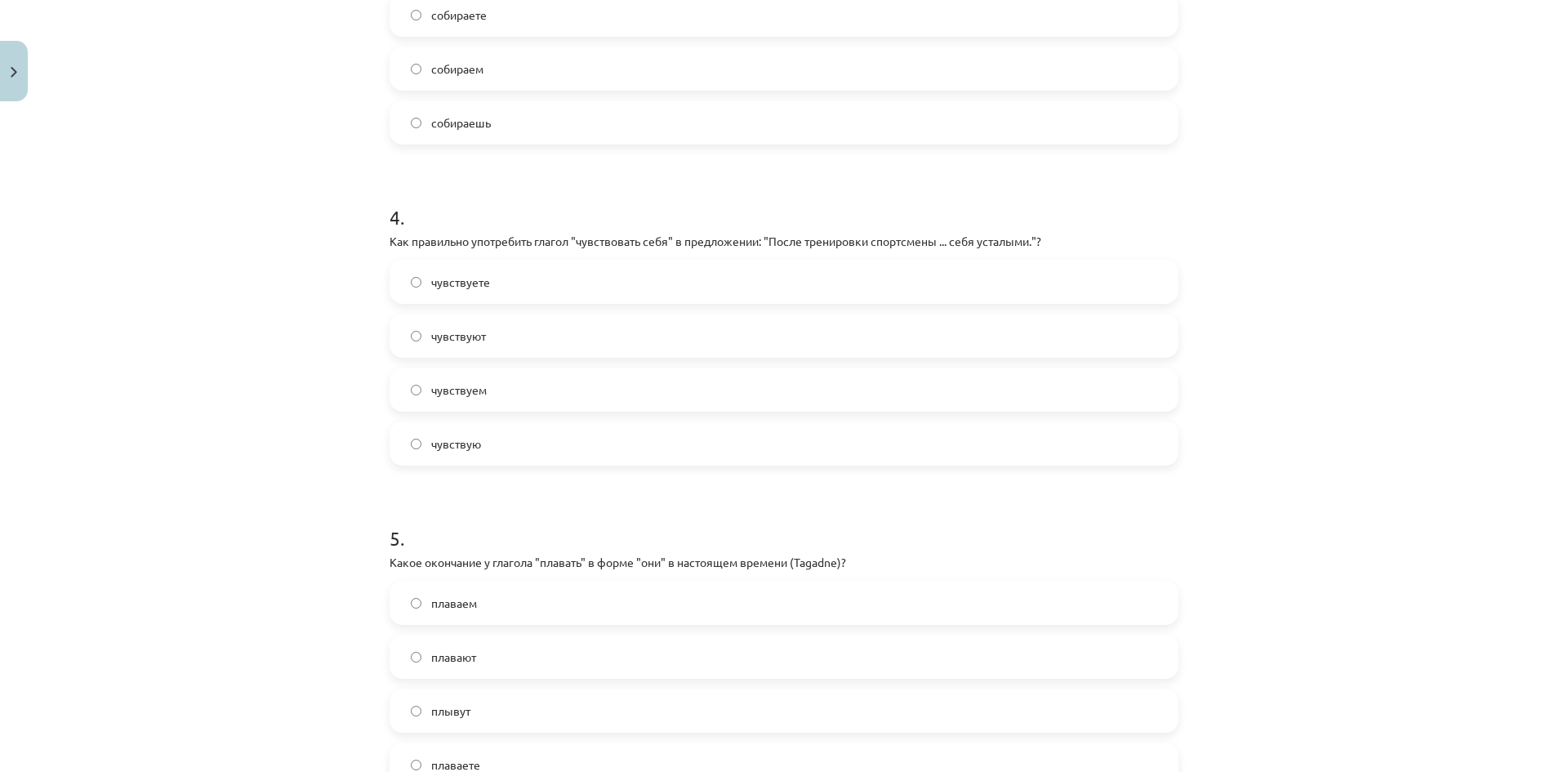
scroll to position [1123, 0]
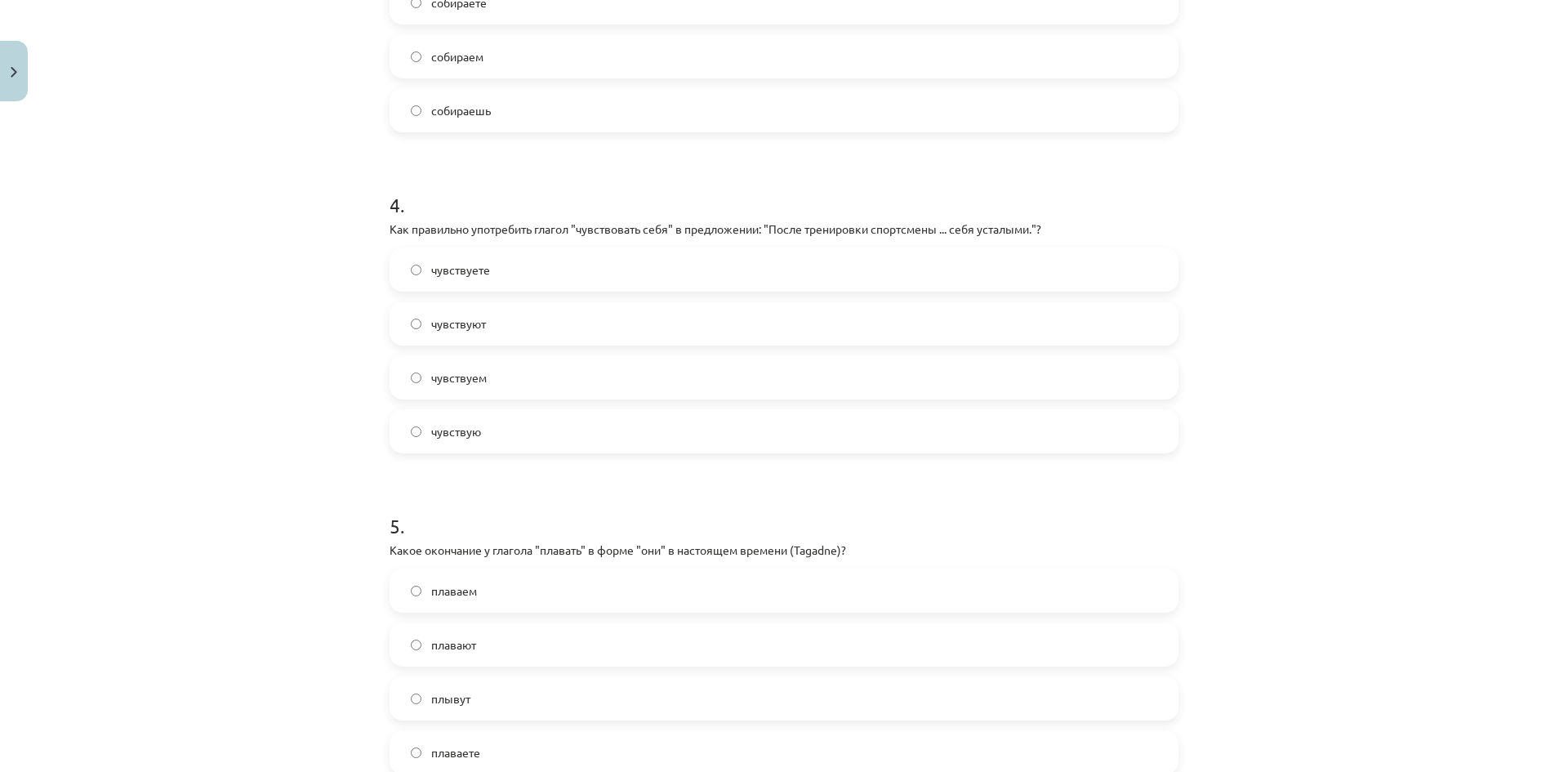
click at [547, 328] on label "чувствуют" at bounding box center [784, 323] width 786 height 41
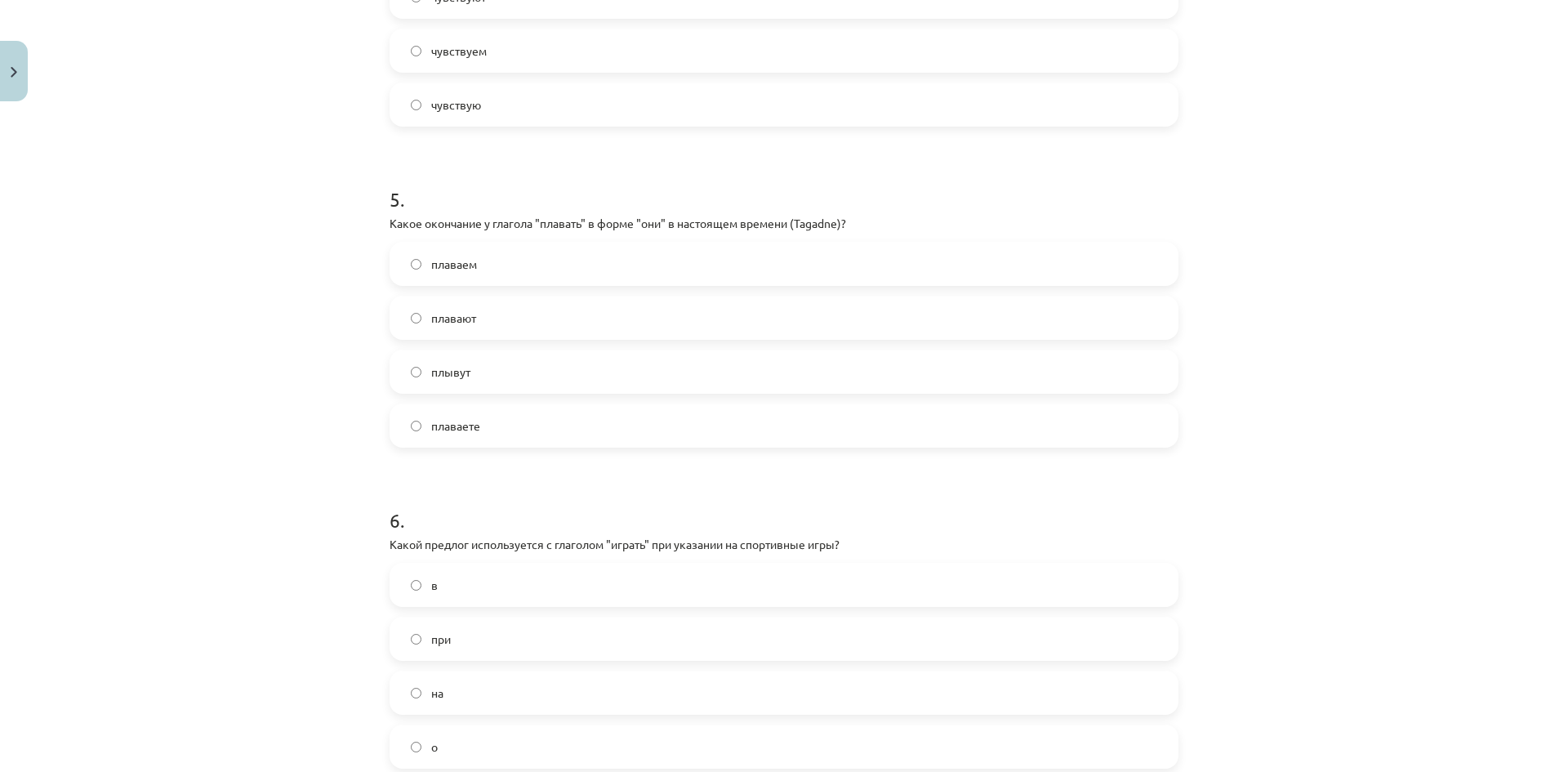
scroll to position [1531, 0]
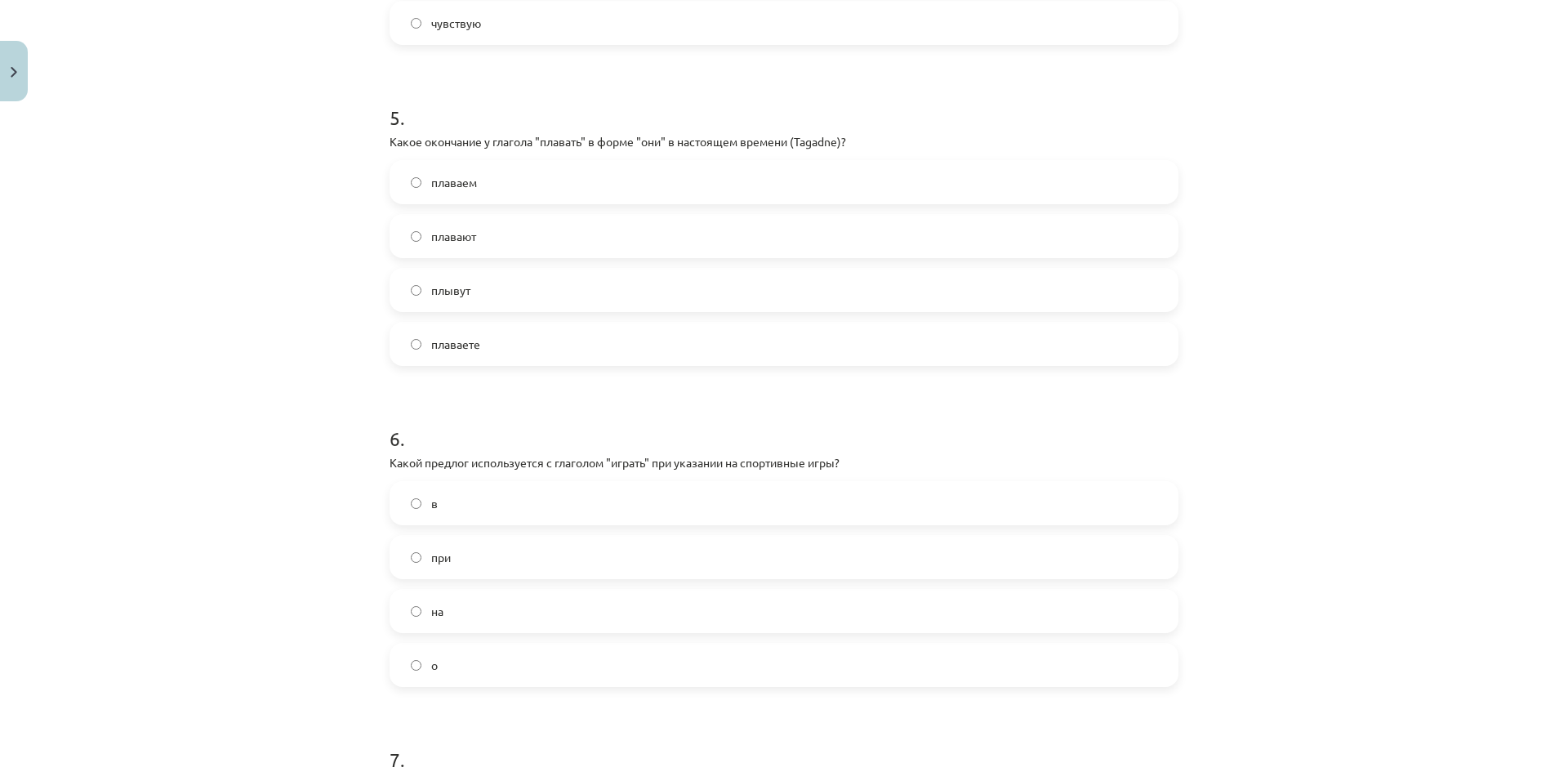
click at [491, 239] on label "плавают" at bounding box center [784, 236] width 786 height 41
click at [503, 184] on label "в" at bounding box center [784, 175] width 786 height 41
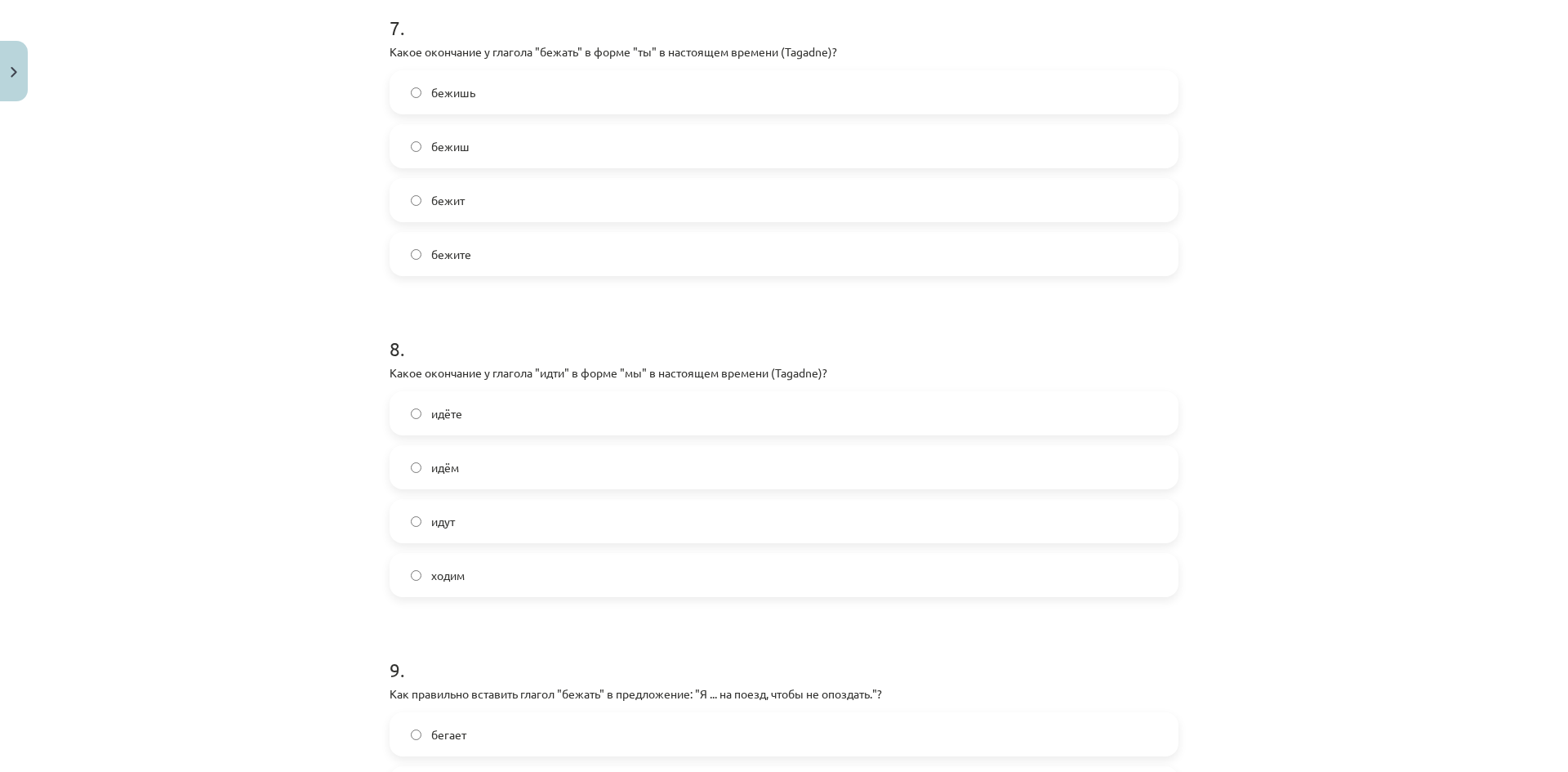
scroll to position [2266, 0]
click at [476, 143] on label "бежиш" at bounding box center [784, 143] width 786 height 41
click at [506, 467] on label "идём" at bounding box center [784, 464] width 786 height 41
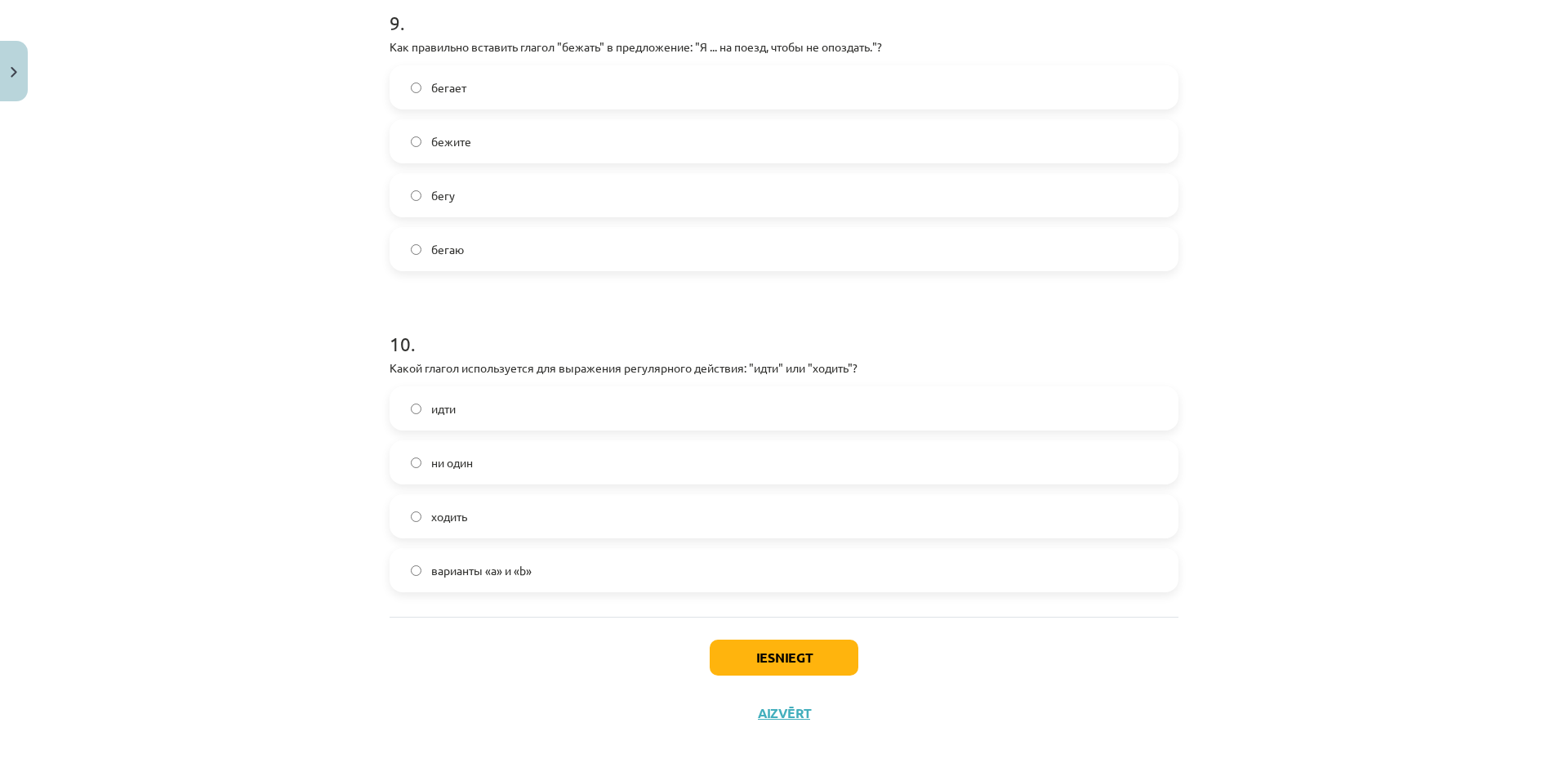
scroll to position [2920, 0]
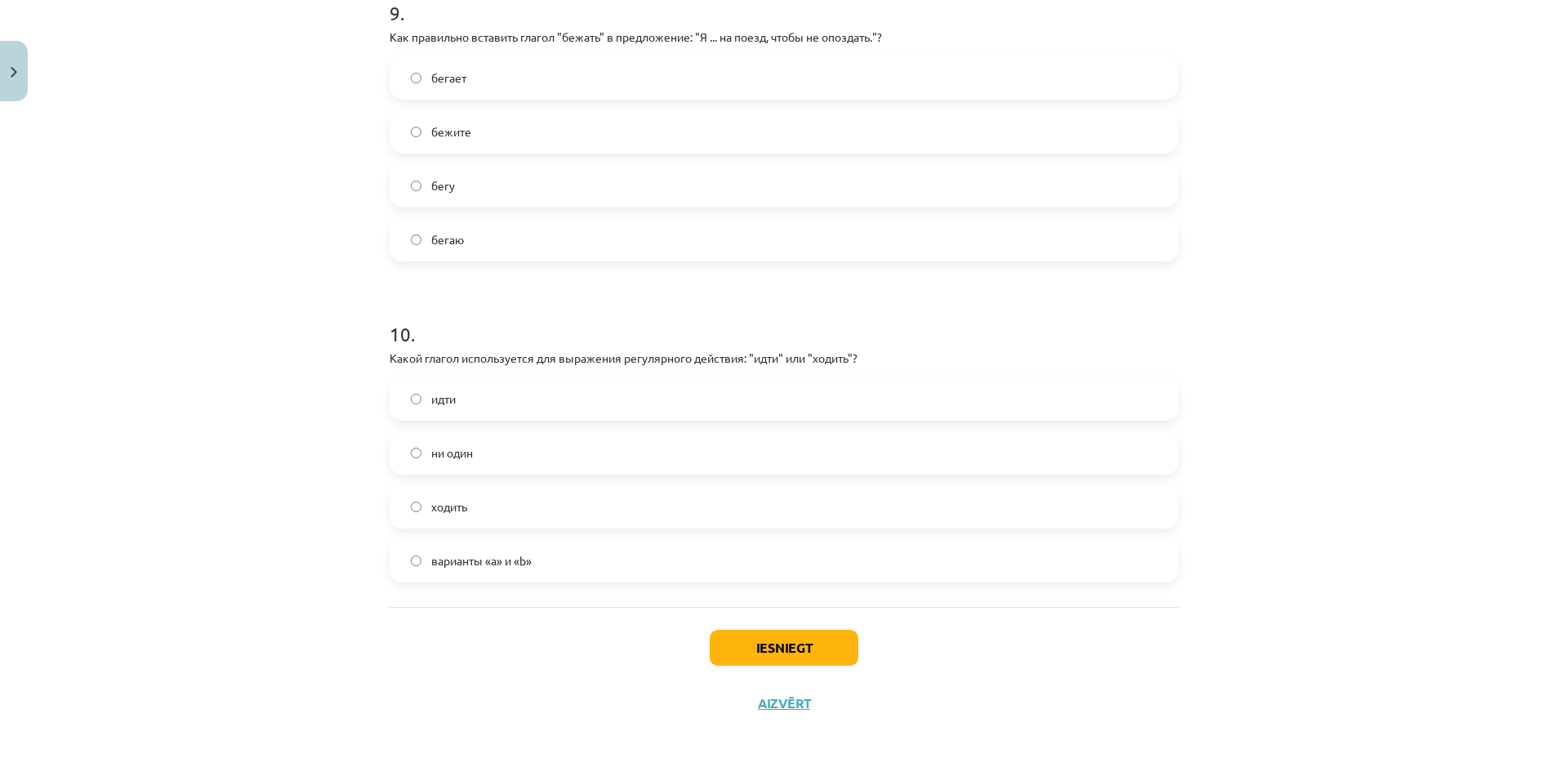
click at [488, 200] on label "бегу" at bounding box center [784, 184] width 786 height 41
click at [486, 500] on label "ходить" at bounding box center [784, 505] width 786 height 41
click at [764, 634] on button "Iesniegt" at bounding box center [784, 647] width 149 height 36
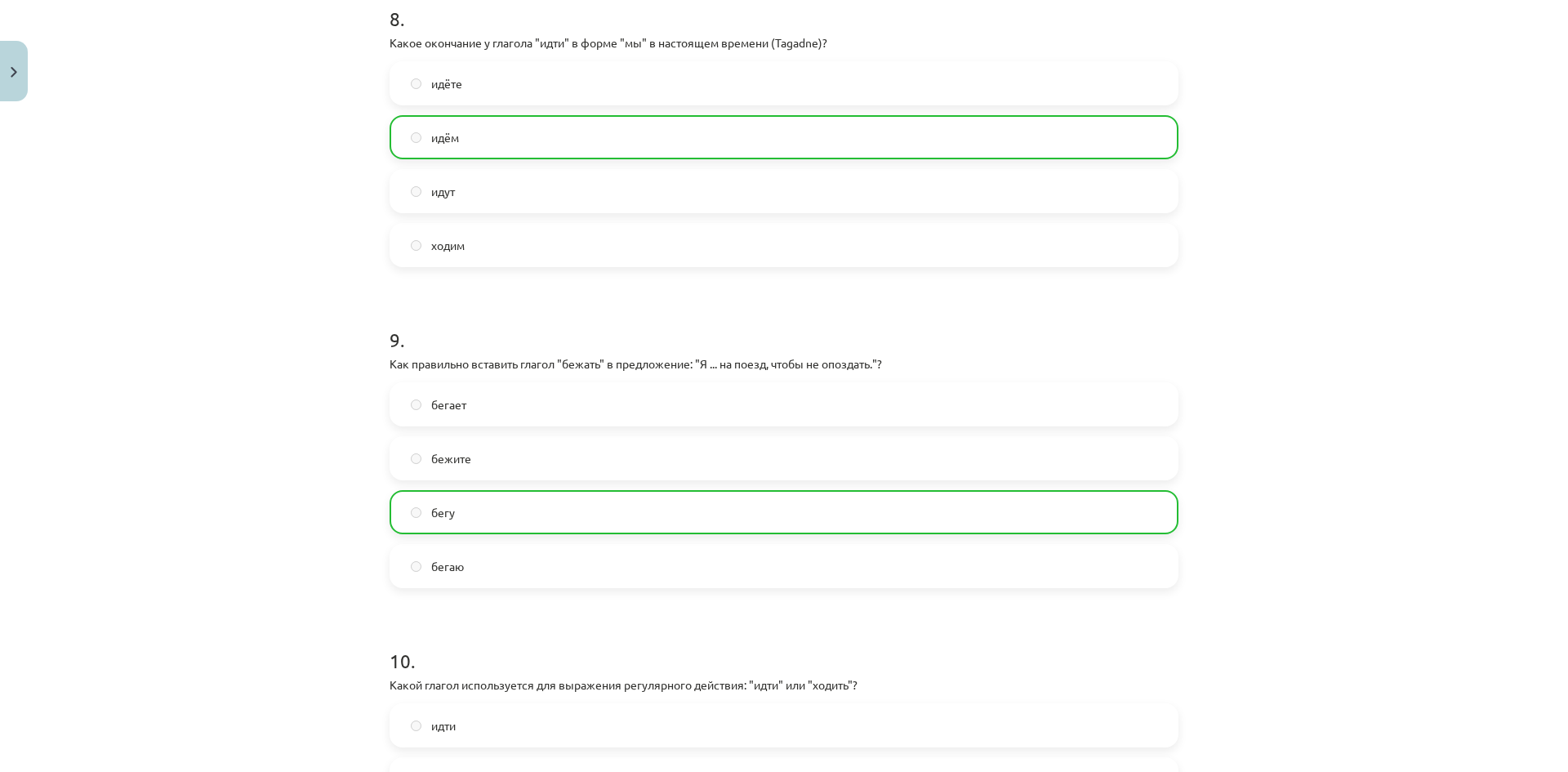
scroll to position [2972, 0]
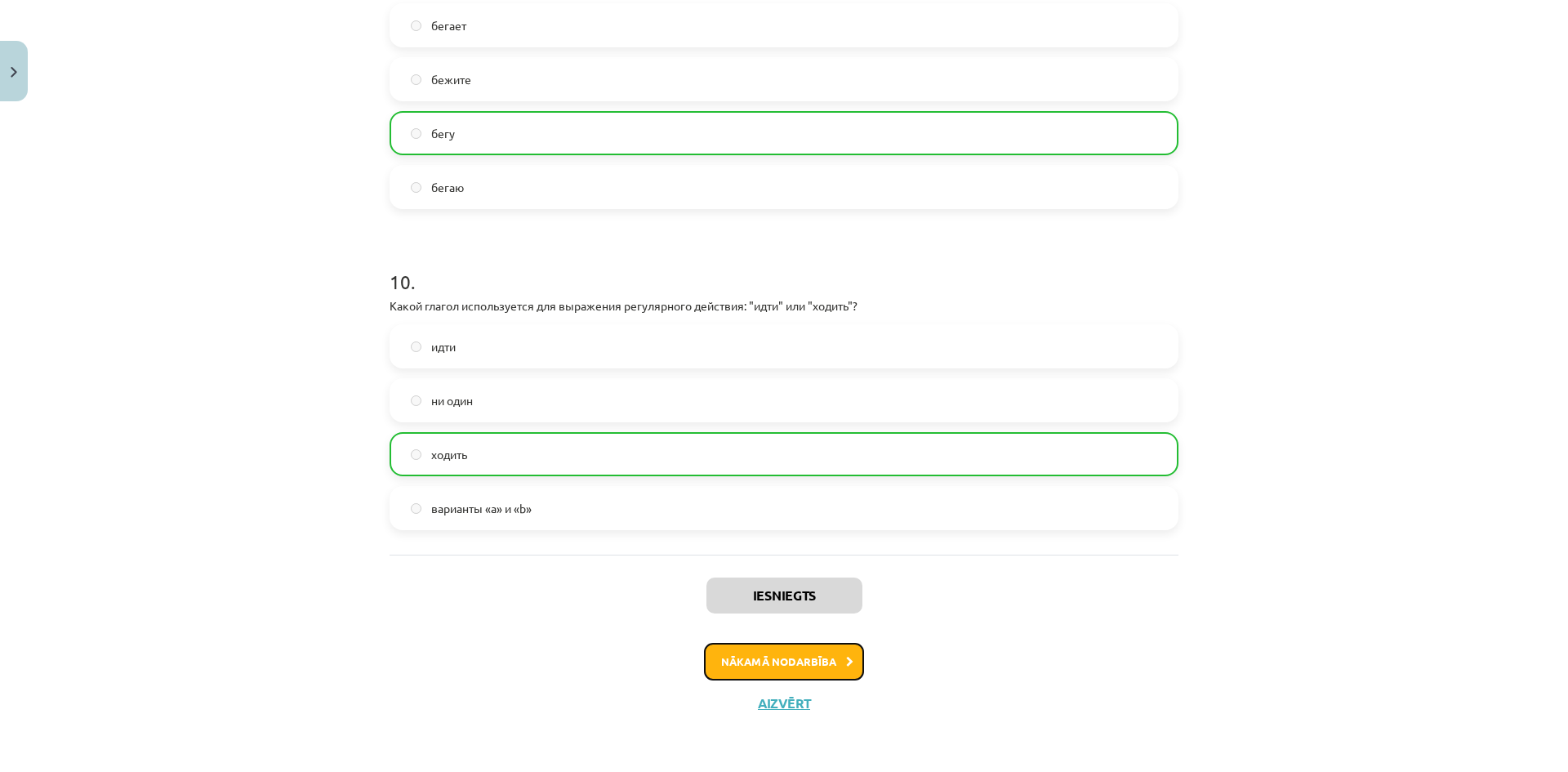
click at [783, 671] on button "Nākamā nodarbība" at bounding box center [784, 662] width 161 height 38
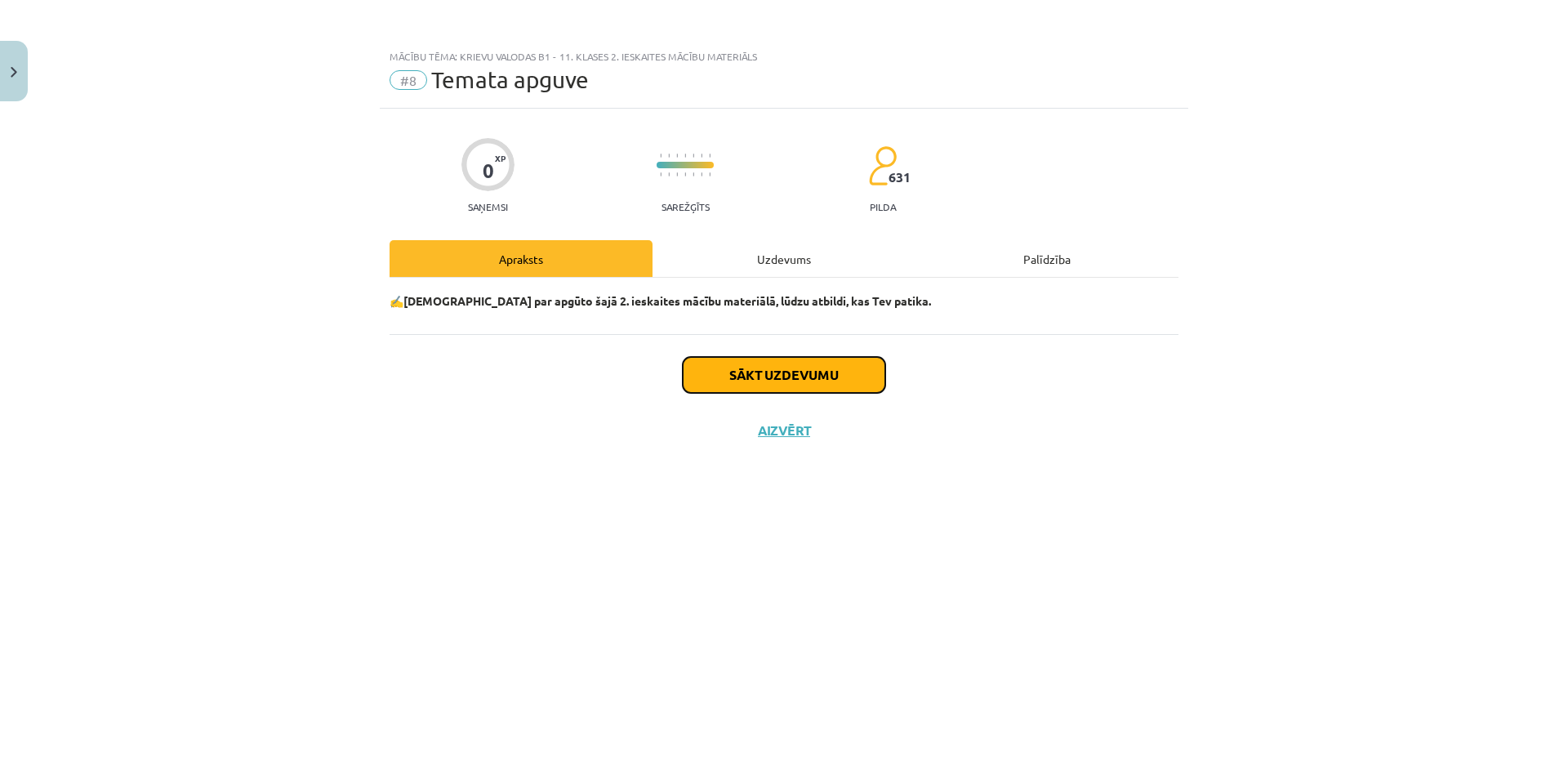
click at [741, 362] on button "Sākt uzdevumu" at bounding box center [784, 375] width 202 height 36
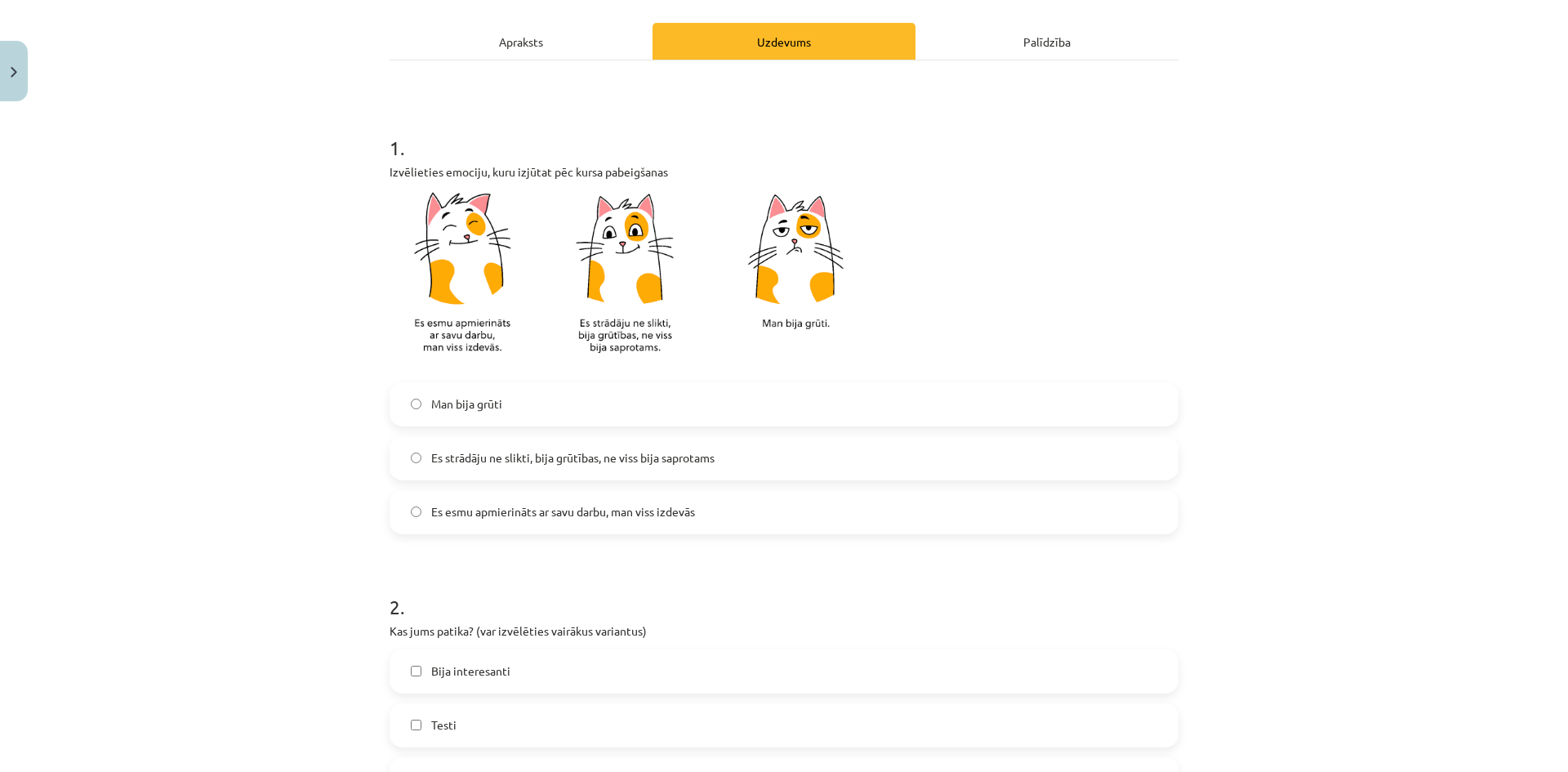
scroll to position [245, 0]
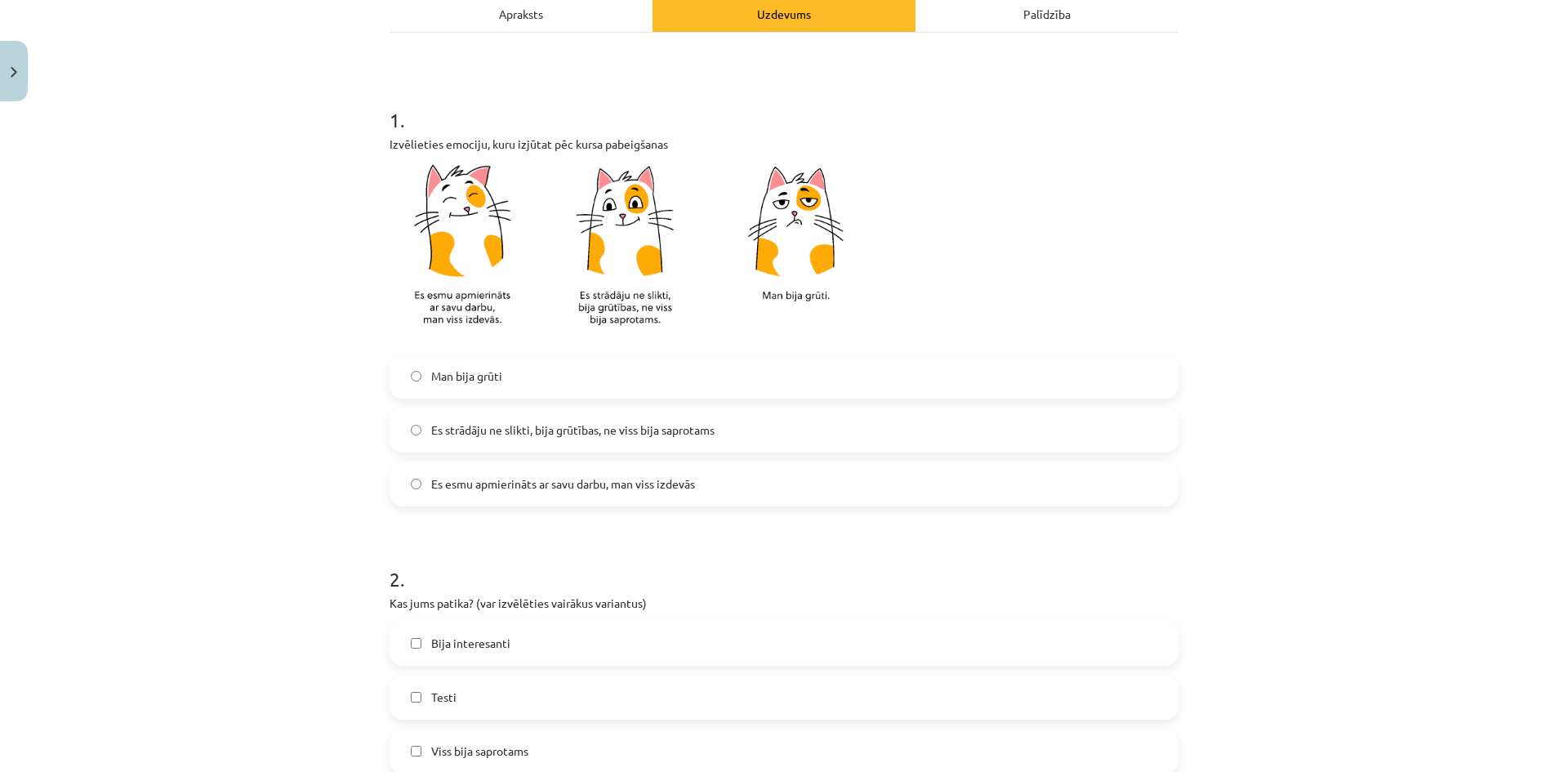
click at [560, 435] on span "Es strādāju ne slikti, bija grūtības, ne viss bija saprotams" at bounding box center [573, 429] width 283 height 17
click at [728, 499] on label "Es esmu apmierināts ar savu darbu, man viss izdevās" at bounding box center [784, 484] width 786 height 41
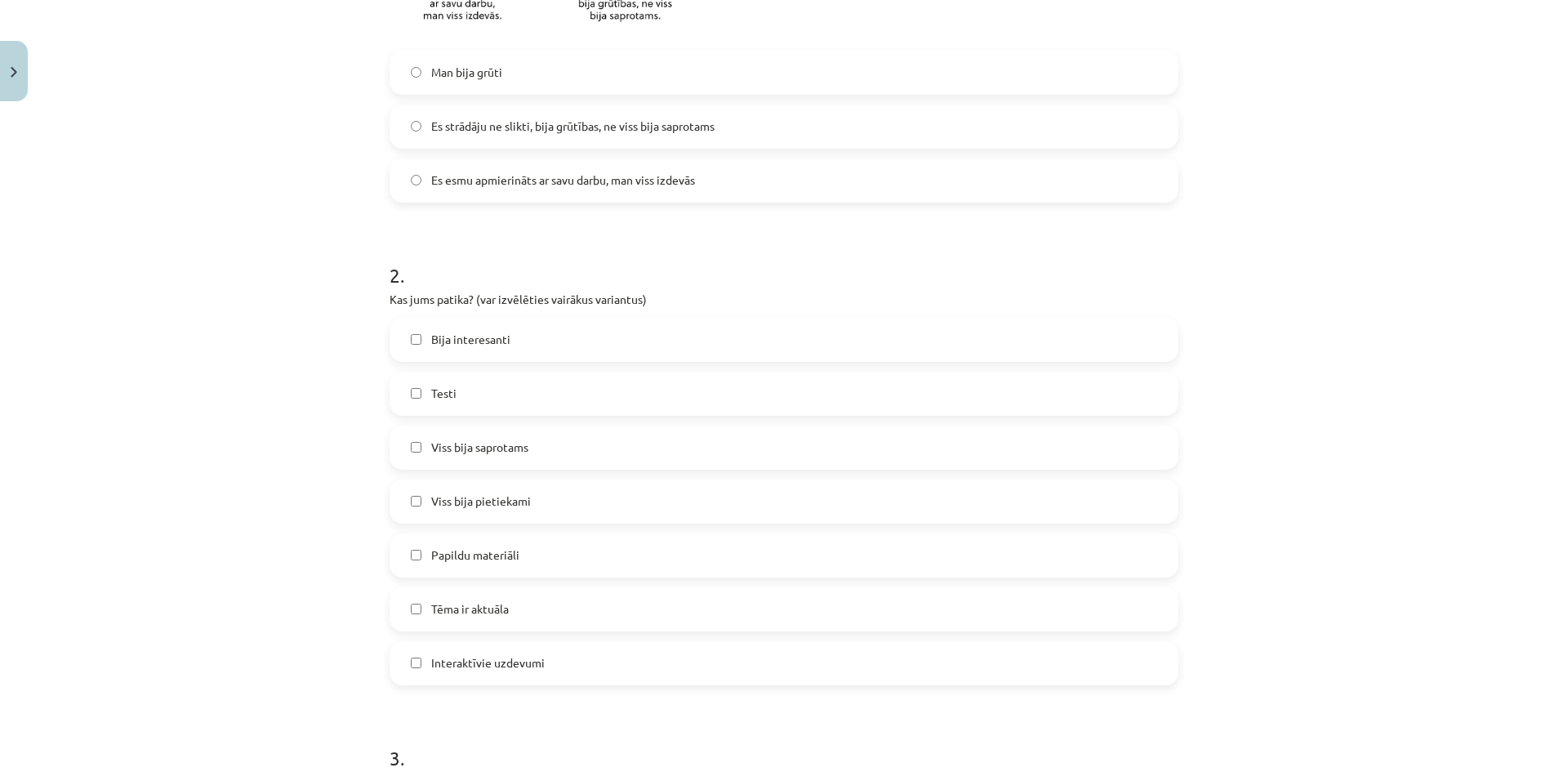
scroll to position [572, 0]
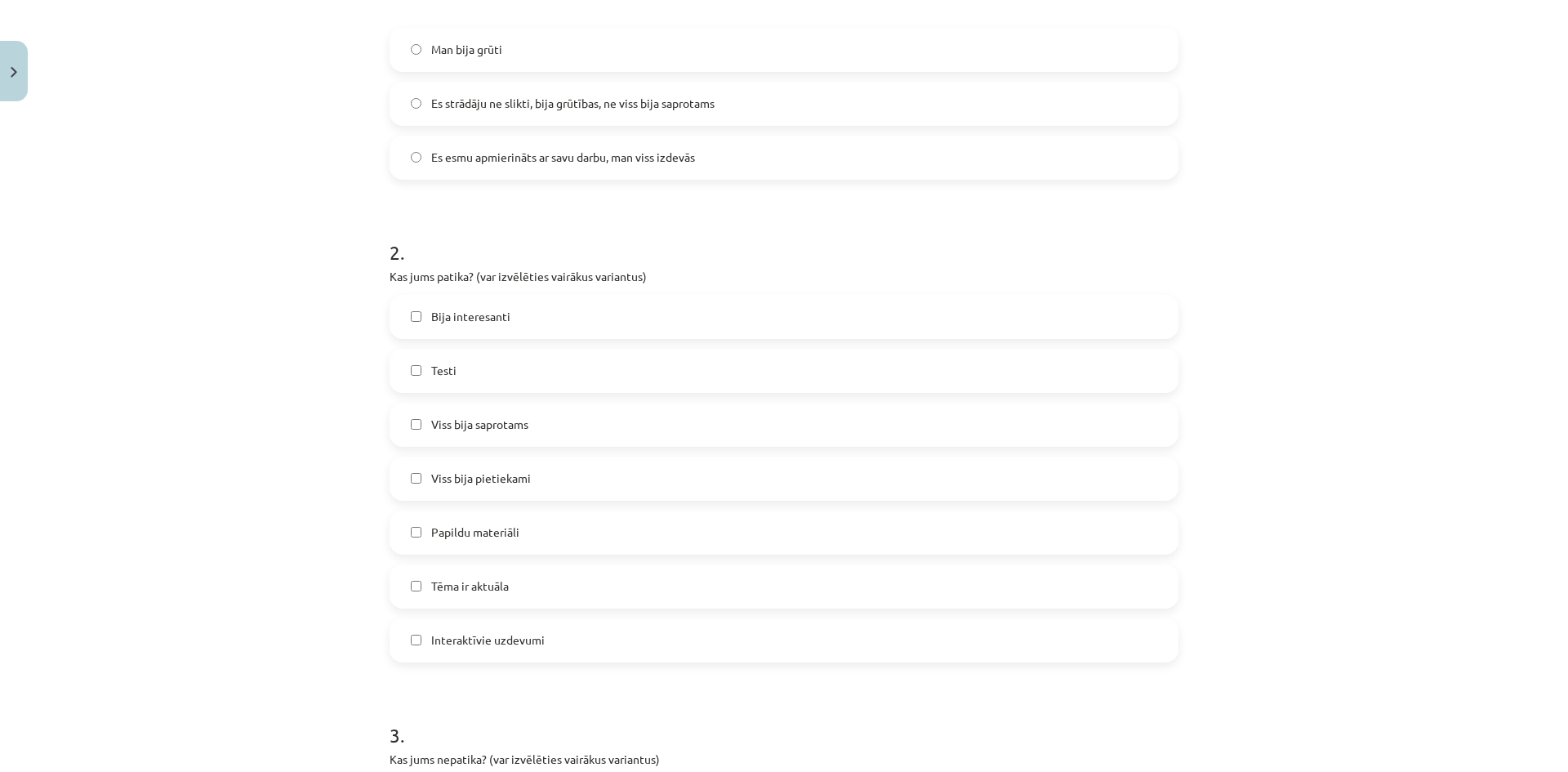
click at [508, 322] on label "Bija interesanti" at bounding box center [784, 316] width 786 height 41
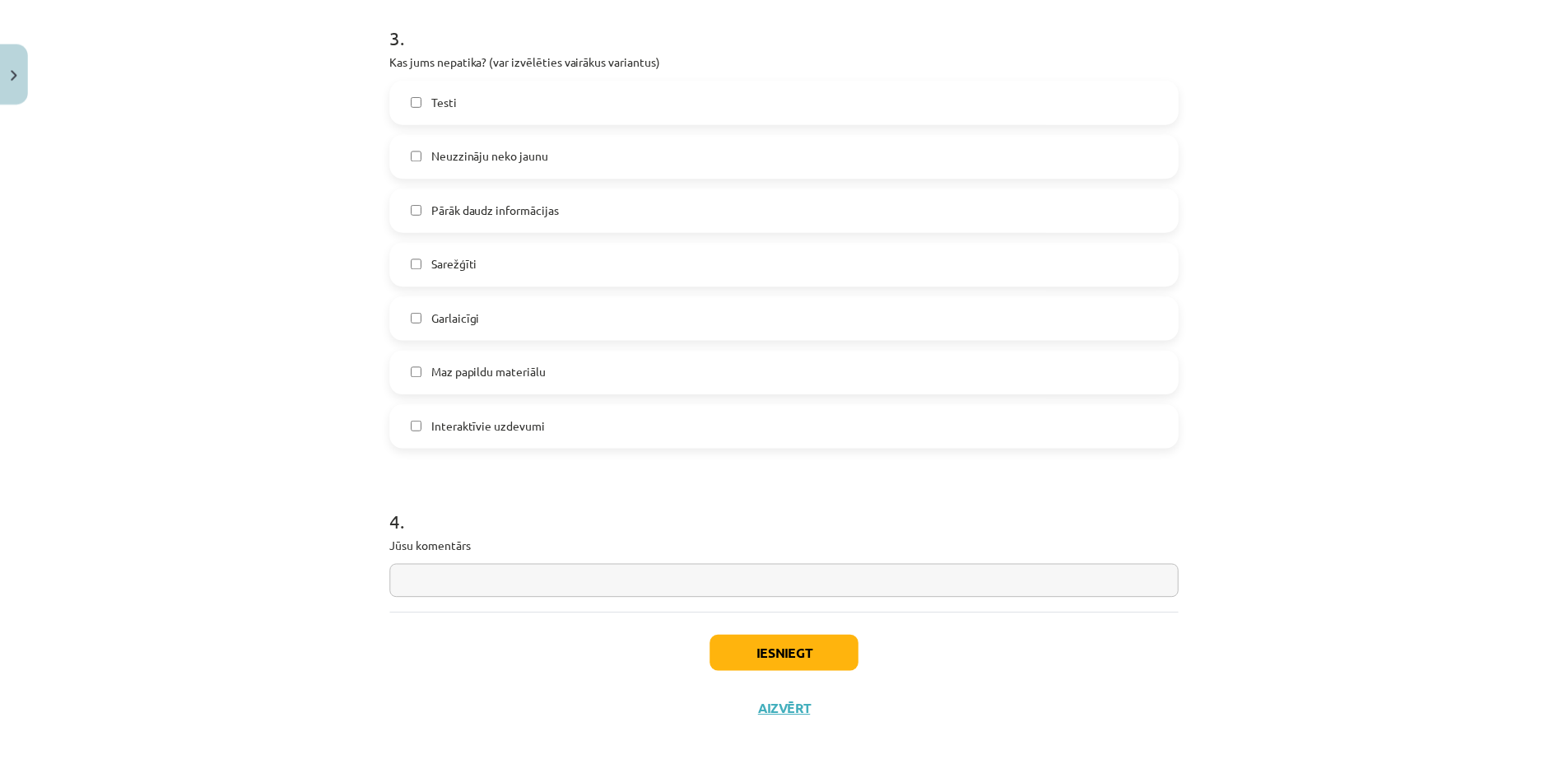
scroll to position [1283, 0]
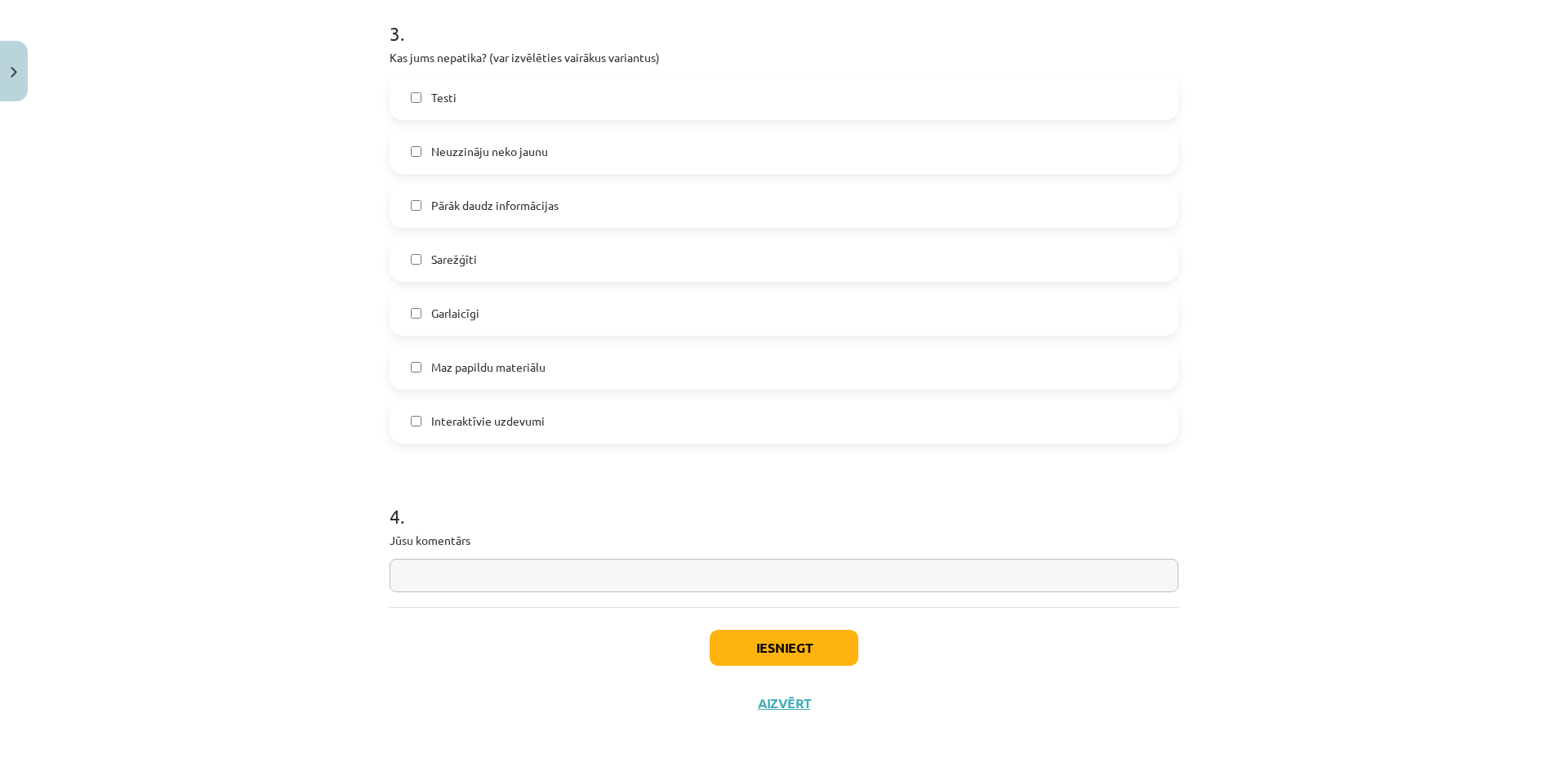
click at [436, 313] on span "Garlaicīgi" at bounding box center [455, 312] width 49 height 17
click at [805, 652] on button "Iesniegt" at bounding box center [784, 647] width 149 height 36
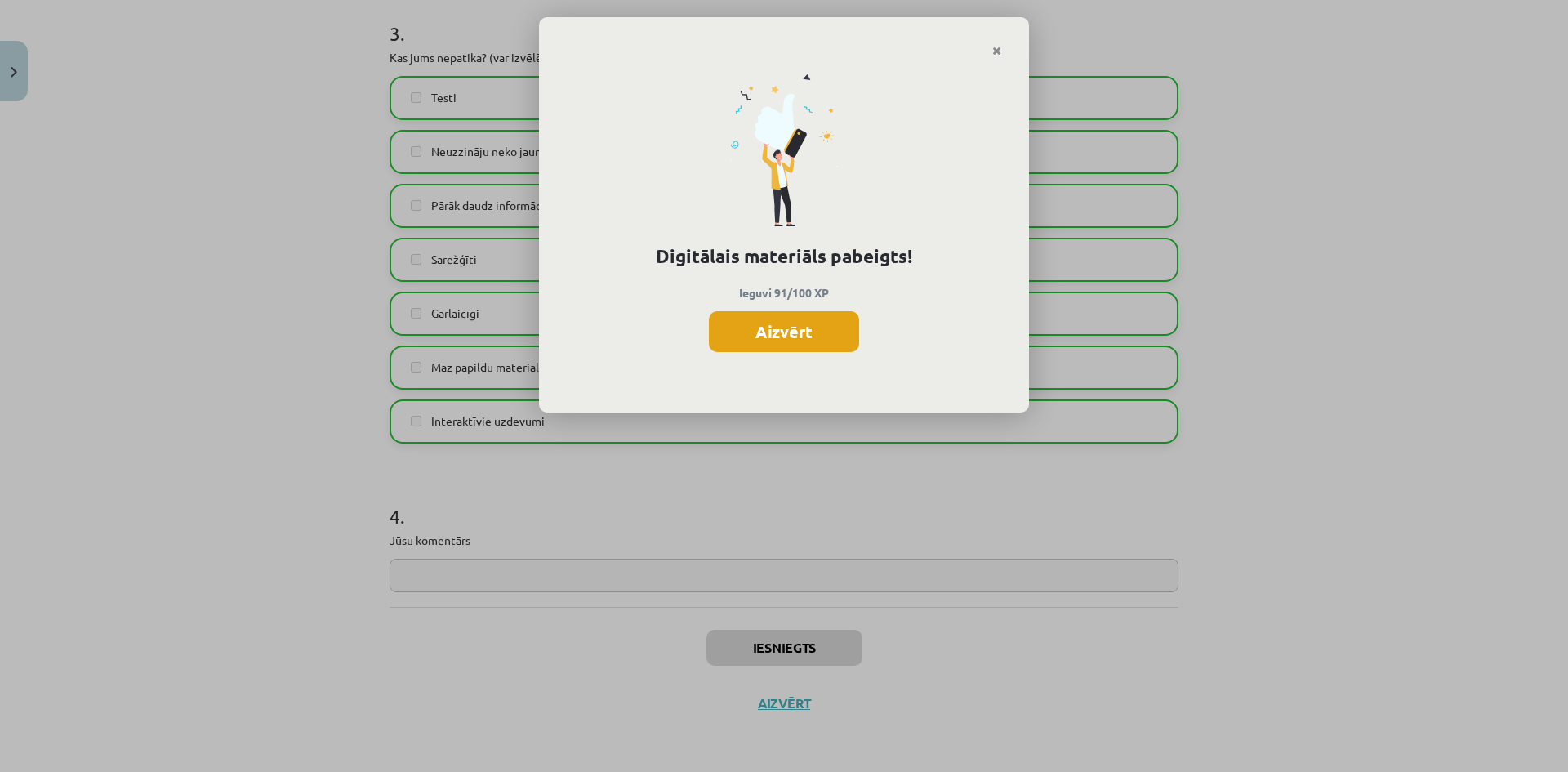
click at [804, 327] on button "Aizvērt" at bounding box center [784, 331] width 151 height 41
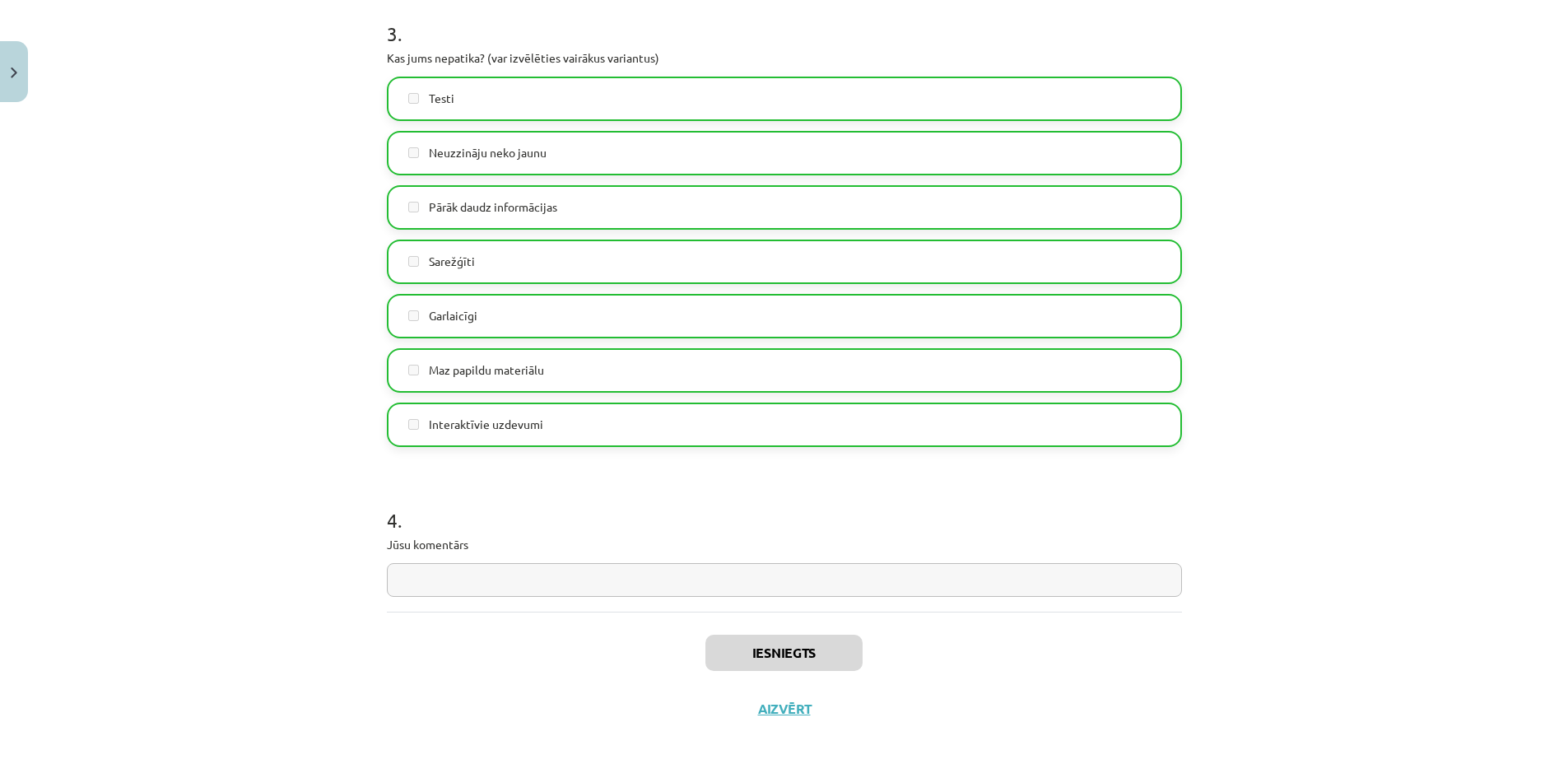
scroll to position [823, 0]
click at [767, 725] on div "Iesniegts Aizvērt" at bounding box center [784, 668] width 795 height 115
click at [770, 709] on button "Aizvērt" at bounding box center [784, 708] width 63 height 16
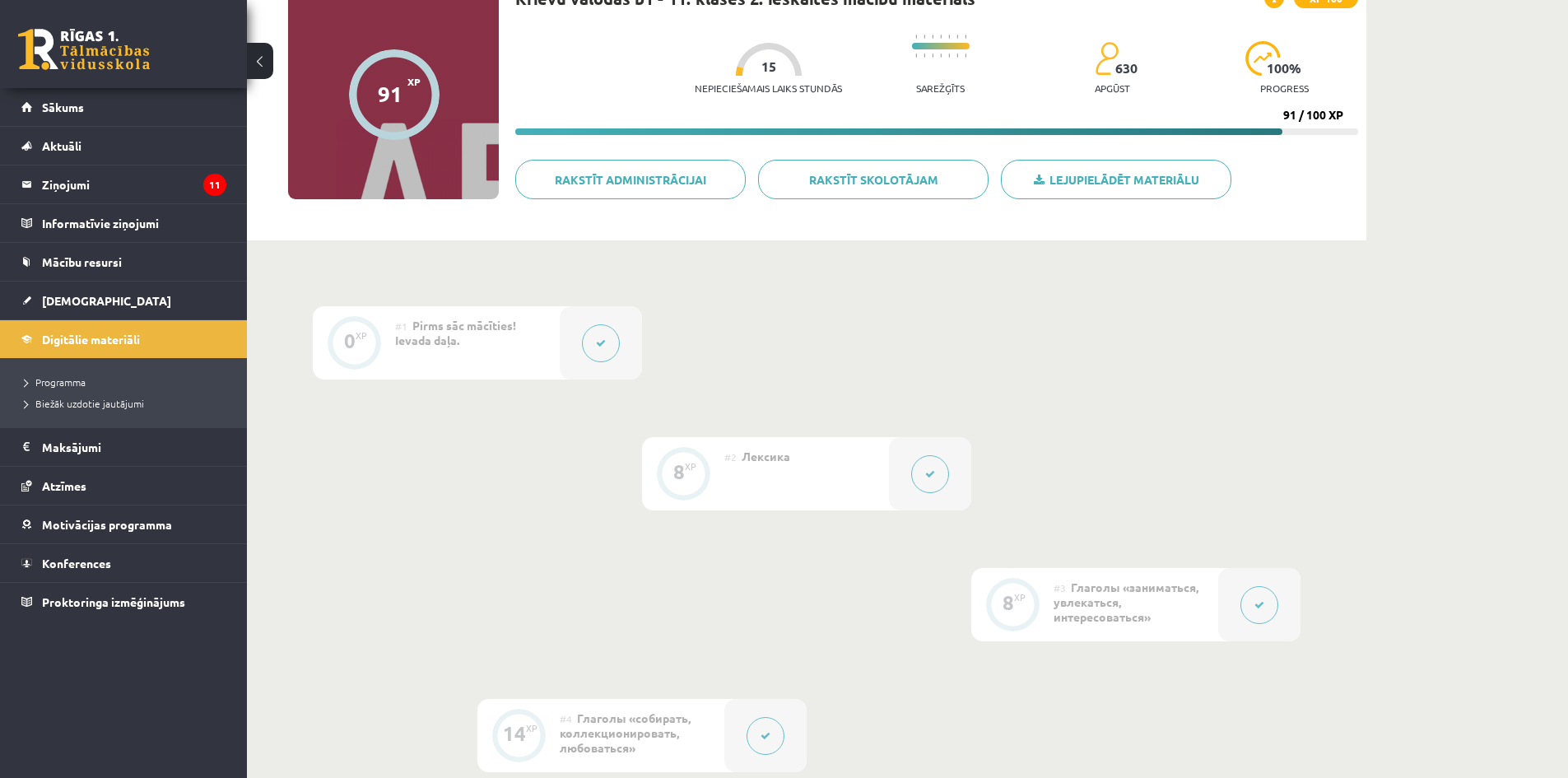
scroll to position [0, 0]
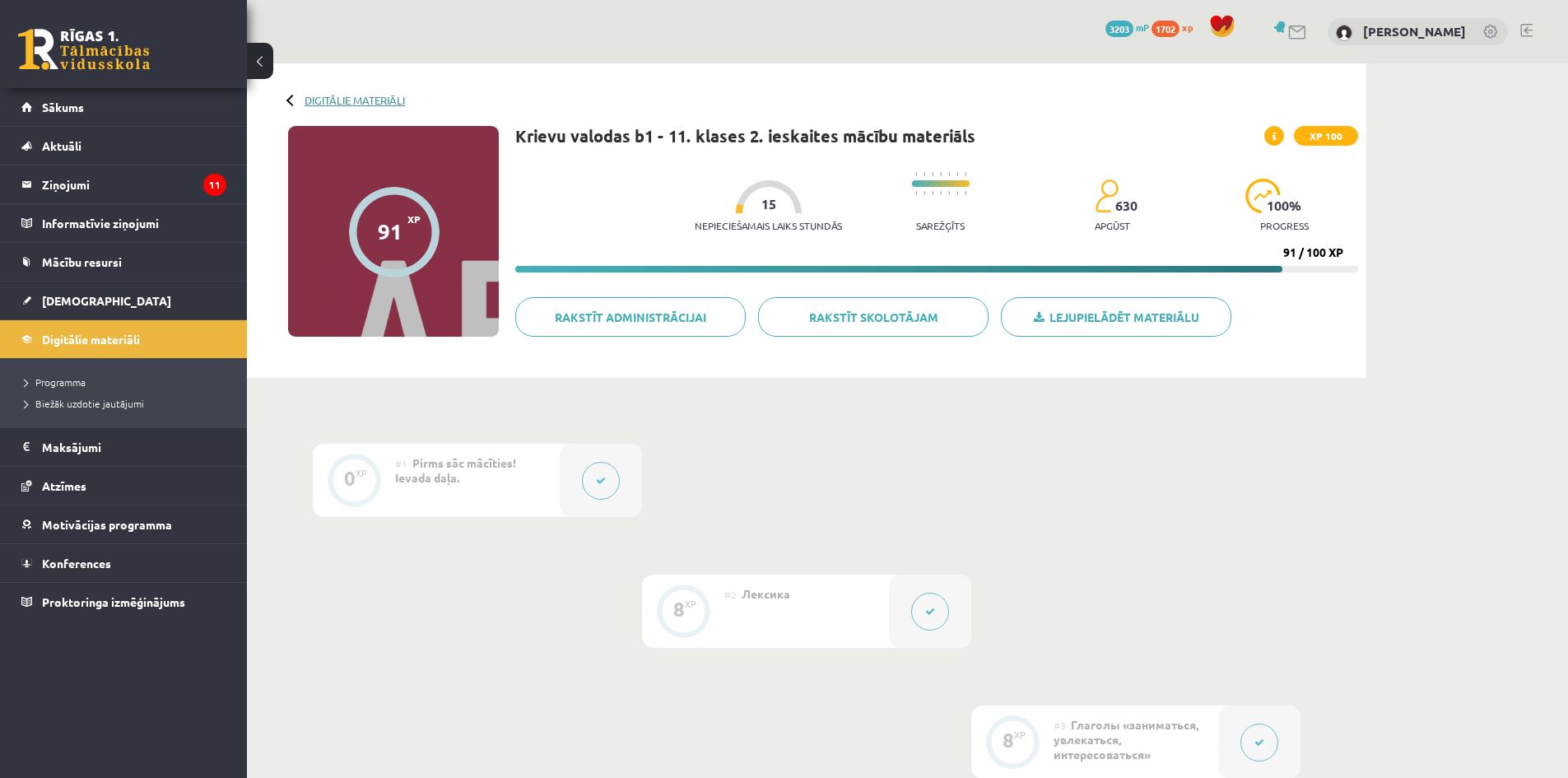
click at [372, 95] on link "Digitālie materiāli" at bounding box center [355, 100] width 101 height 12
